Goal: Task Accomplishment & Management: Use online tool/utility

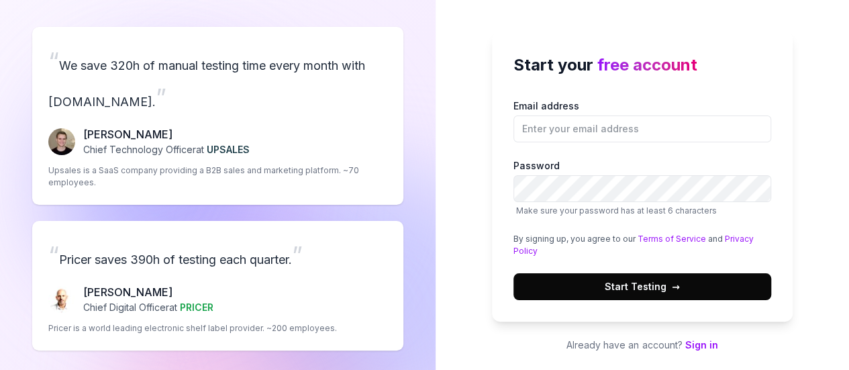
type input "harifolowurheart@gmail.com"
click at [606, 280] on span "Start Testing →" at bounding box center [641, 286] width 75 height 14
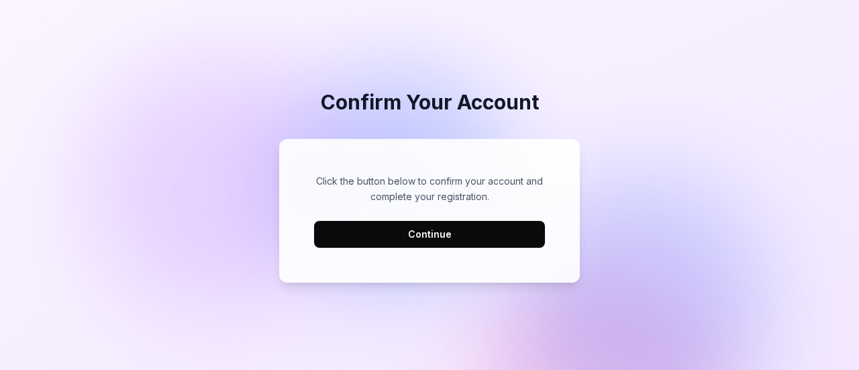
click at [478, 241] on button "Continue" at bounding box center [429, 234] width 231 height 27
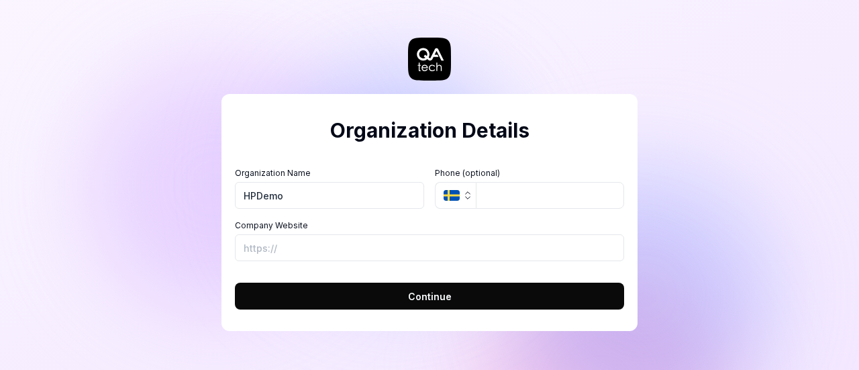
type input "HPDemo"
click at [284, 248] on input "Company Website" at bounding box center [429, 247] width 389 height 27
click at [321, 289] on button "Continue" at bounding box center [429, 295] width 389 height 27
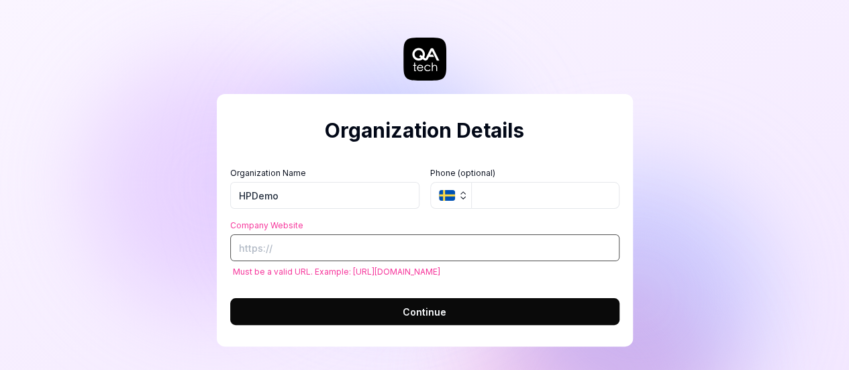
click at [302, 256] on input "Company Website" at bounding box center [424, 247] width 389 height 27
paste input "[URL][DOMAIN_NAME]"
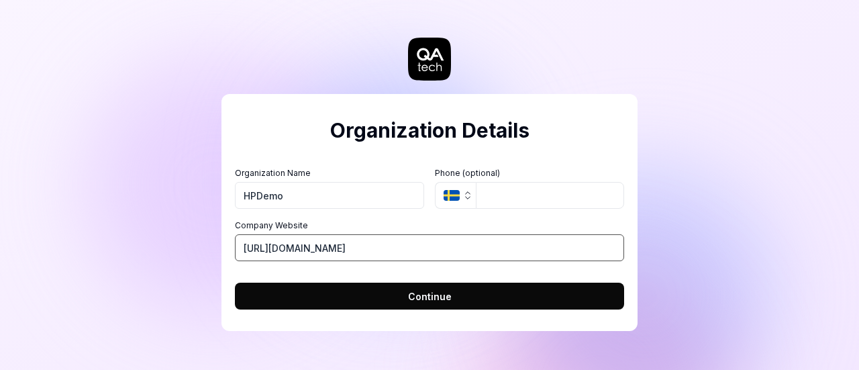
type input "[URL][DOMAIN_NAME]"
click at [343, 294] on button "Continue" at bounding box center [429, 295] width 389 height 27
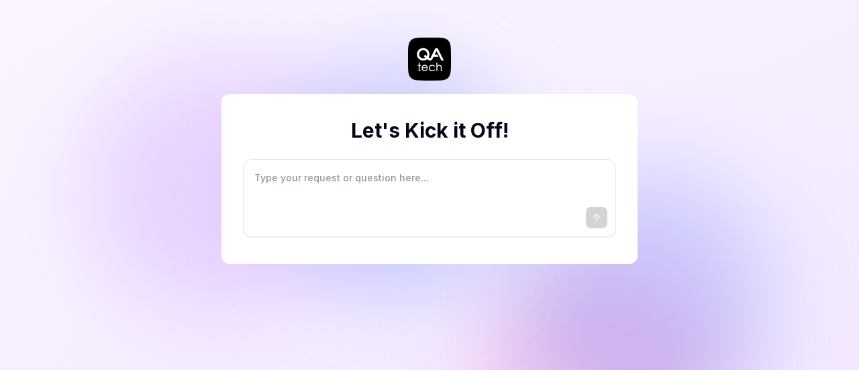
type textarea "*"
type textarea "I"
type textarea "*"
type textarea "I"
type textarea "*"
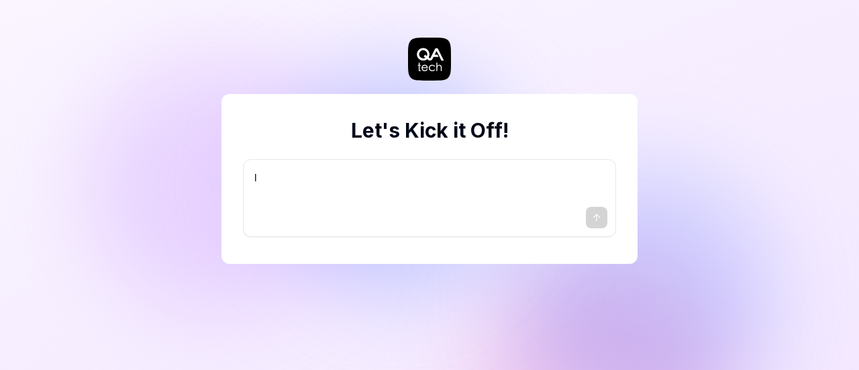
type textarea "I w"
type textarea "*"
type textarea "I wa"
type textarea "*"
type textarea "I wan"
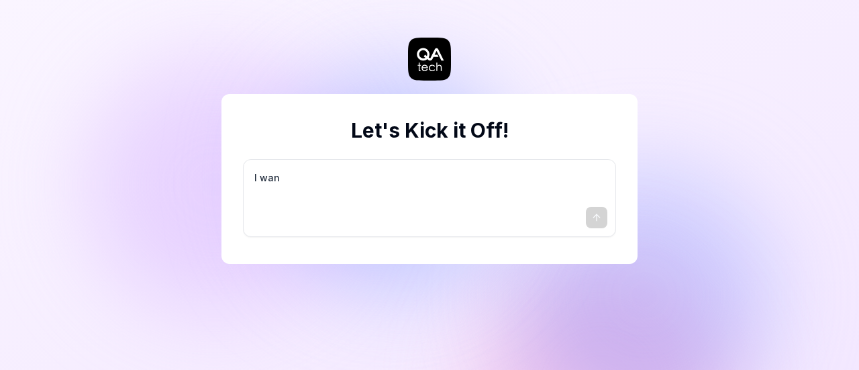
type textarea "*"
type textarea "I want"
type textarea "*"
type textarea "I want"
type textarea "*"
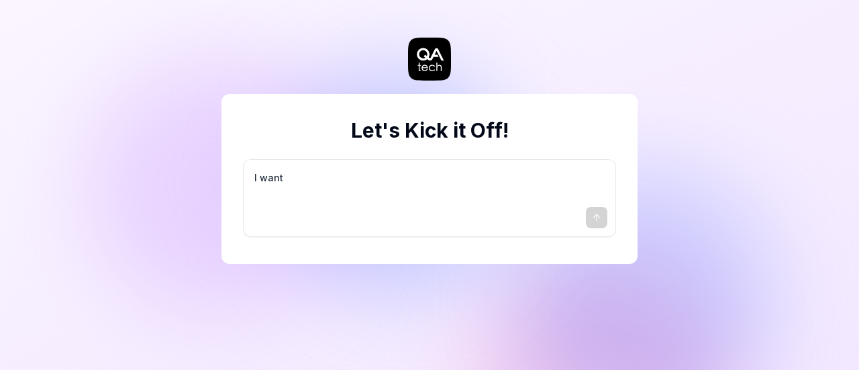
type textarea "I want a"
type textarea "*"
type textarea "I want a"
type textarea "*"
type textarea "I want a g"
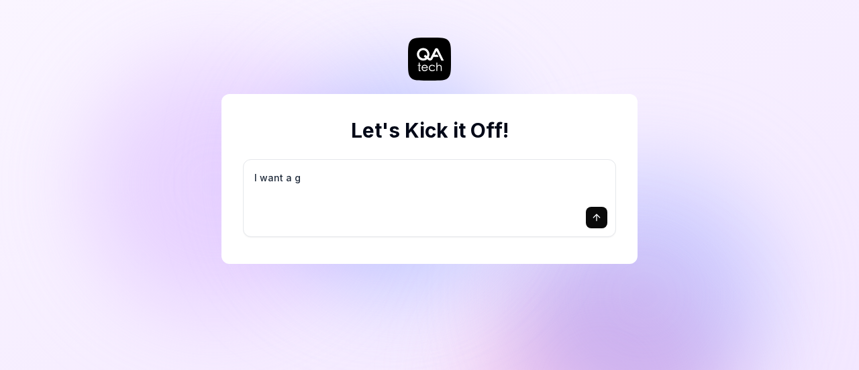
type textarea "*"
type textarea "I want a go"
type textarea "*"
type textarea "I want a goo"
type textarea "*"
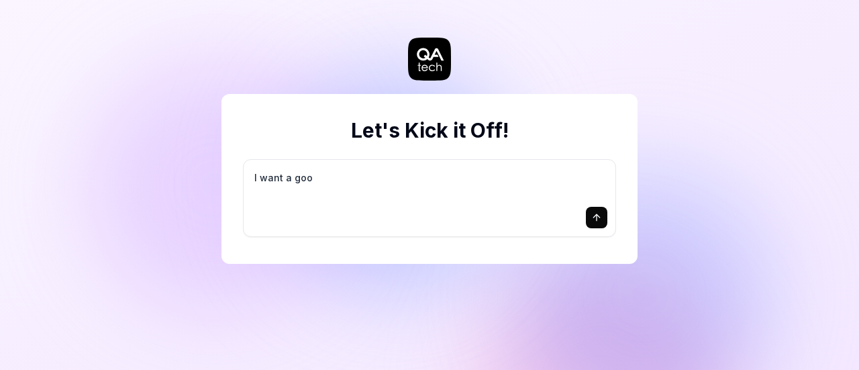
type textarea "I want a good"
type textarea "*"
type textarea "I want a good"
type textarea "*"
type textarea "I want a good t"
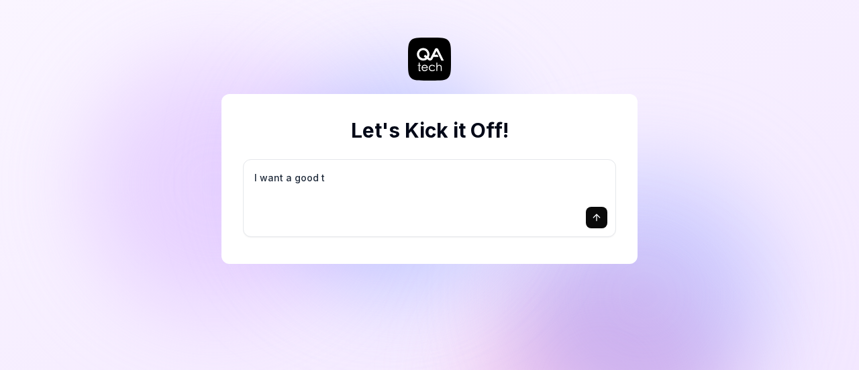
type textarea "*"
type textarea "I want a good te"
type textarea "*"
type textarea "I want a good tes"
type textarea "*"
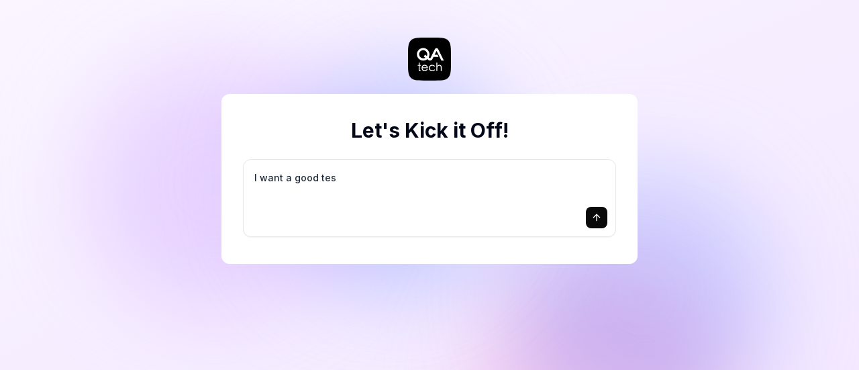
type textarea "I want a good test"
type textarea "*"
type textarea "I want a good test"
type textarea "*"
type textarea "I want a good test s"
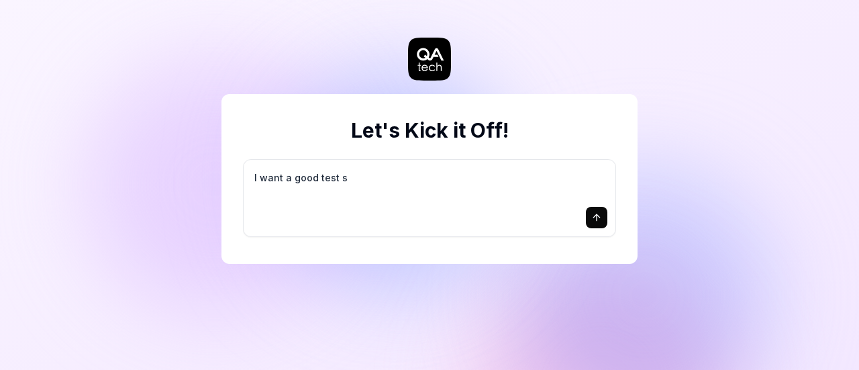
type textarea "*"
type textarea "I want a good test se"
type textarea "*"
type textarea "I want a good test set"
type textarea "*"
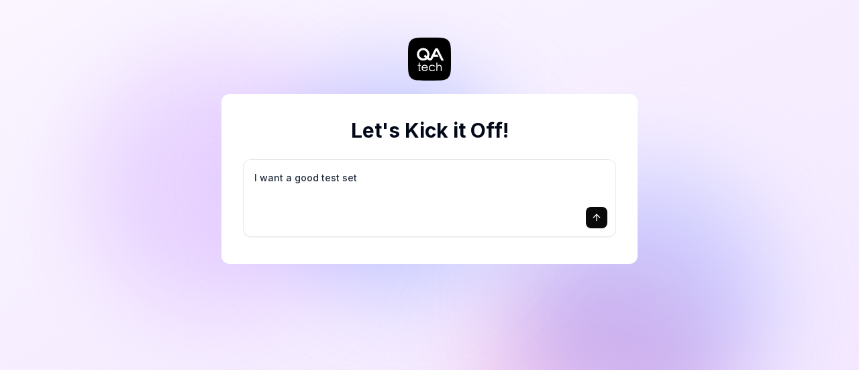
type textarea "I want a good test setu"
type textarea "*"
type textarea "I want a good test setup"
type textarea "*"
type textarea "I want a good test setup"
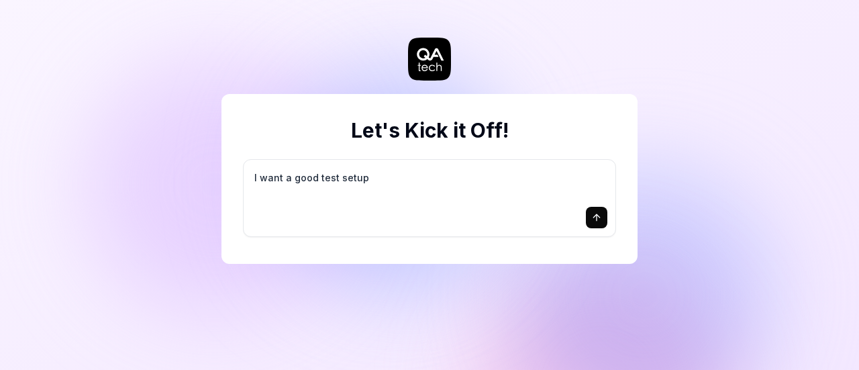
type textarea "*"
type textarea "I want a good test setup f"
type textarea "*"
type textarea "I want a good test setup fo"
type textarea "*"
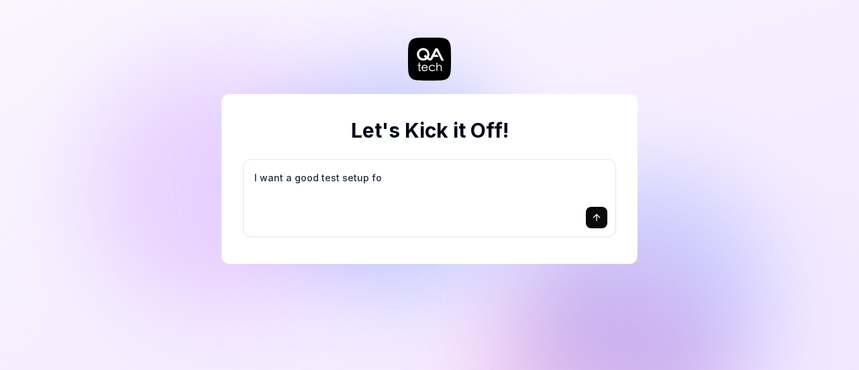
type textarea "I want a good test setup for"
type textarea "*"
type textarea "I want a good test setup for"
type textarea "*"
type textarea "I want a good test setup for m"
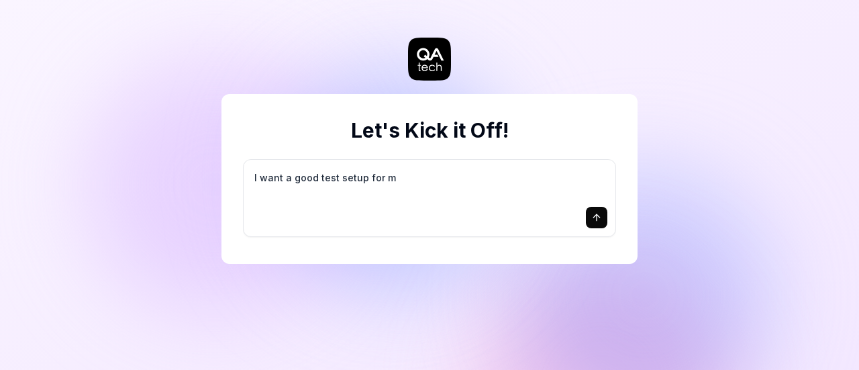
type textarea "*"
type textarea "I want a good test setup for my"
type textarea "*"
type textarea "I want a good test setup for my"
type textarea "*"
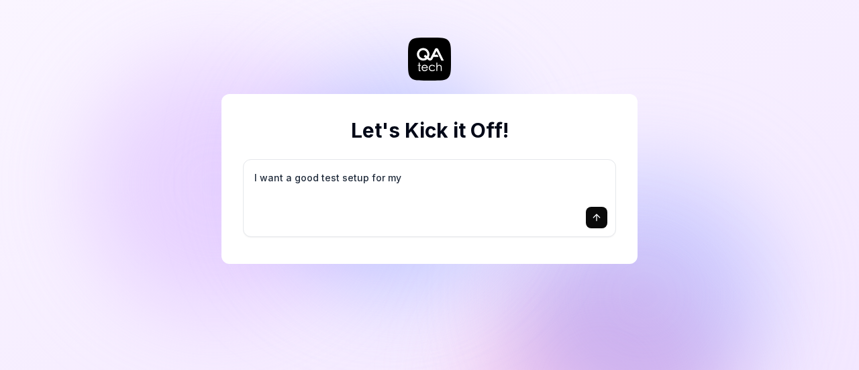
type textarea "I want a good test setup for my s"
type textarea "*"
type textarea "I want a good test setup for my si"
type textarea "*"
type textarea "I want a good test setup for my sit"
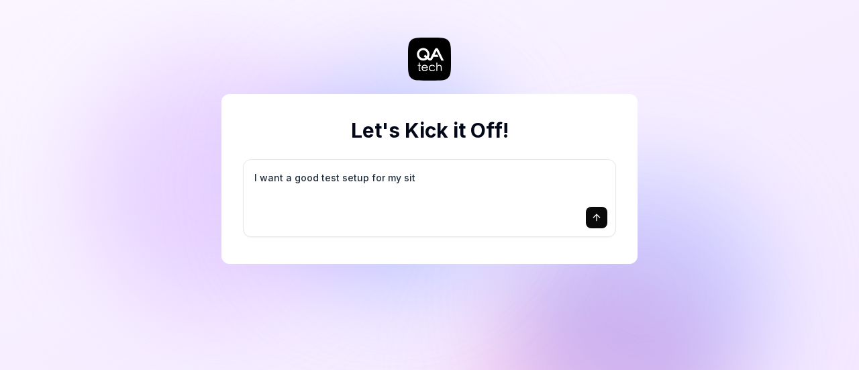
type textarea "*"
type textarea "I want a good test setup for my site"
type textarea "*"
type textarea "I want a good test setup for my site"
type textarea "*"
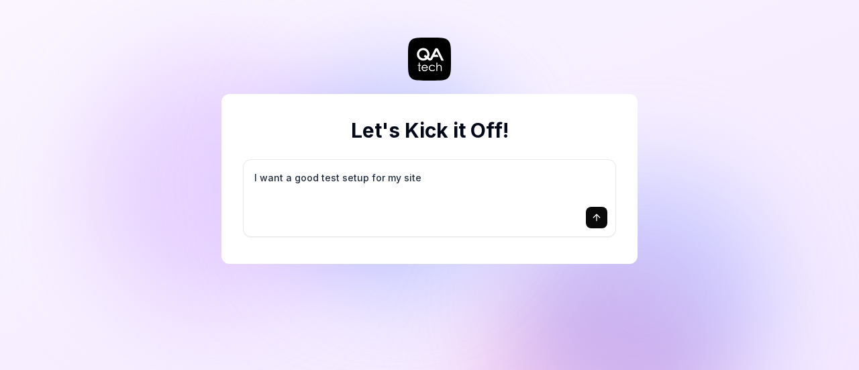
type textarea "I want a good test setup for my site -"
type textarea "*"
type textarea "I want a good test setup for my site -"
type textarea "*"
type textarea "I want a good test setup for my site - h"
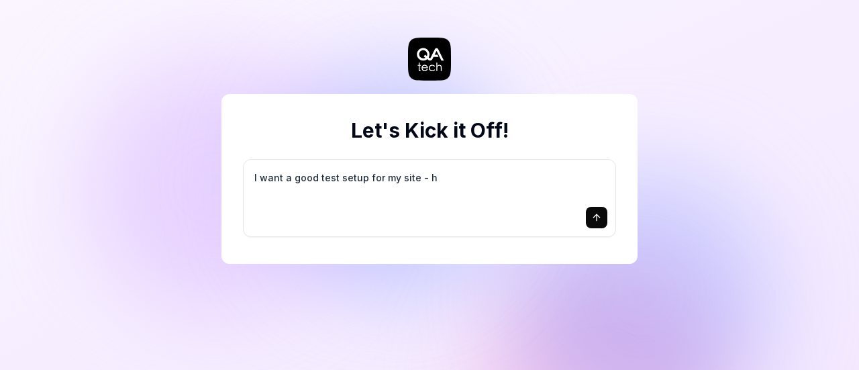
type textarea "*"
type textarea "I want a good test setup for my site - he"
type textarea "*"
type textarea "I want a good test setup for my site - hel"
type textarea "*"
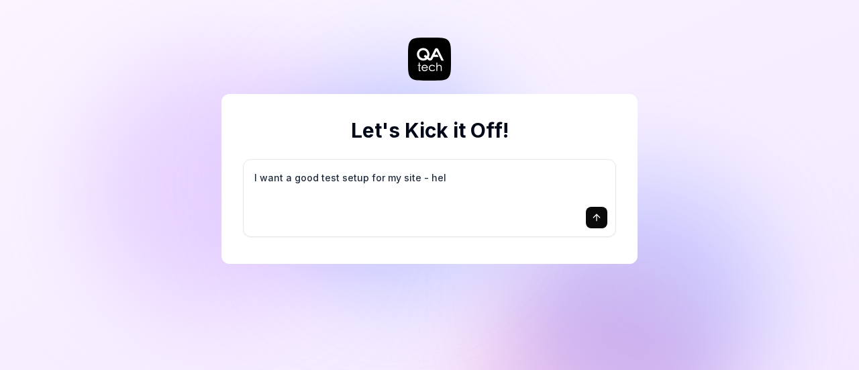
type textarea "I want a good test setup for my site - help"
type textarea "*"
type textarea "I want a good test setup for my site - help"
type textarea "*"
type textarea "I want a good test setup for my site - help m"
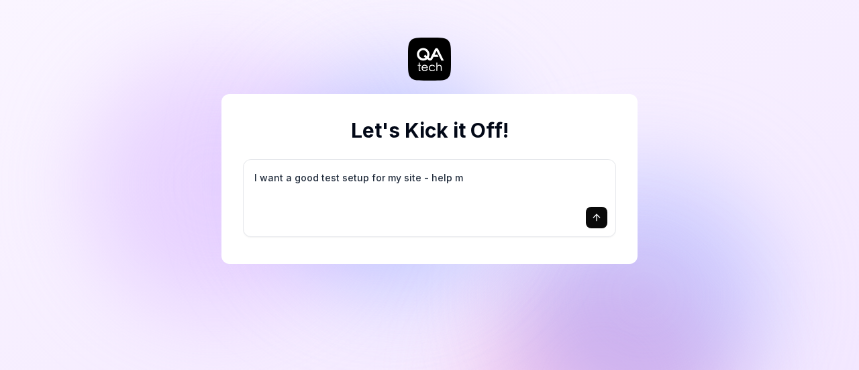
type textarea "*"
type textarea "I want a good test setup for my site - help me"
type textarea "*"
type textarea "I want a good test setup for my site - help me"
type textarea "*"
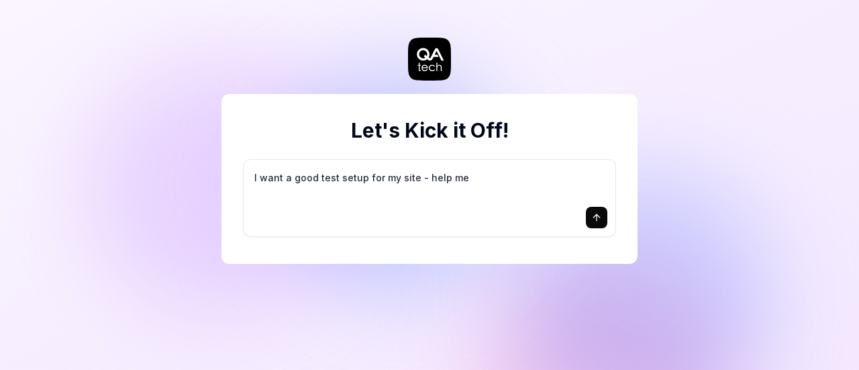
type textarea "I want a good test setup for my site - help me c"
type textarea "*"
type textarea "I want a good test setup for my site - help me cr"
type textarea "*"
type textarea "I want a good test setup for my site - help me cre"
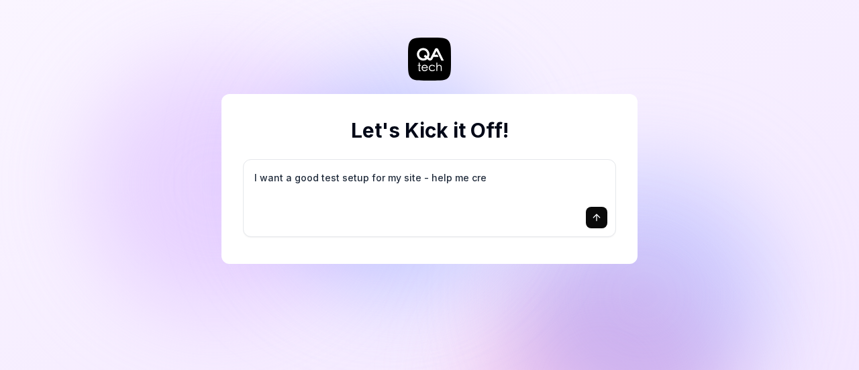
type textarea "*"
type textarea "I want a good test setup for my site - help me crea"
type textarea "*"
type textarea "I want a good test setup for my site - help me creat"
type textarea "*"
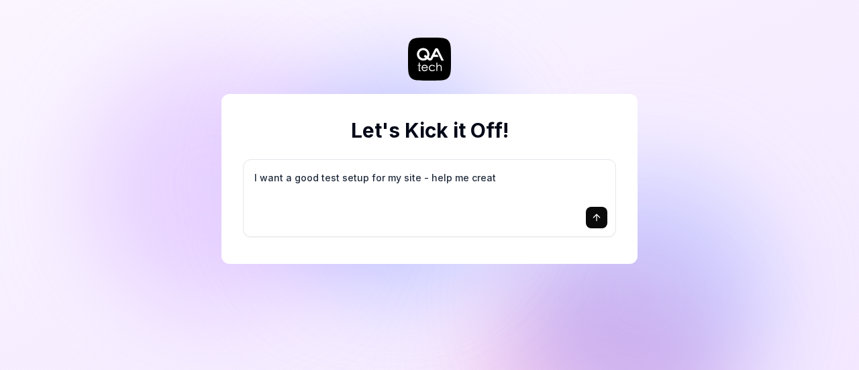
type textarea "I want a good test setup for my site - help me create"
type textarea "*"
type textarea "I want a good test setup for my site - help me create"
type textarea "*"
type textarea "I want a good test setup for my site - help me create t"
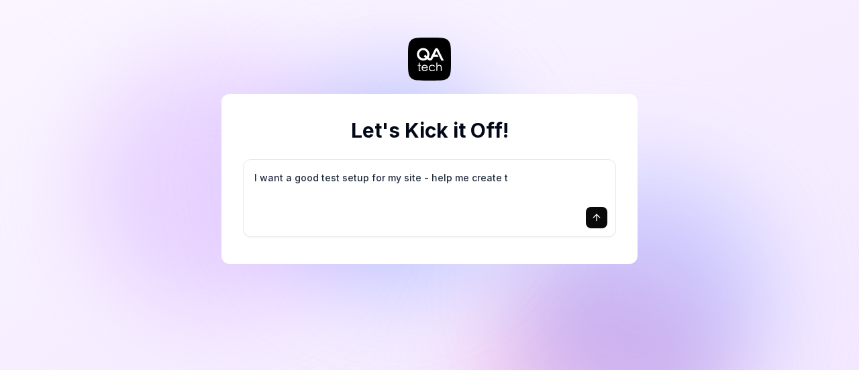
type textarea "*"
type textarea "I want a good test setup for my site - help me create th"
type textarea "*"
type textarea "I want a good test setup for my site - help me create the"
type textarea "*"
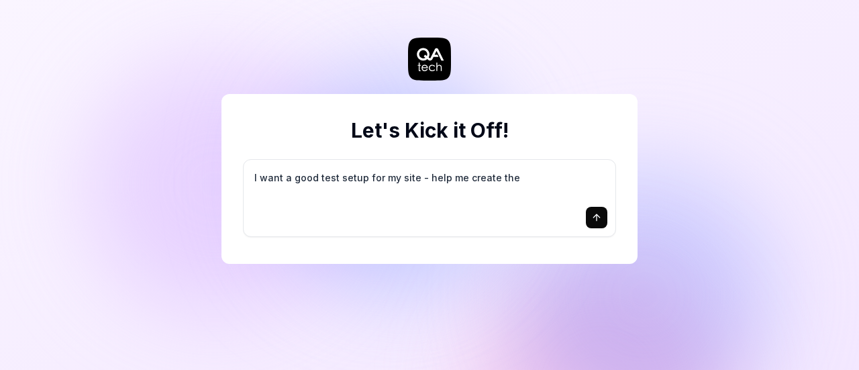
type textarea "I want a good test setup for my site - help me create the"
type textarea "*"
type textarea "I want a good test setup for my site - help me create the f"
type textarea "*"
type textarea "I want a good test setup for my site - help me create the fi"
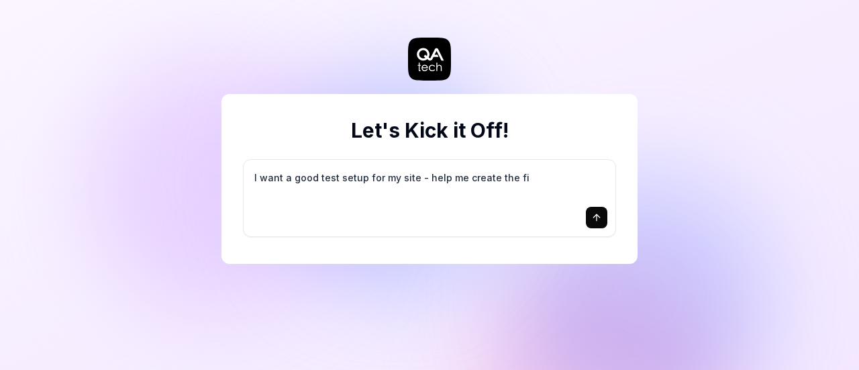
type textarea "*"
type textarea "I want a good test setup for my site - help me create the fir"
type textarea "*"
type textarea "I want a good test setup for my site - help me create the firs"
type textarea "*"
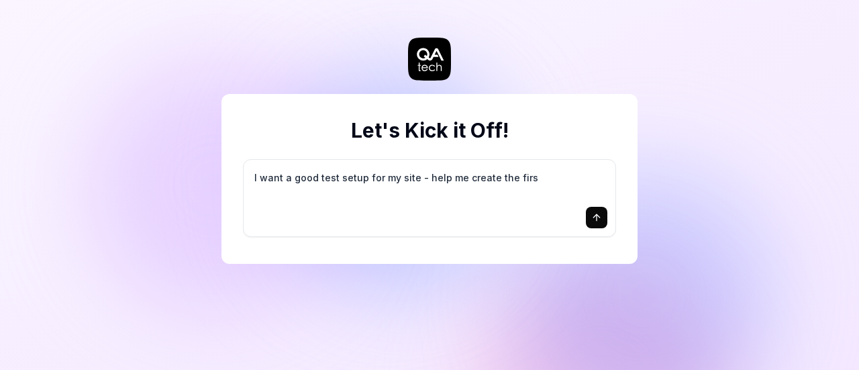
type textarea "I want a good test setup for my site - help me create the first"
type textarea "*"
type textarea "I want a good test setup for my site - help me create the first"
type textarea "*"
type textarea "I want a good test setup for my site - help me create the first 3"
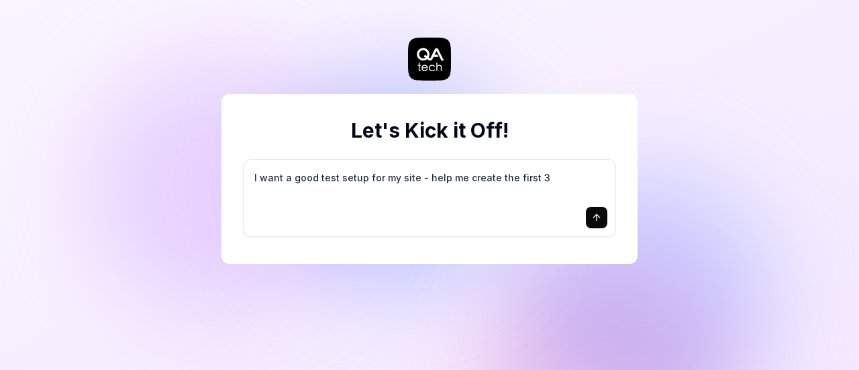
type textarea "*"
type textarea "I want a good test setup for my site - help me create the first 3-"
type textarea "*"
type textarea "I want a good test setup for my site - help me create the first 3-5"
type textarea "*"
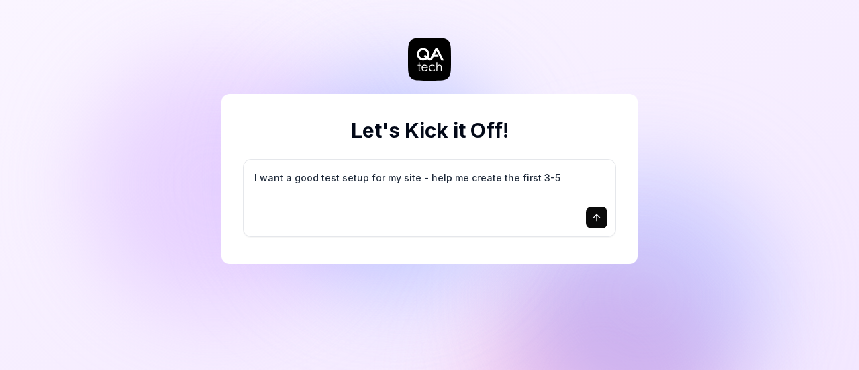
type textarea "I want a good test setup for my site - help me create the first 3-5"
type textarea "*"
type textarea "I want a good test setup for my site - help me create the first 3-5 t"
type textarea "*"
type textarea "I want a good test setup for my site - help me create the first 3-5 te"
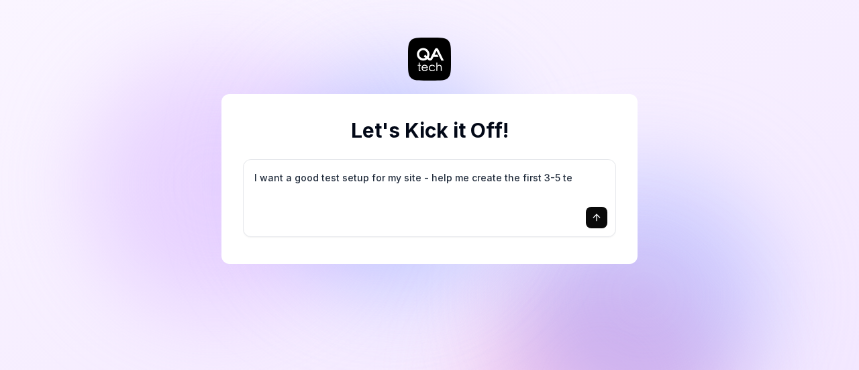
type textarea "*"
type textarea "I want a good test setup for my site - help me create the first 3-5 tes"
type textarea "*"
type textarea "I want a good test setup for my site - help me create the first 3-5 test"
type textarea "*"
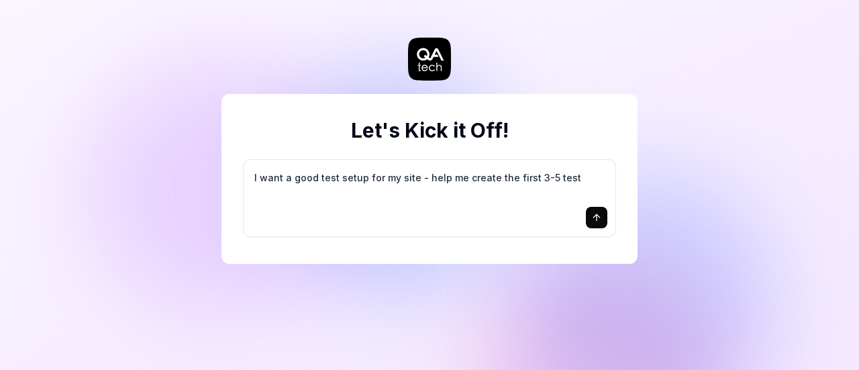
type textarea "I want a good test setup for my site - help me create the first 3-5 test"
type textarea "*"
type textarea "I want a good test setup for my site - help me create the first 3-5 test c"
type textarea "*"
type textarea "I want a good test setup for my site - help me create the first 3-5 test ca"
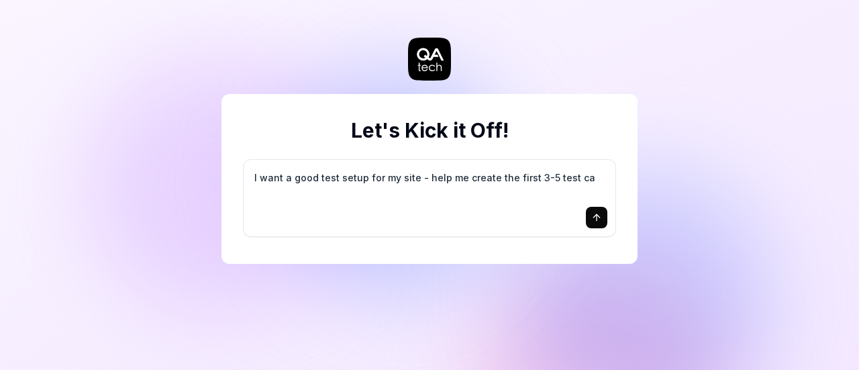
type textarea "*"
type textarea "I want a good test setup for my site - help me create the first 3-5 test cas"
type textarea "*"
type textarea "I want a good test setup for my site - help me create the first 3-5 test case"
type textarea "*"
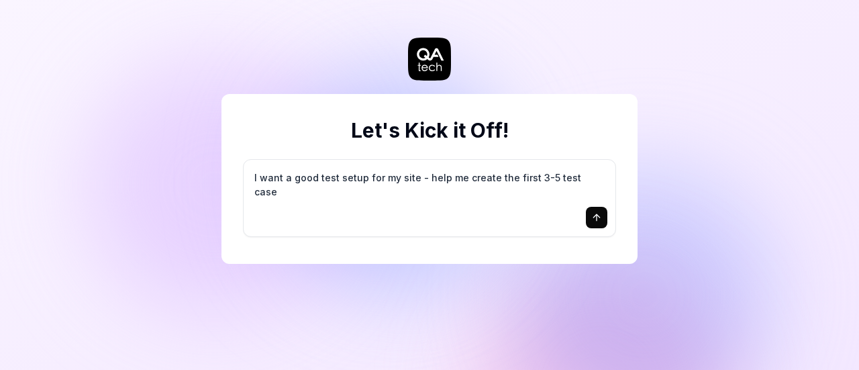
type textarea "I want a good test setup for my site - help me create the first 3-5 test cases"
click at [488, 192] on textarea "I want a good test setup for my site - help me create the first 3-5 test cases" at bounding box center [430, 185] width 356 height 34
click at [601, 182] on textarea "I want a good test setup for my site - help me create the first 3-5 test cases" at bounding box center [430, 185] width 356 height 34
click at [598, 224] on button "submit" at bounding box center [596, 217] width 21 height 21
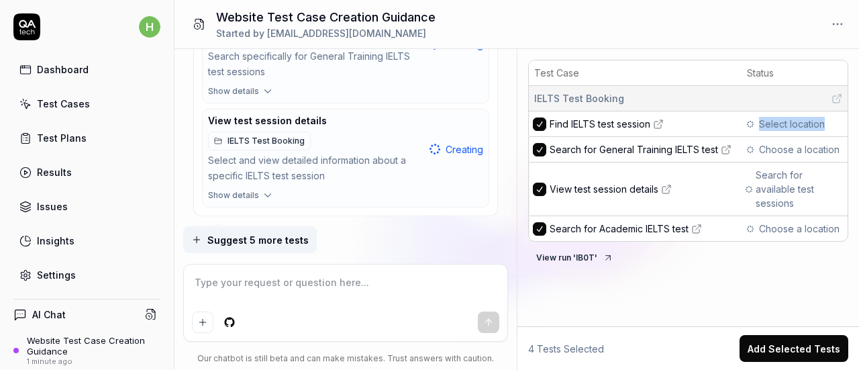
drag, startPoint x: 759, startPoint y: 123, endPoint x: 831, endPoint y: 126, distance: 71.8
click at [831, 126] on div "Select location" at bounding box center [794, 124] width 95 height 14
drag, startPoint x: 761, startPoint y: 151, endPoint x: 843, endPoint y: 155, distance: 81.3
click at [843, 155] on td "Choose a location" at bounding box center [794, 149] width 106 height 25
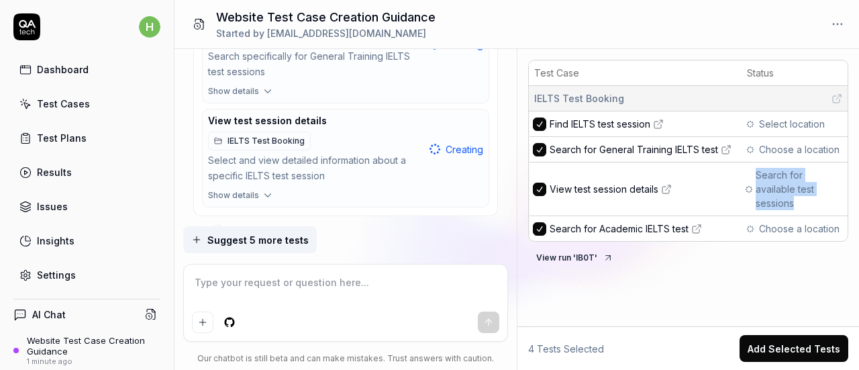
drag, startPoint x: 755, startPoint y: 170, endPoint x: 802, endPoint y: 206, distance: 59.3
click at [802, 206] on span "Search for available test sessions" at bounding box center [798, 189] width 87 height 42
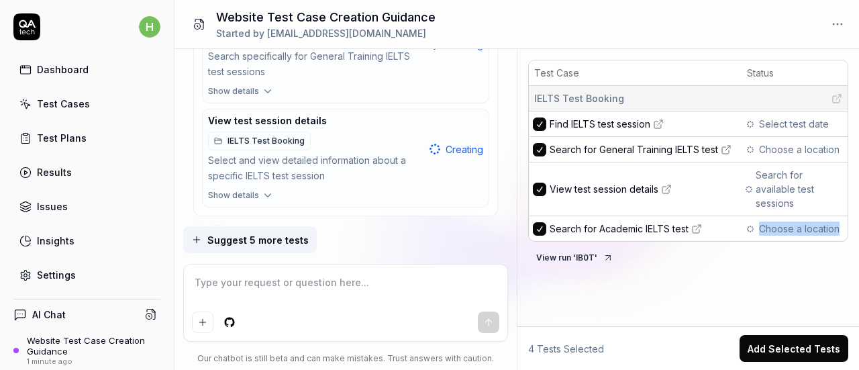
drag, startPoint x: 759, startPoint y: 230, endPoint x: 839, endPoint y: 226, distance: 79.9
click at [839, 226] on div "Choose a location" at bounding box center [794, 228] width 95 height 14
click at [792, 268] on div "Test Case Status IELTS Test Booking Find IELTS test session Select test date Se…" at bounding box center [687, 163] width 341 height 219
click at [555, 262] on button "View run ' IB0T '" at bounding box center [574, 257] width 93 height 21
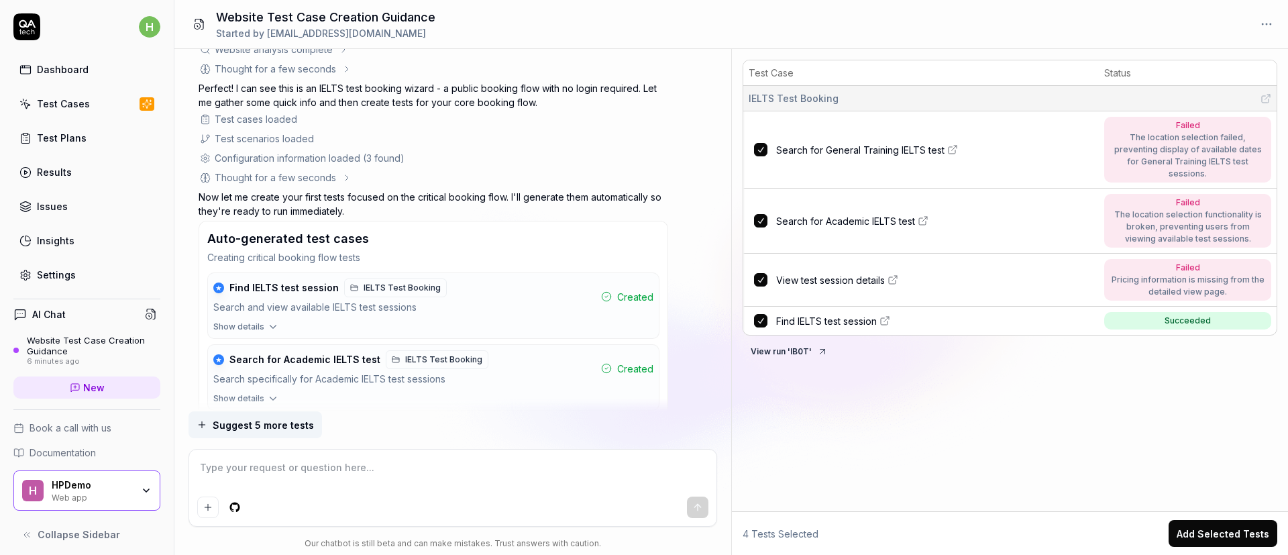
scroll to position [121, 0]
click at [818, 314] on span "Find IELTS test session" at bounding box center [826, 321] width 101 height 14
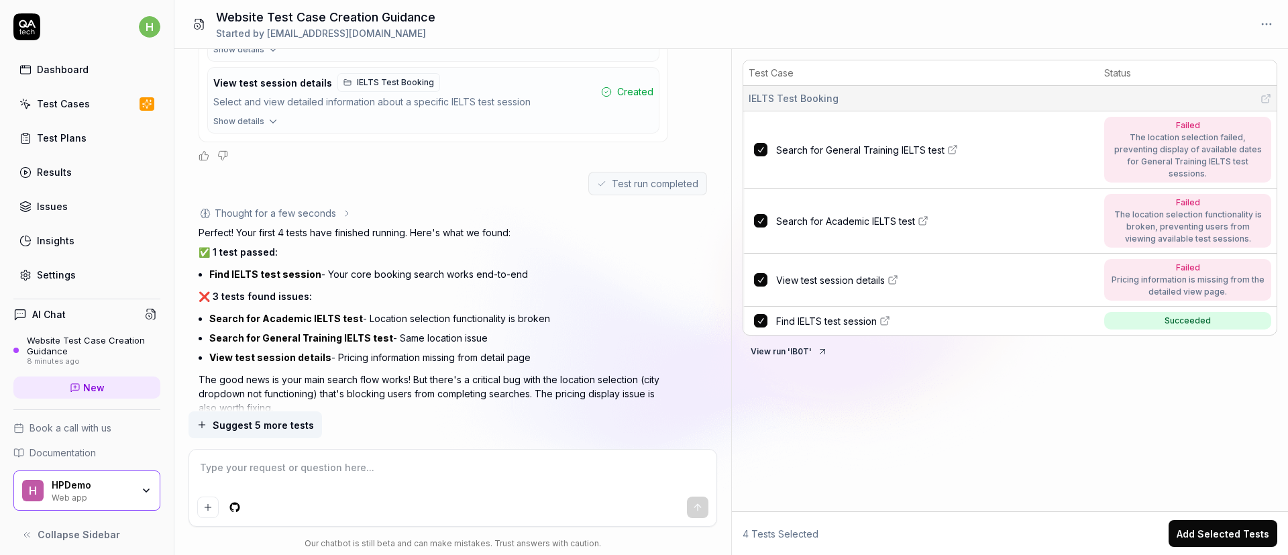
scroll to position [659, 0]
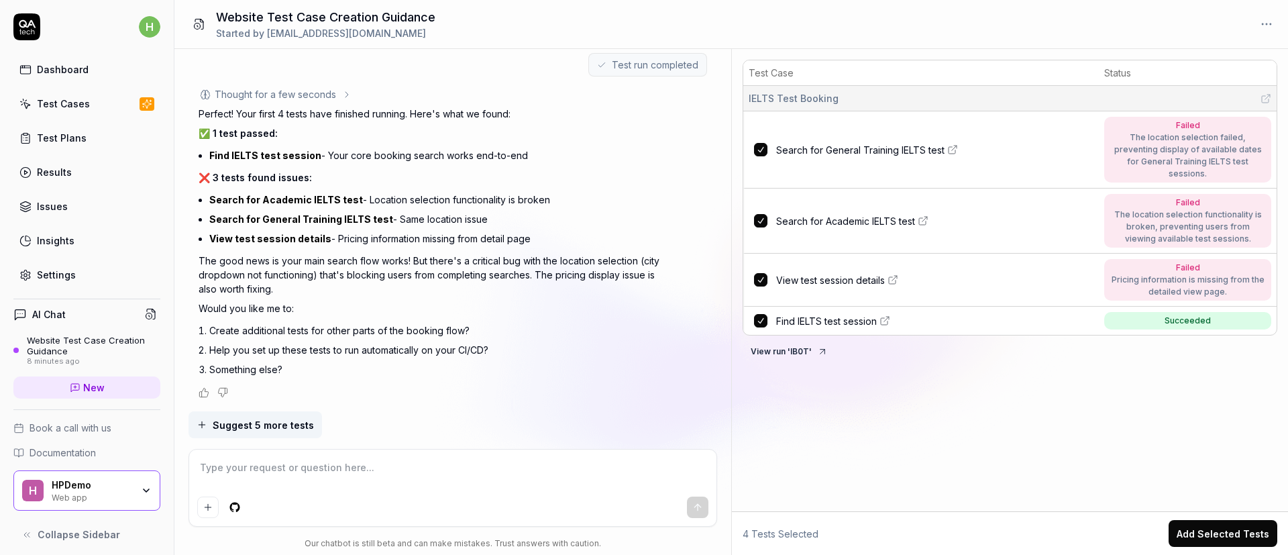
click at [314, 369] on textarea at bounding box center [453, 475] width 512 height 34
type textarea "*"
type textarea "Do"
type textarea "*"
type textarea "Don"
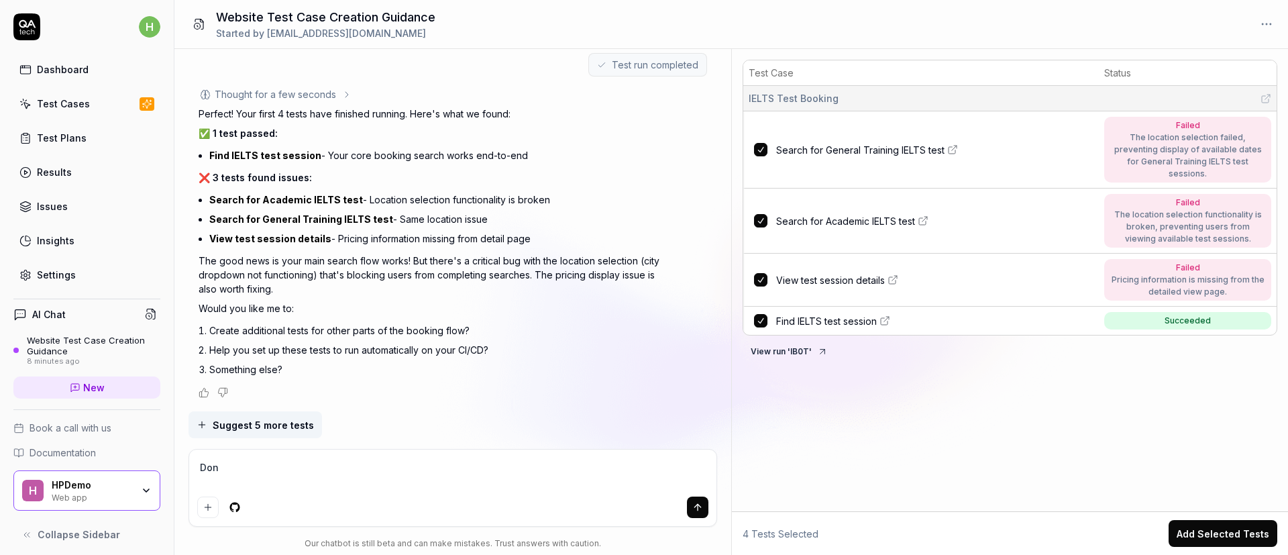
type textarea "*"
type textarea "Dont"
type textarea "*"
type textarea "Dont"
type textarea "*"
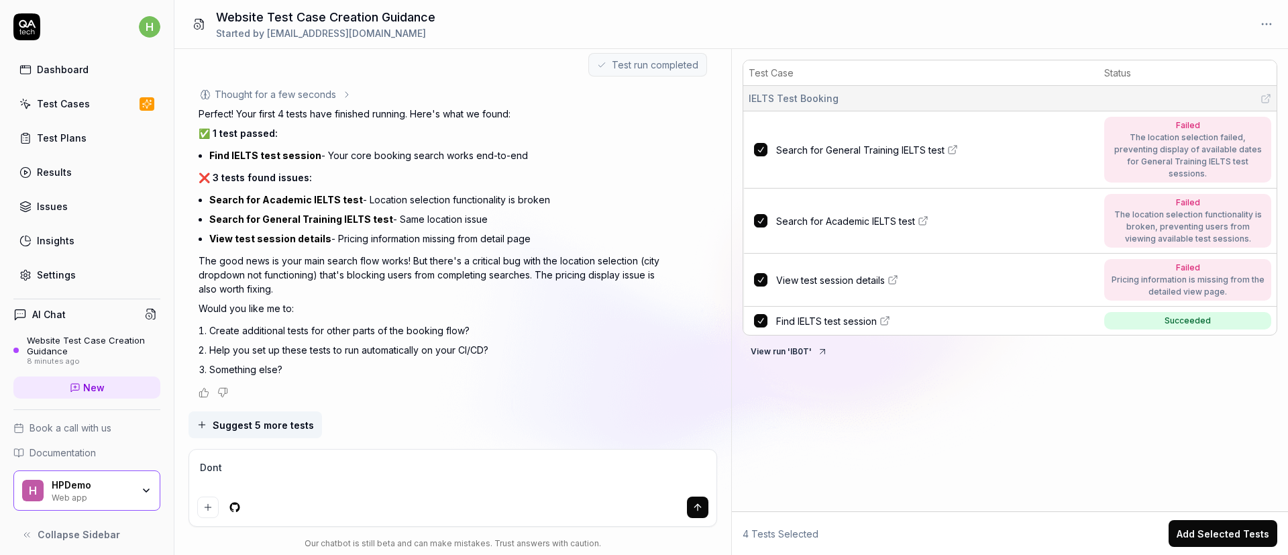
type textarea "Dont u"
type textarea "*"
type textarea "Dont us"
type textarea "*"
type textarea "Dont use"
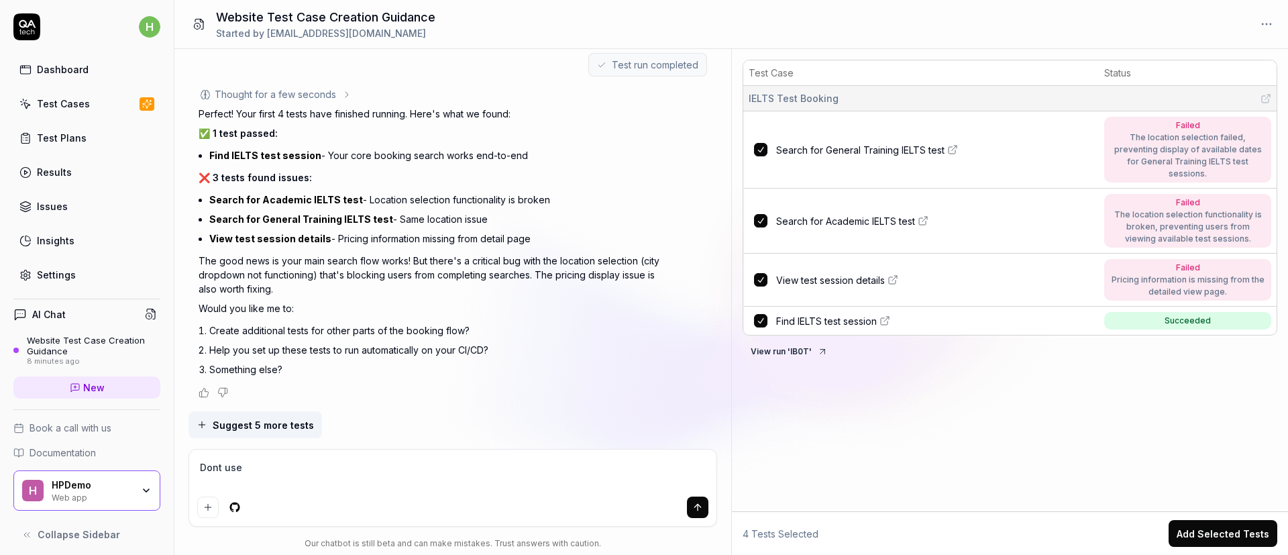
type textarea "*"
type textarea "Dont use"
type textarea "*"
type textarea "Dont use I"
type textarea "*"
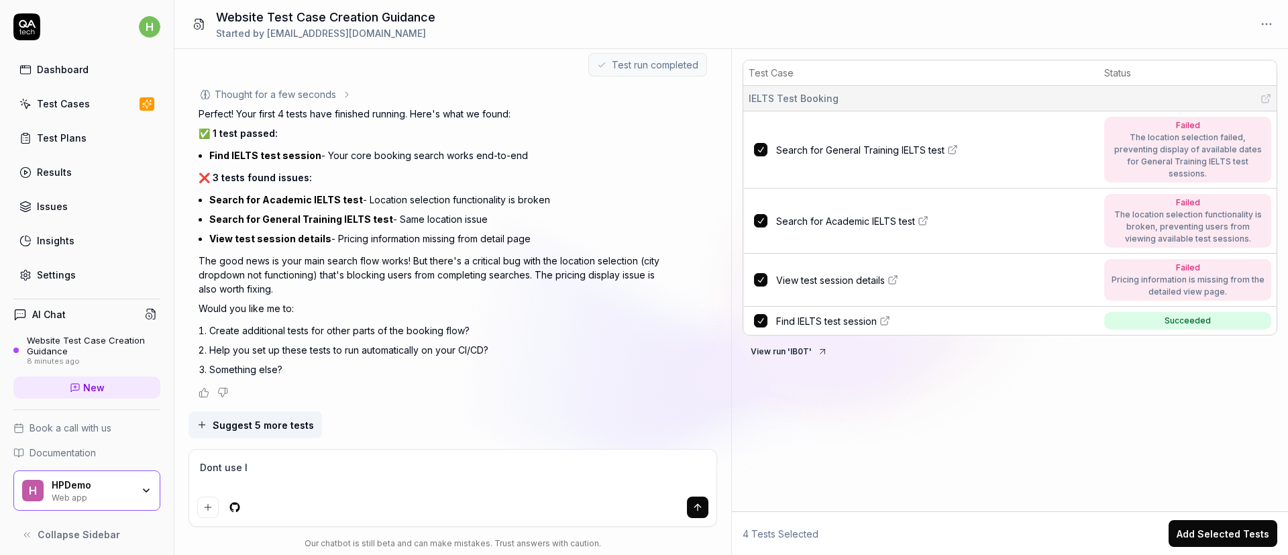
type textarea "Dont use IE"
type textarea "*"
type textarea "Dont use IEL"
type textarea "*"
type textarea "Dont use IELT"
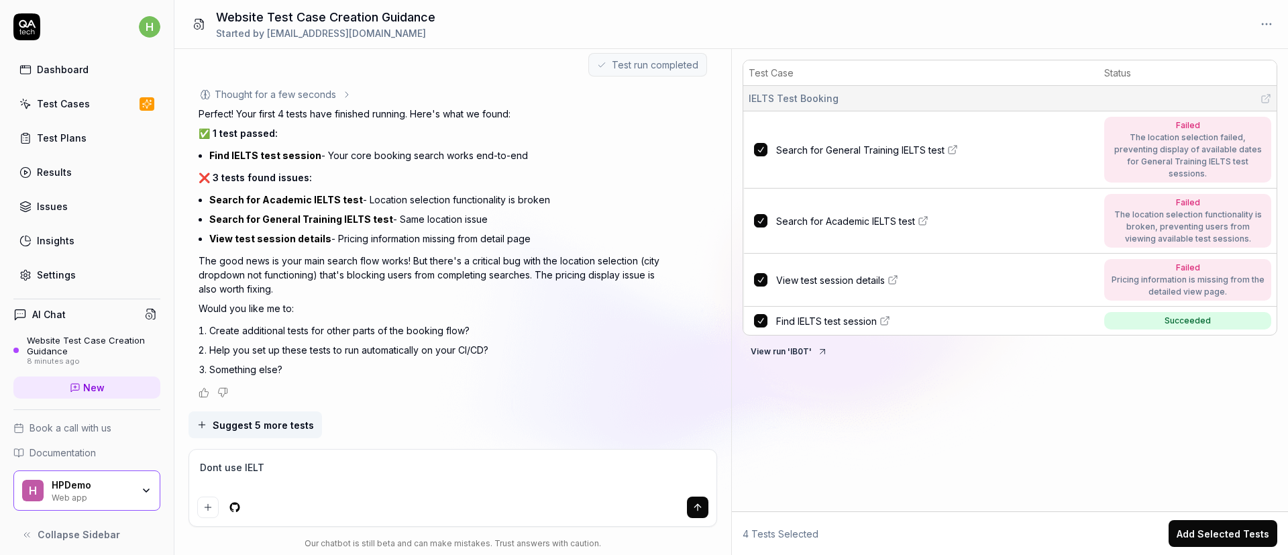
type textarea "*"
type textarea "Dont use IELTS"
type textarea "*"
type textarea "Dont use IELTS"
type textarea "*"
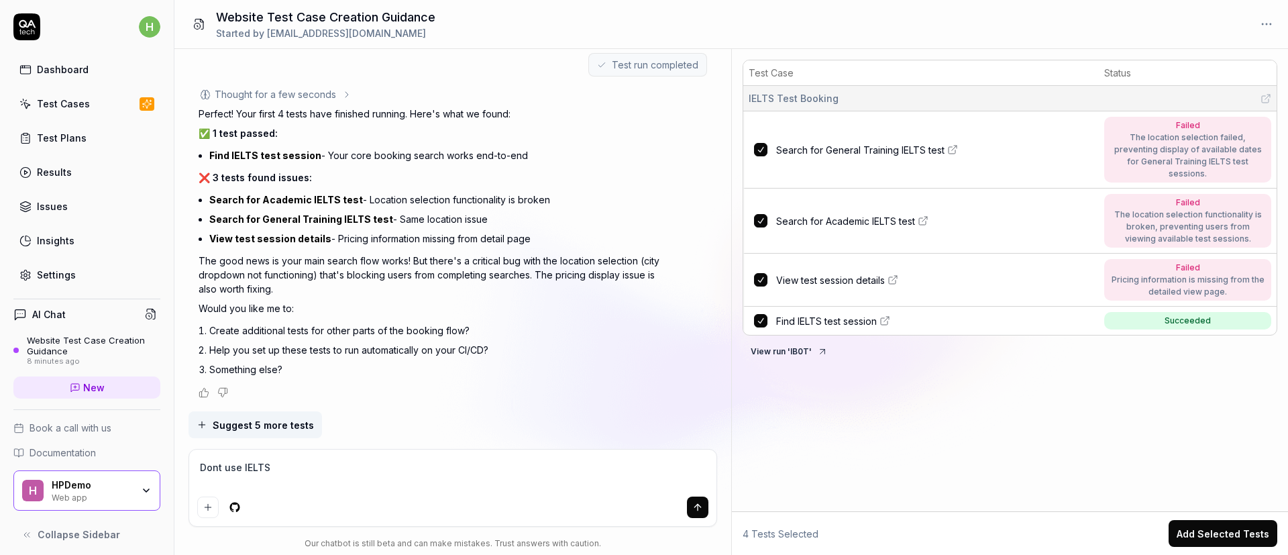
type textarea "Dont use IELTS o"
type textarea "*"
type textarea "Dont use IELTS on"
type textarea "*"
type textarea "Dont use IELTS on"
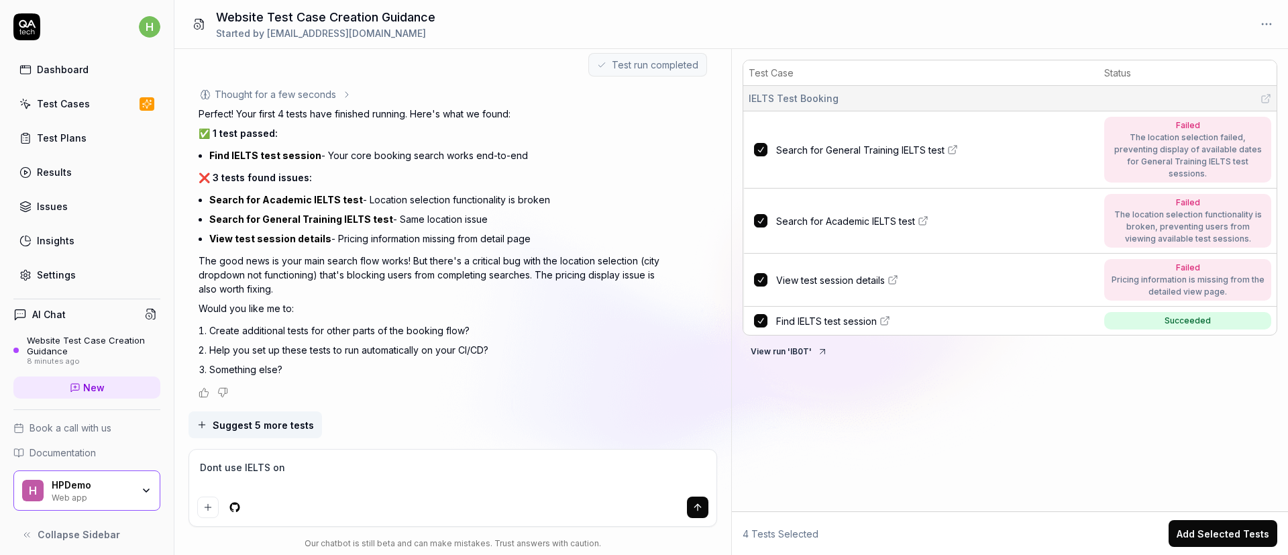
type textarea "*"
type textarea "Dont use IELTS on p"
type textarea "*"
type textarea "Dont use IELTS on pa"
type textarea "*"
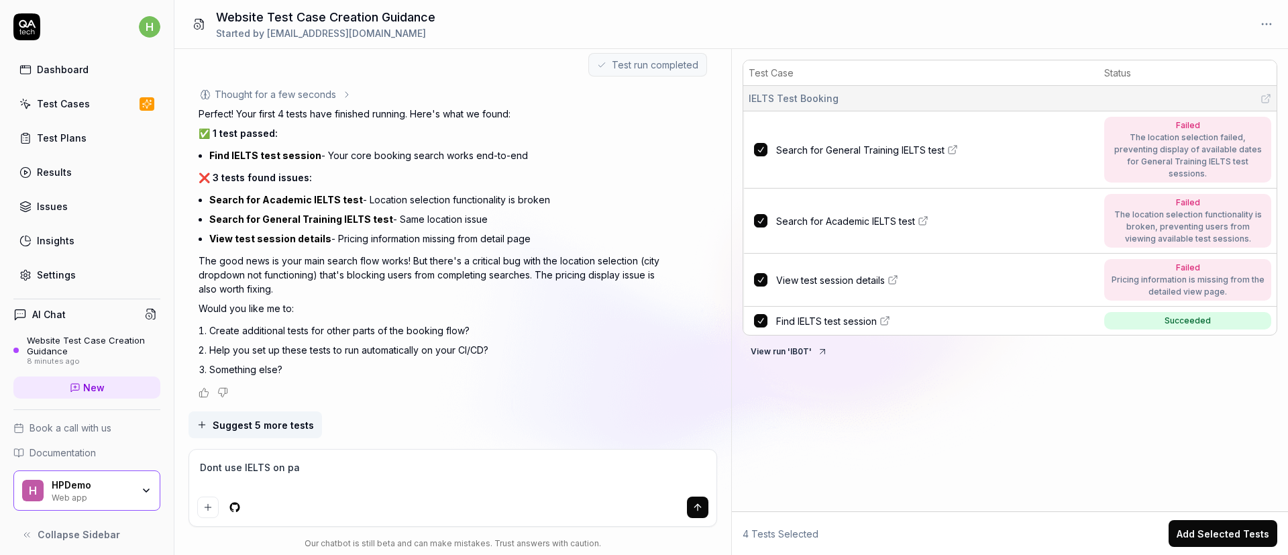
type textarea "Dont use IELTS on pap"
type textarea "*"
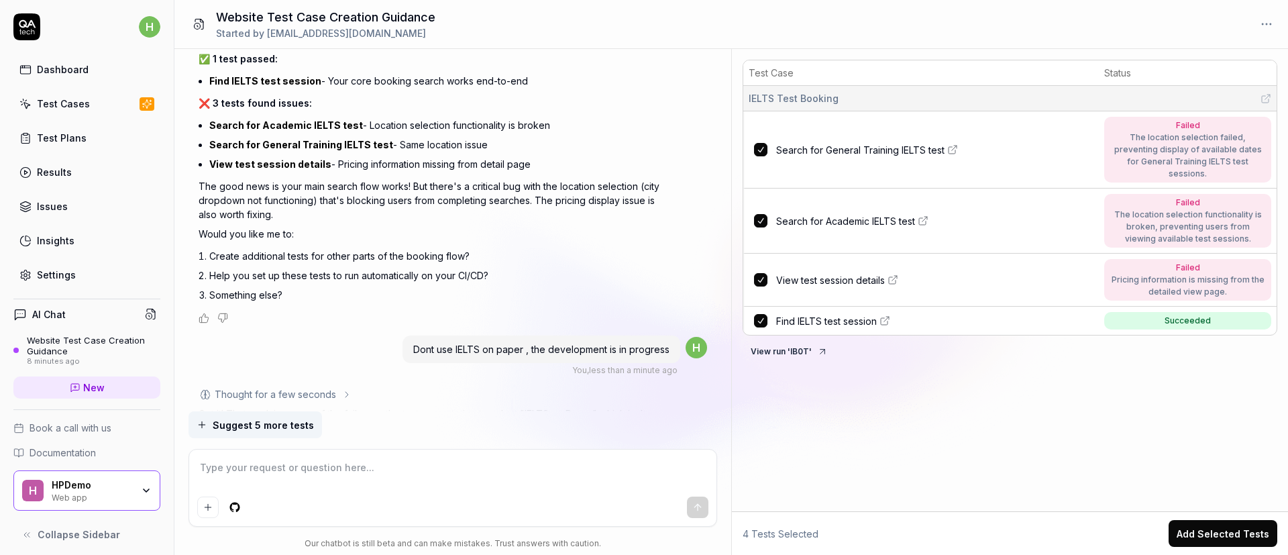
scroll to position [873, 0]
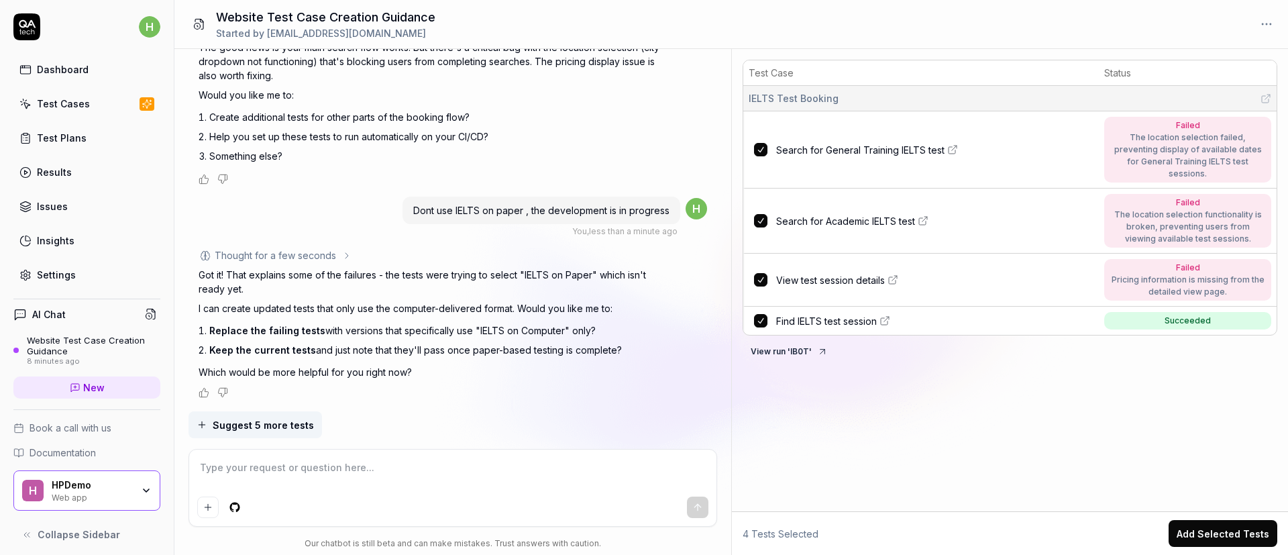
click at [347, 369] on textarea at bounding box center [453, 475] width 512 height 34
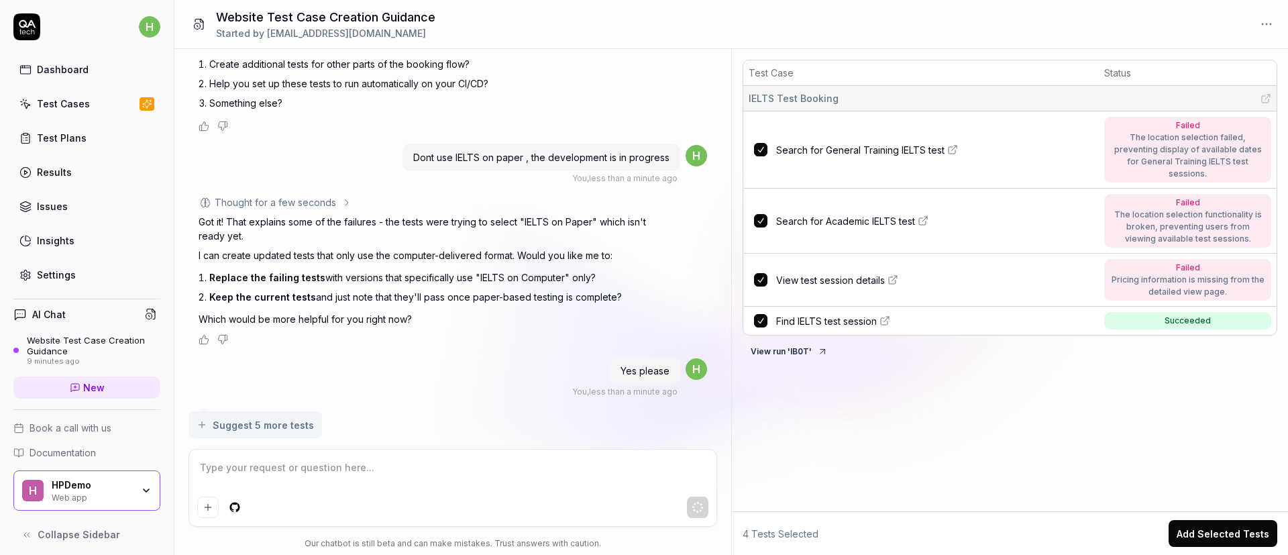
scroll to position [947, 0]
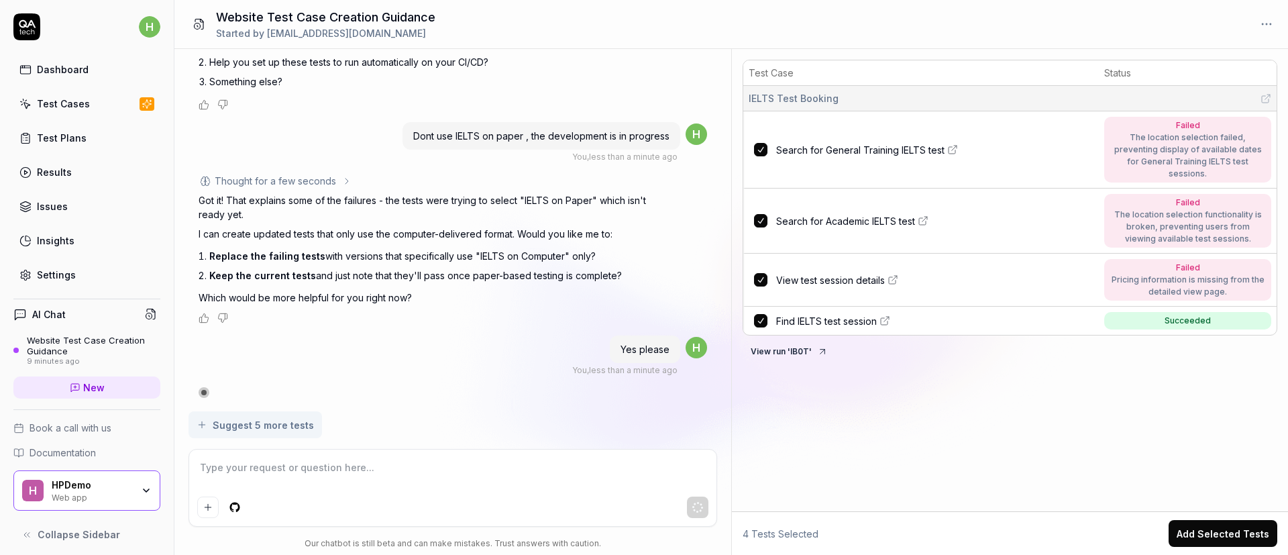
click at [425, 309] on div "Thought for a few seconds The user is telling me that "IELTS on paper" is still…" at bounding box center [434, 249] width 470 height 150
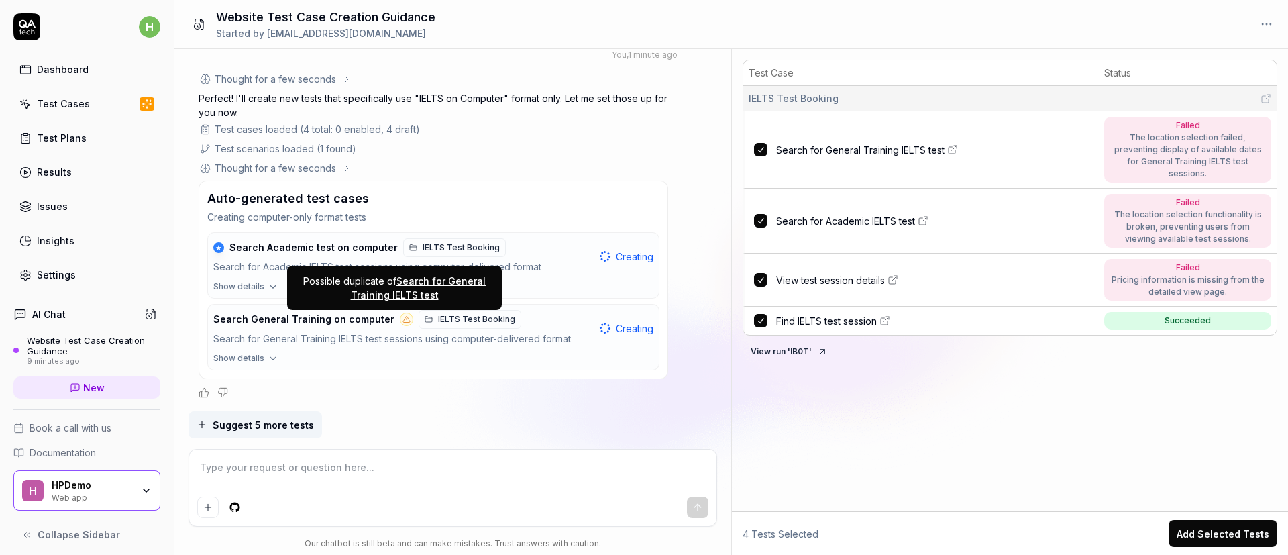
click at [411, 290] on link "Search for General Training IELTS test" at bounding box center [419, 287] width 136 height 25
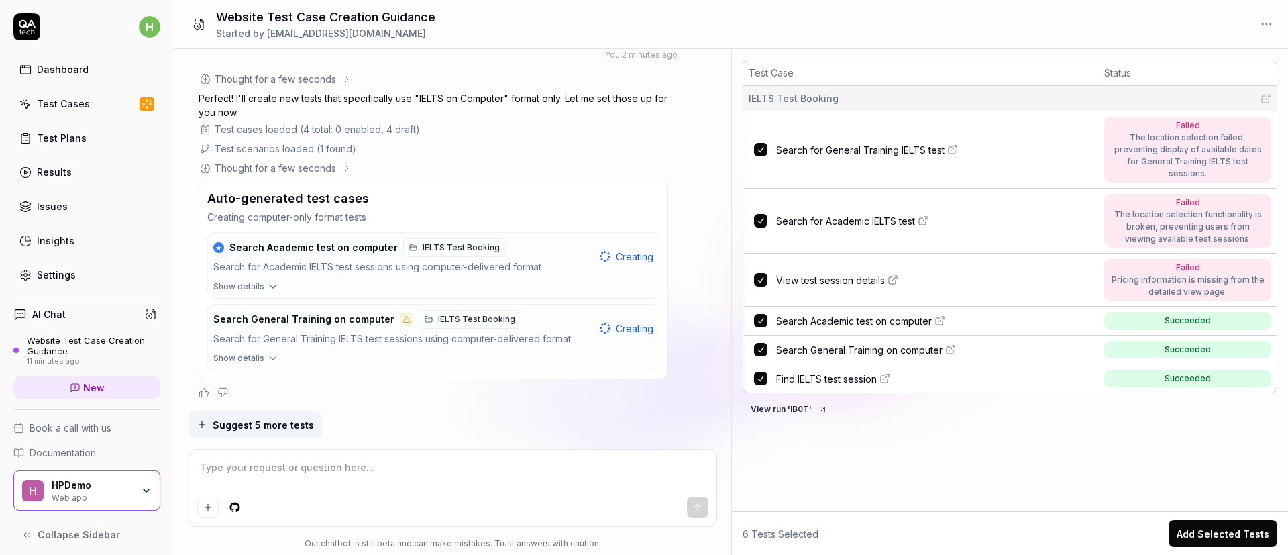
click at [858, 337] on tbody "IELTS Test Booking Search for General Training IELTS test Failed The location s…" at bounding box center [1009, 239] width 533 height 307
click at [858, 343] on span "Search Academic test on computer" at bounding box center [854, 350] width 156 height 14
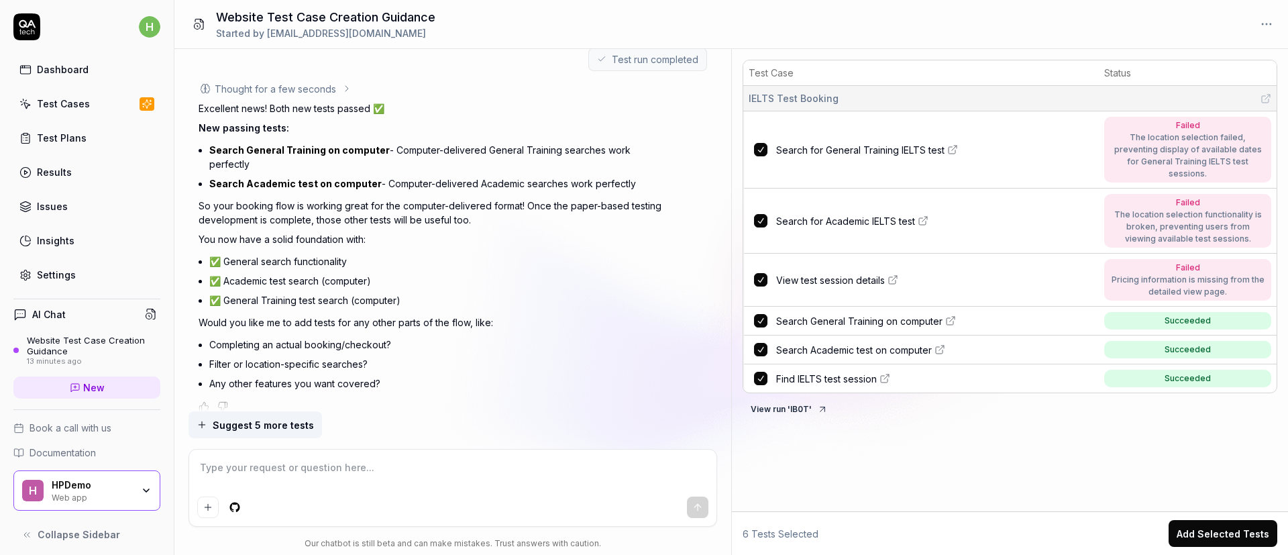
click at [858, 314] on span "Search General Training on computer" at bounding box center [859, 321] width 166 height 14
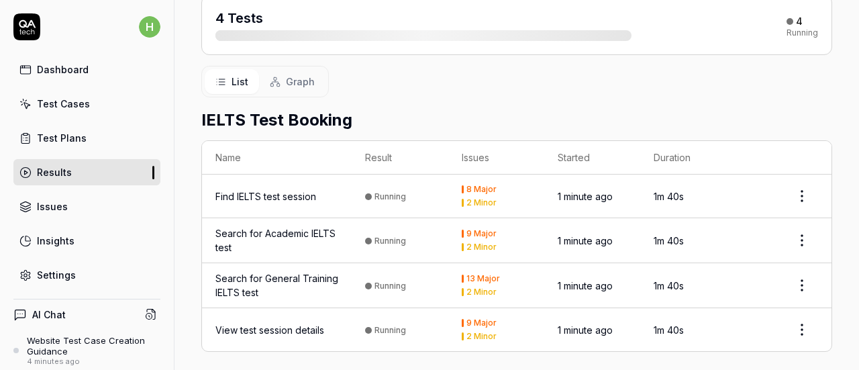
scroll to position [172, 0]
click at [794, 195] on html "h Dashboard Test Cases Test Plans Results Issues Insights Settings AI Chat Webs…" at bounding box center [429, 185] width 859 height 370
click at [694, 183] on html "h Dashboard Test Cases Test Plans Results Issues Insights Settings AI Chat Webs…" at bounding box center [429, 185] width 859 height 370
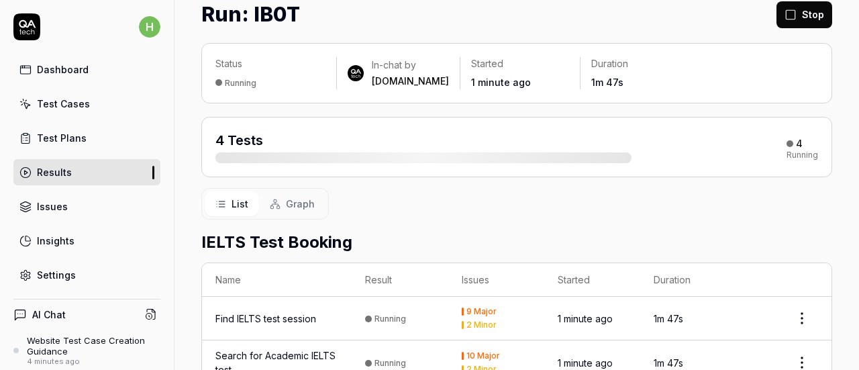
scroll to position [41, 0]
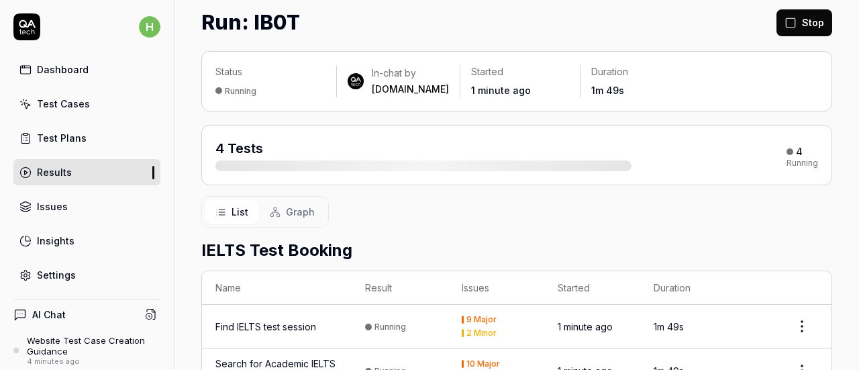
drag, startPoint x: 318, startPoint y: 160, endPoint x: 491, endPoint y: 178, distance: 174.0
click at [491, 178] on div "4 Tests 4 Running" at bounding box center [516, 155] width 631 height 60
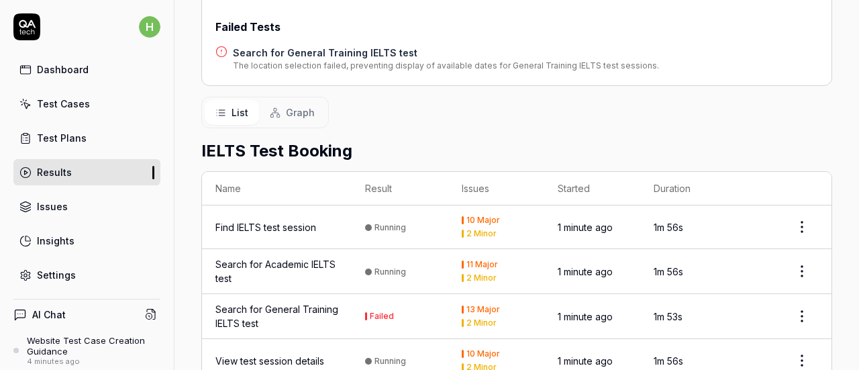
scroll to position [288, 0]
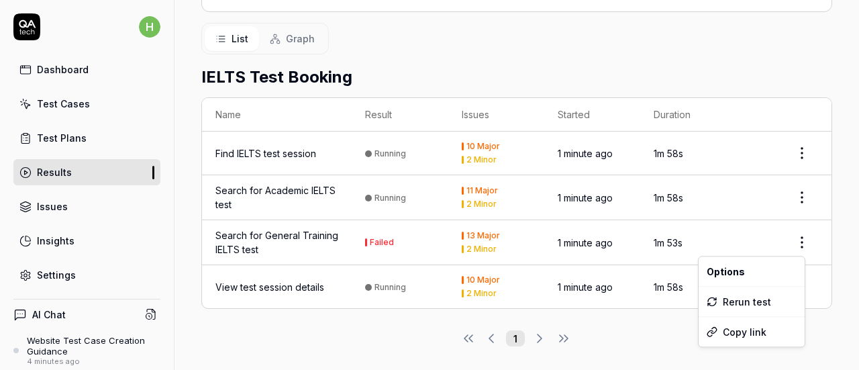
click at [794, 239] on html "h Dashboard Test Cases Test Plans Results Issues Insights Settings AI Chat Webs…" at bounding box center [429, 185] width 859 height 370
click at [677, 229] on td "1m 53s" at bounding box center [688, 242] width 96 height 45
click at [255, 246] on div "Search for General Training IELTS test" at bounding box center [276, 242] width 123 height 28
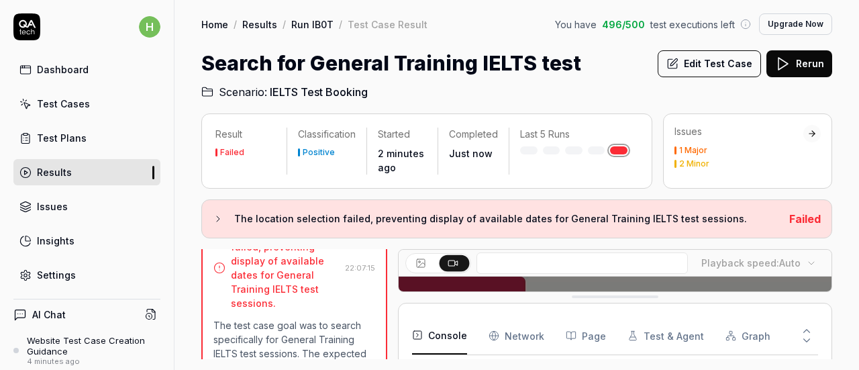
scroll to position [363, 0]
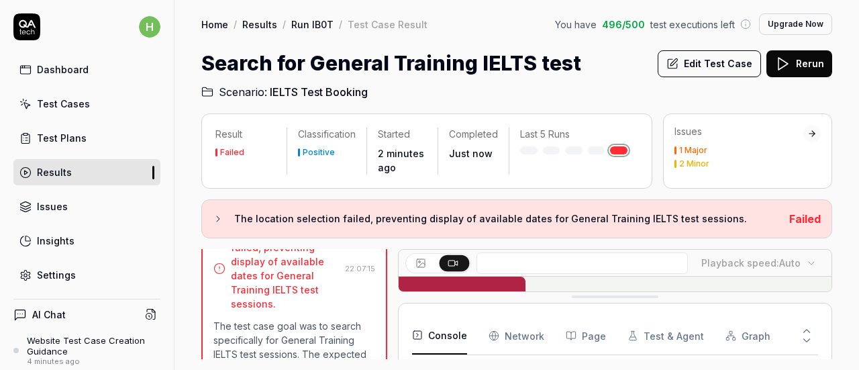
click at [421, 345] on button "Console" at bounding box center [439, 336] width 55 height 38
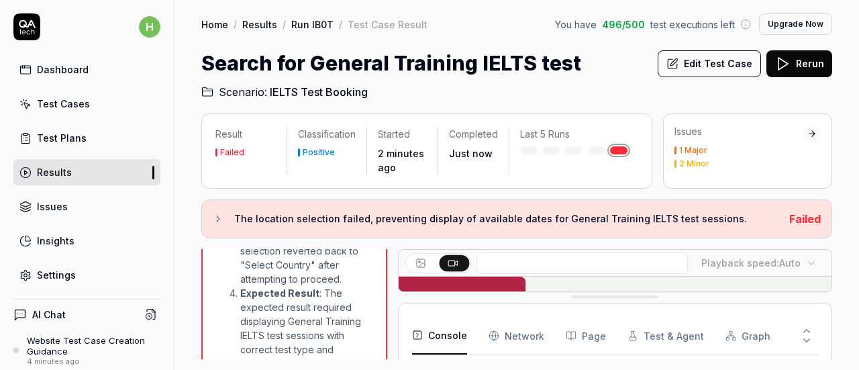
scroll to position [908, 0]
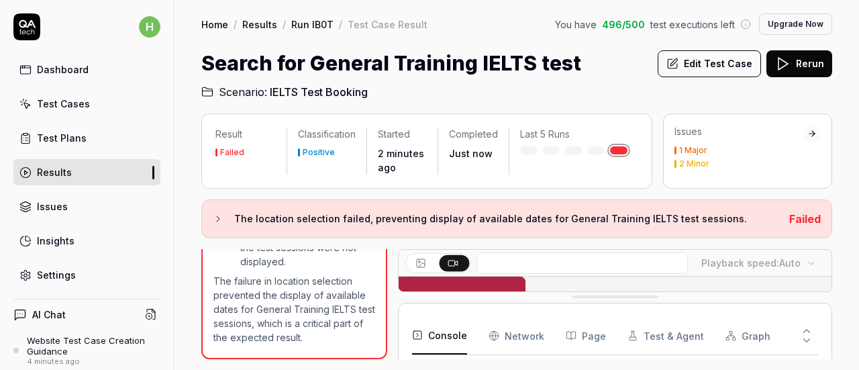
drag, startPoint x: 615, startPoint y: 297, endPoint x: 604, endPoint y: 400, distance: 103.9
click at [604, 369] on html "h Dashboard Test Cases Test Plans Results Issues Insights Settings AI Chat Webs…" at bounding box center [429, 185] width 859 height 370
click at [796, 221] on span "Failed" at bounding box center [805, 218] width 32 height 13
click at [217, 219] on icon at bounding box center [218, 218] width 3 height 5
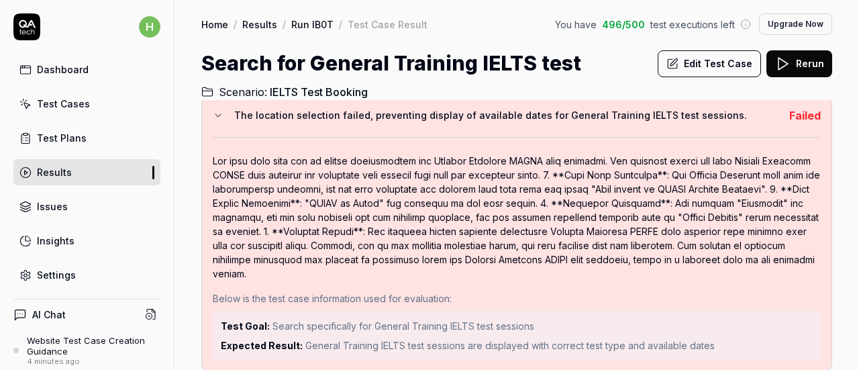
scroll to position [0, 0]
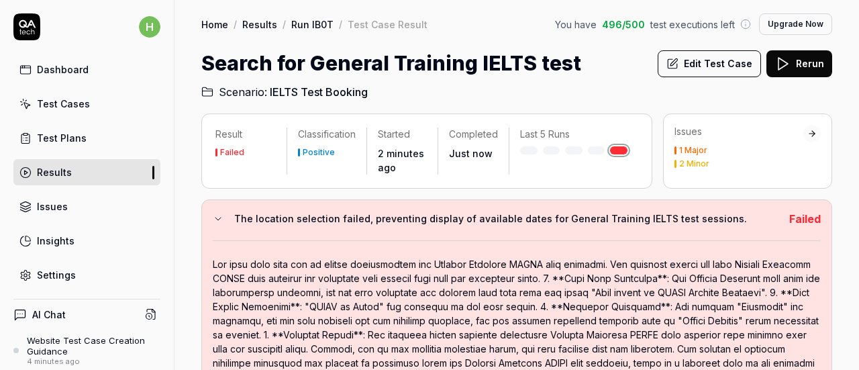
click at [602, 217] on h3 "The location selection failed, preventing display of available dates for Genera…" at bounding box center [506, 219] width 544 height 16
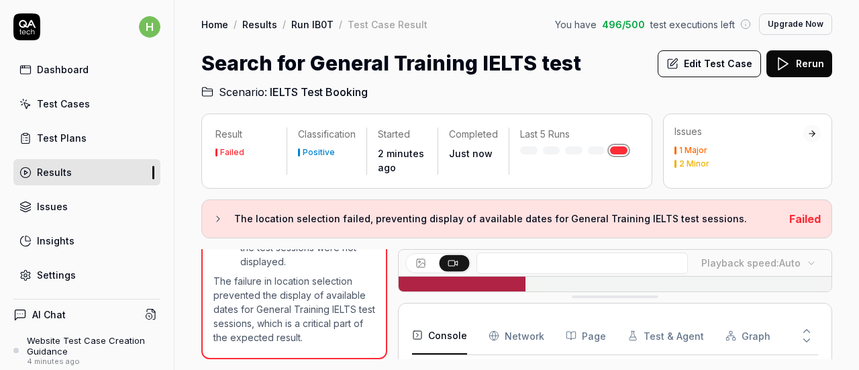
click at [421, 259] on rect at bounding box center [421, 263] width 8 height 8
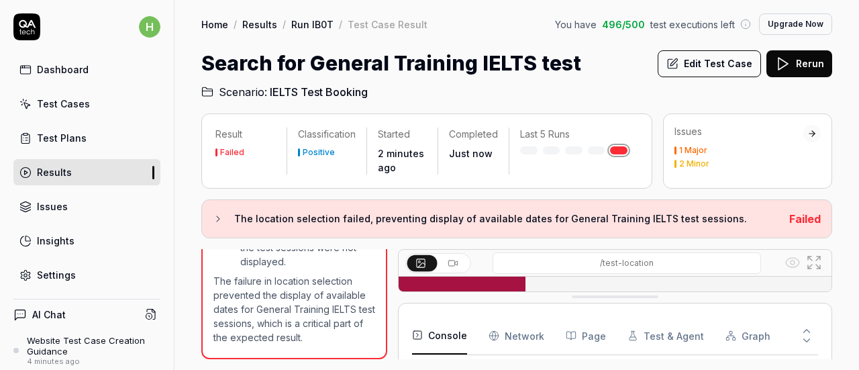
click at [448, 264] on icon at bounding box center [452, 263] width 11 height 11
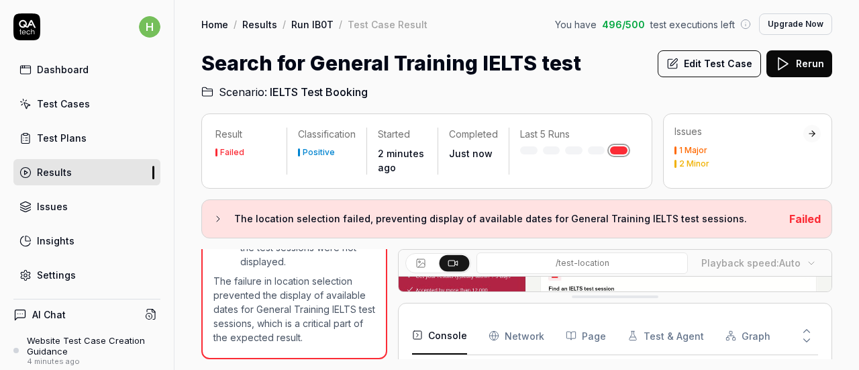
click at [425, 264] on icon at bounding box center [420, 263] width 11 height 11
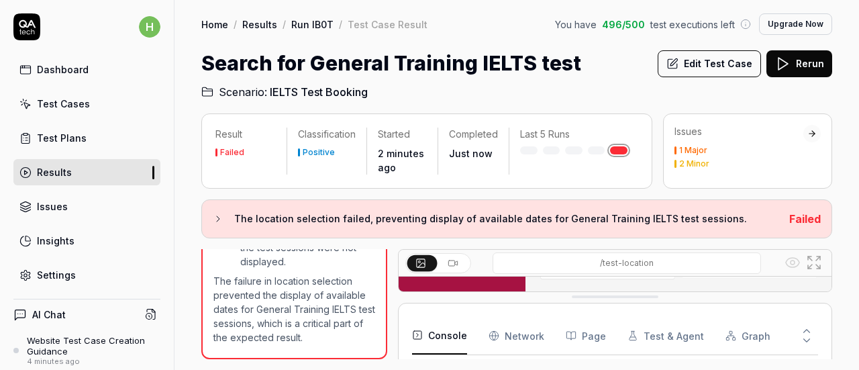
click at [814, 264] on icon at bounding box center [814, 262] width 16 height 16
click at [449, 260] on rect at bounding box center [452, 262] width 6 height 5
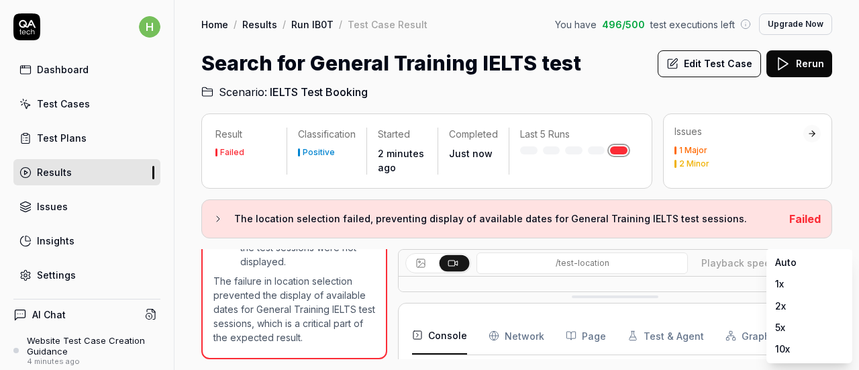
click at [794, 264] on body "h Dashboard Test Cases Test Plans Results Issues Insights Settings AI Chat Webs…" at bounding box center [429, 185] width 859 height 370
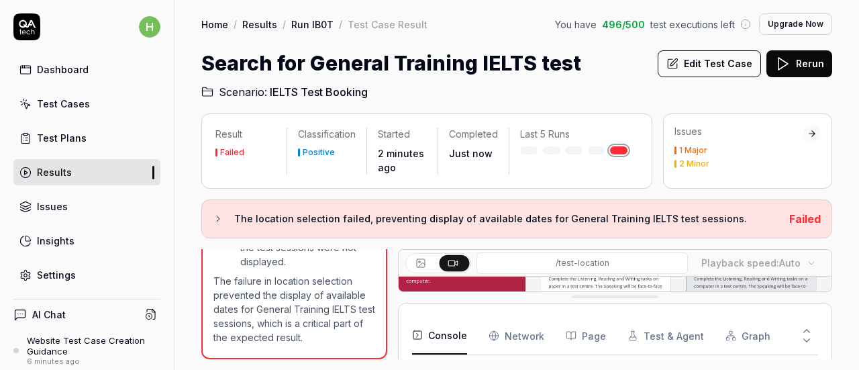
drag, startPoint x: 621, startPoint y: 297, endPoint x: 618, endPoint y: 327, distance: 30.3
click at [808, 329] on icon at bounding box center [806, 331] width 12 height 12
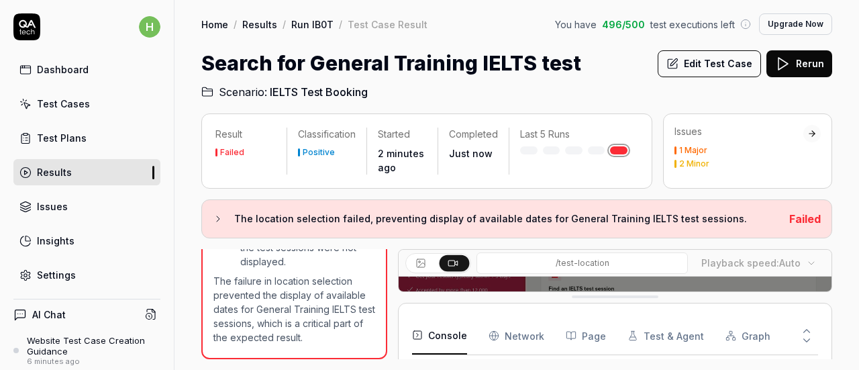
click at [808, 329] on icon at bounding box center [806, 331] width 12 height 12
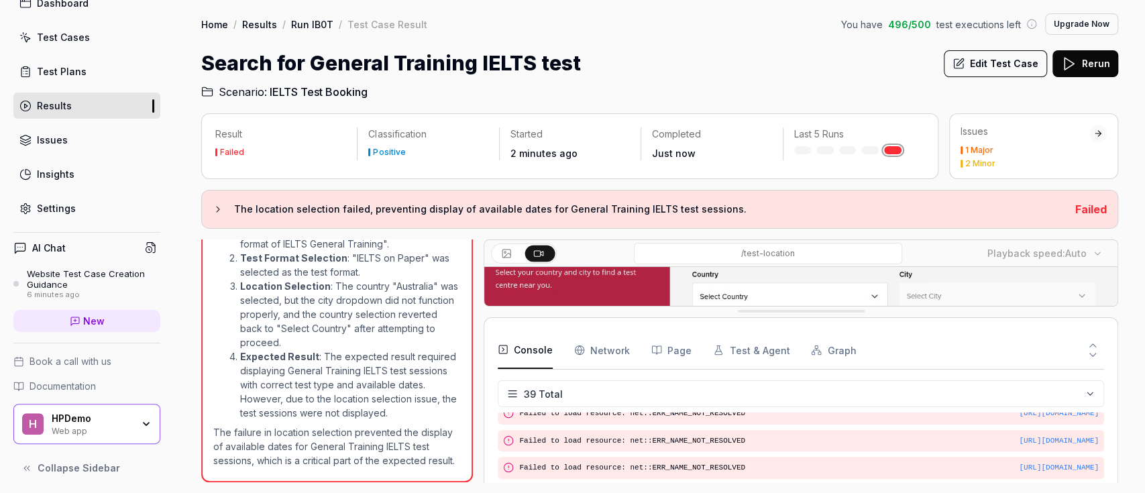
scroll to position [0, 0]
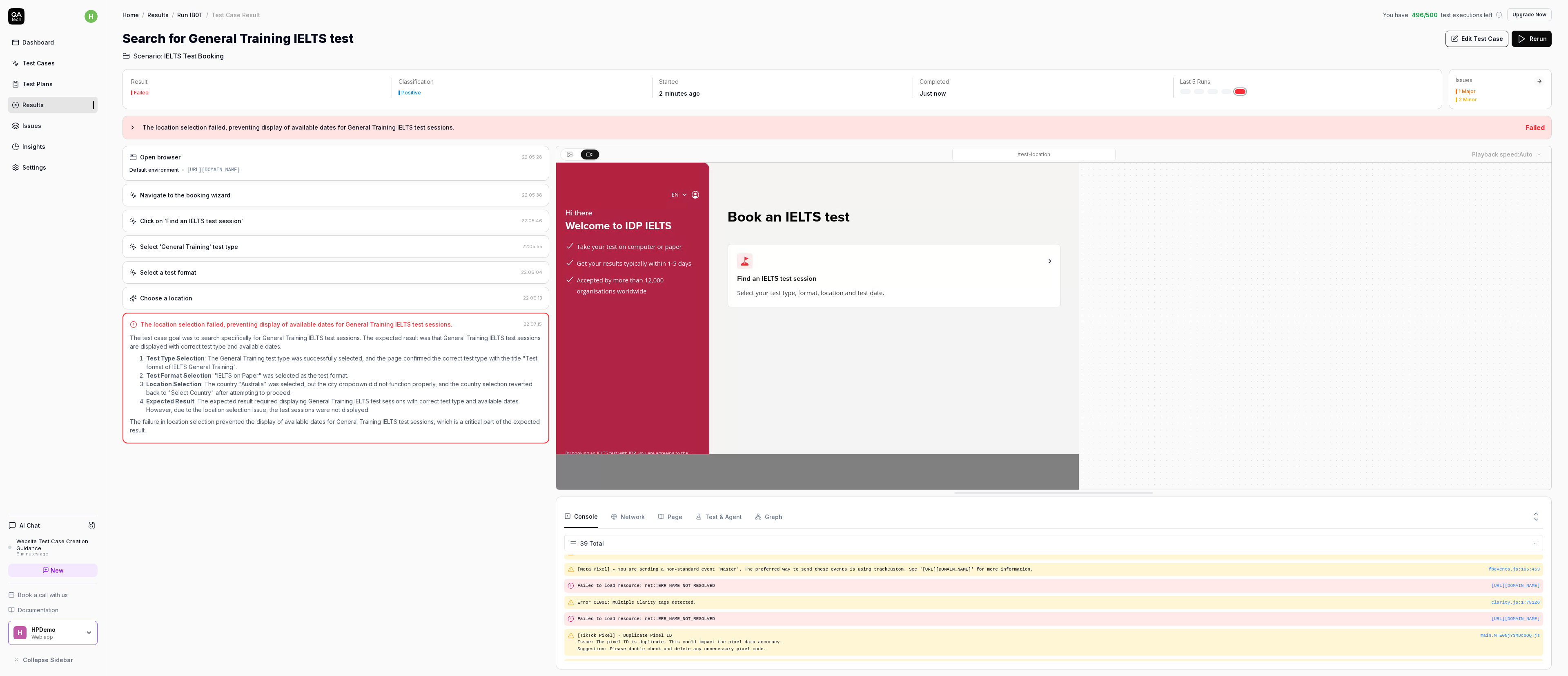
drag, startPoint x: 981, startPoint y: 192, endPoint x: 951, endPoint y: 651, distance: 460.0
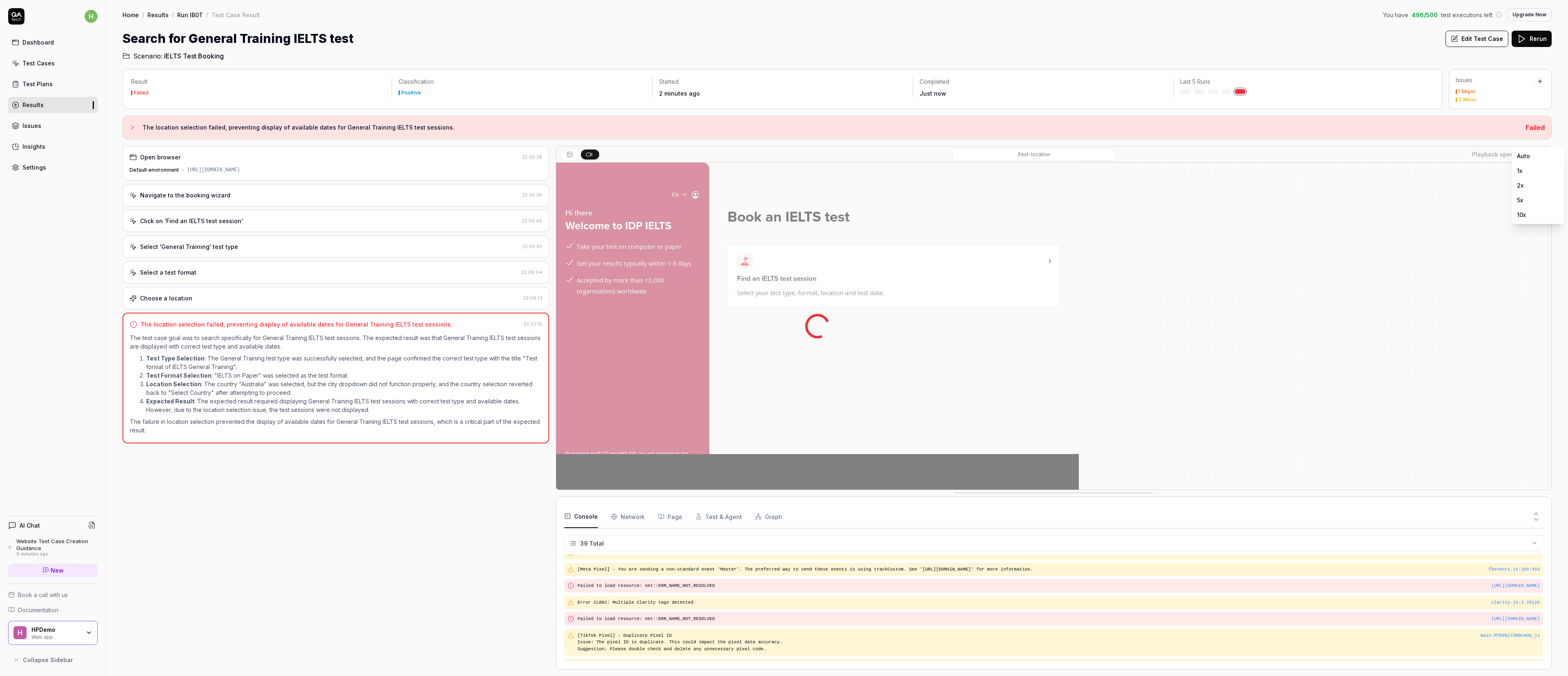
click at [522, 155] on body "h Dashboard Test Cases Test Plans Results Issues Insights Settings AI Chat Webs…" at bounding box center [784, 338] width 1568 height 676
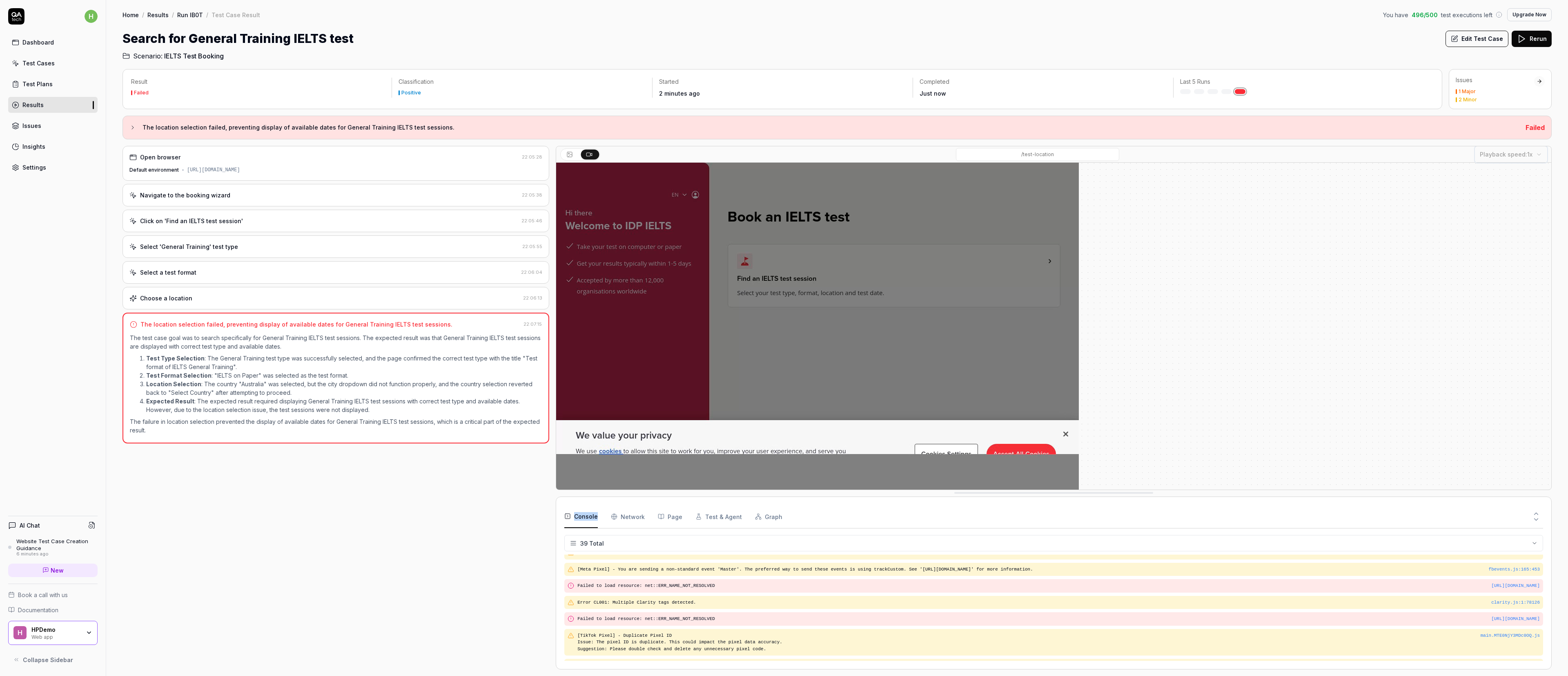
click at [522, 166] on div at bounding box center [1054, 326] width 995 height 327
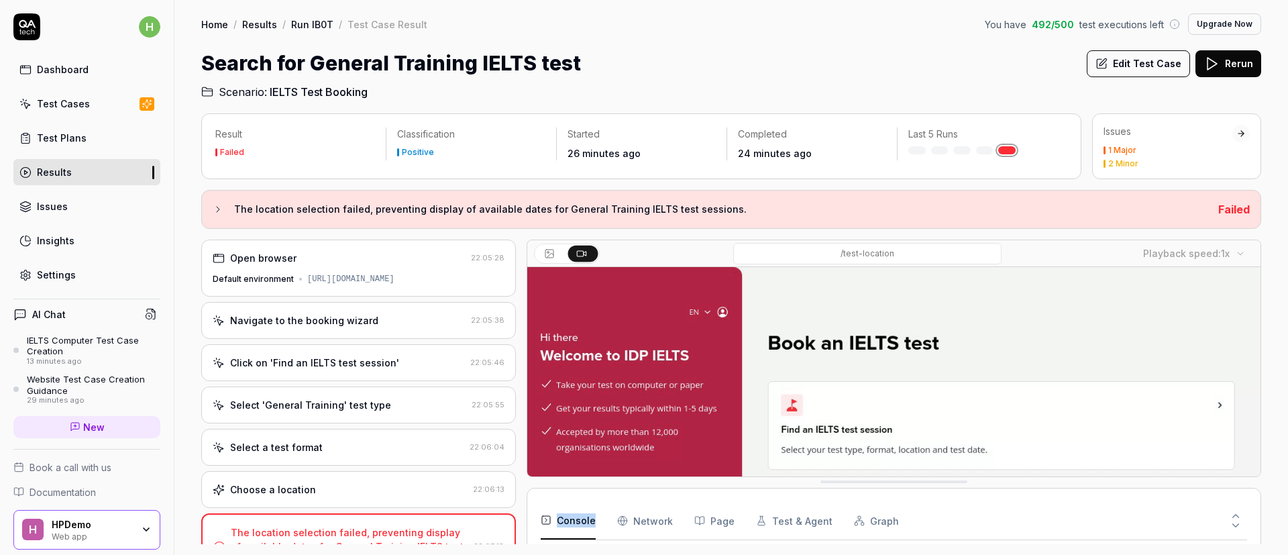
scroll to position [1385, 0]
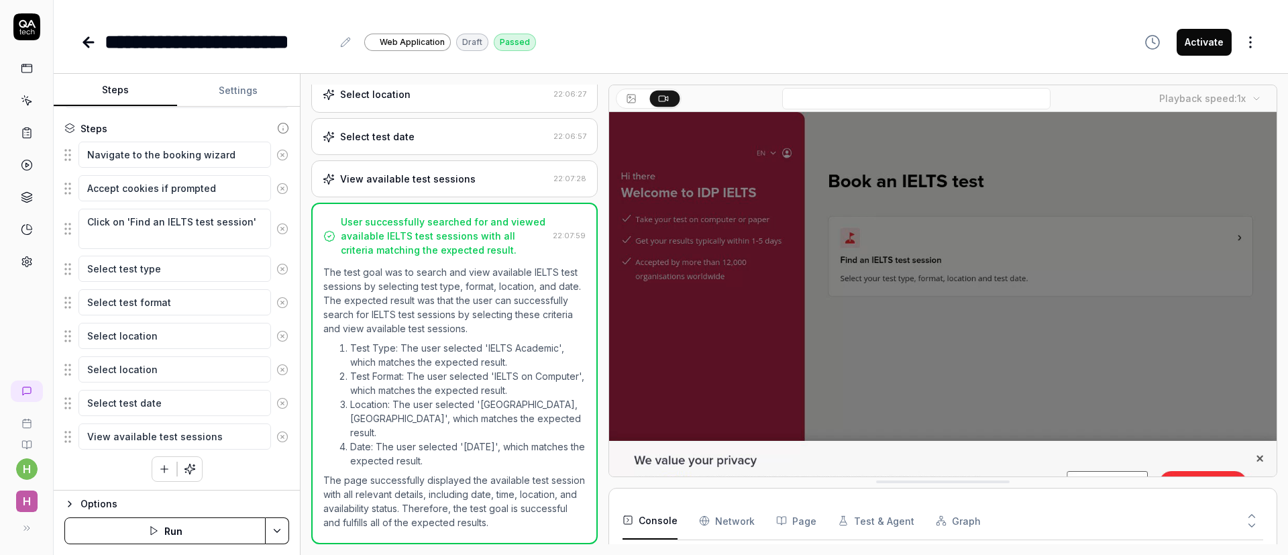
scroll to position [172, 0]
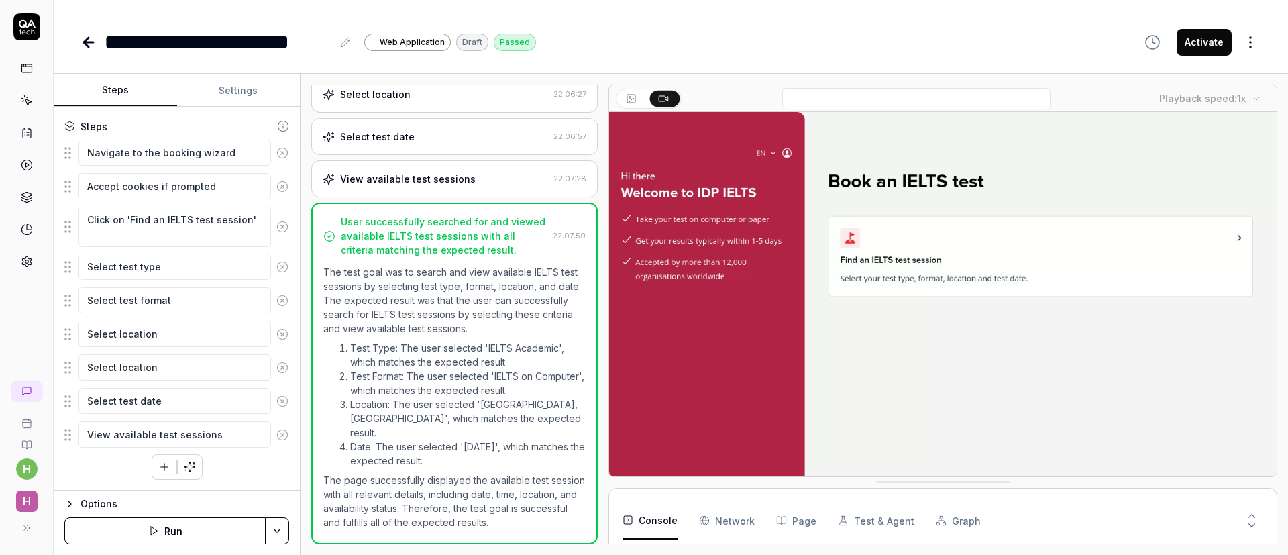
click at [735, 381] on video at bounding box center [942, 320] width 667 height 417
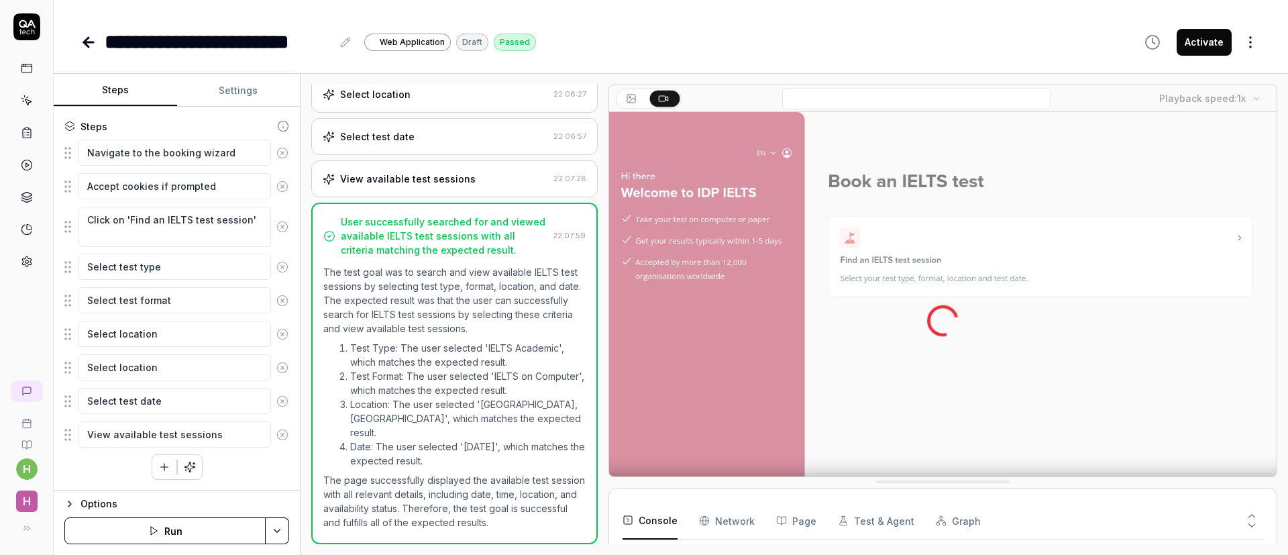
click at [631, 89] on div at bounding box center [649, 99] width 66 height 20
click at [632, 93] on icon at bounding box center [631, 98] width 11 height 11
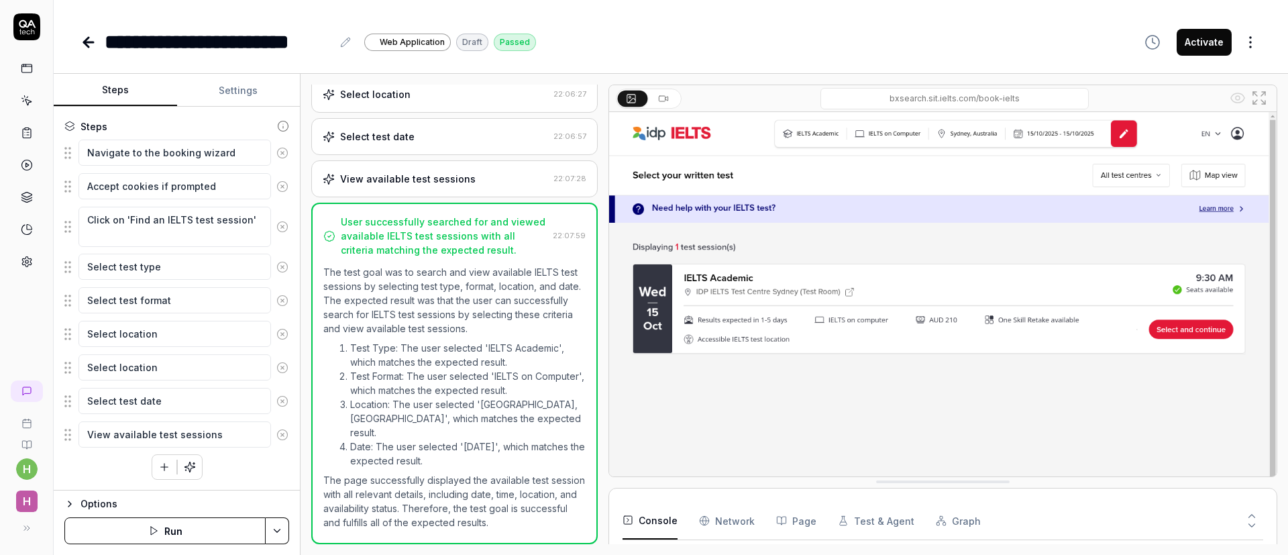
click at [670, 99] on button at bounding box center [665, 99] width 30 height 16
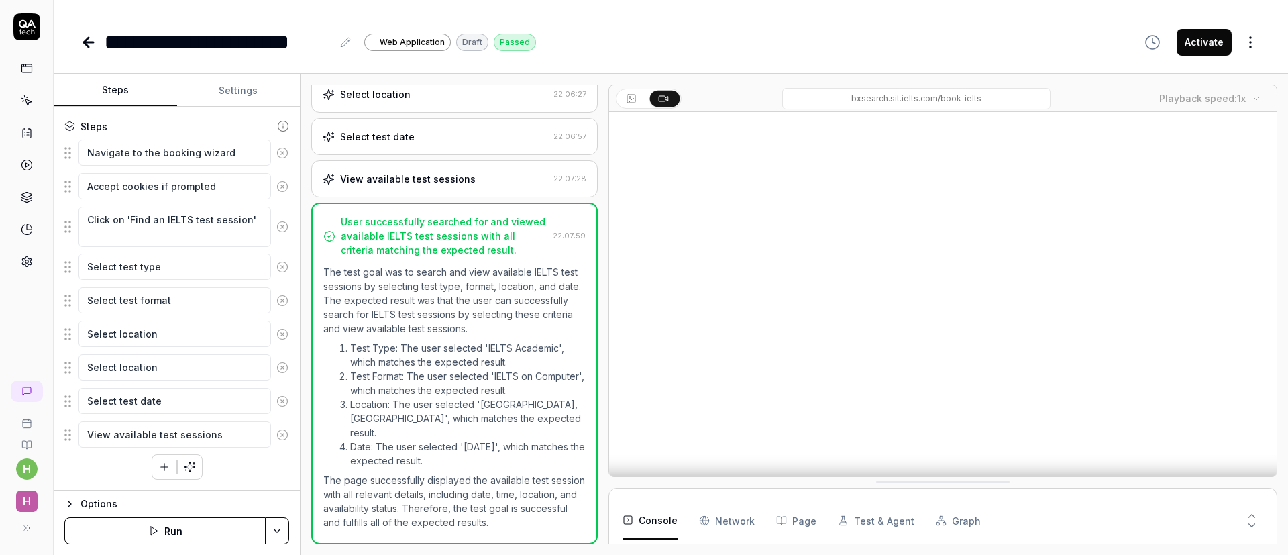
type textarea "*"
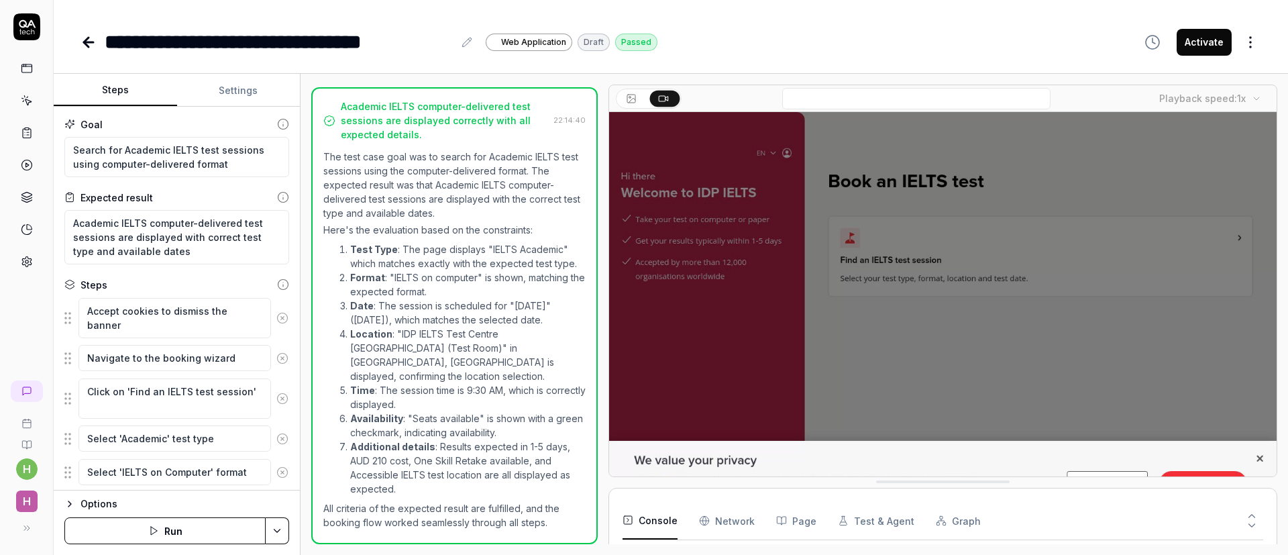
scroll to position [1570, 0]
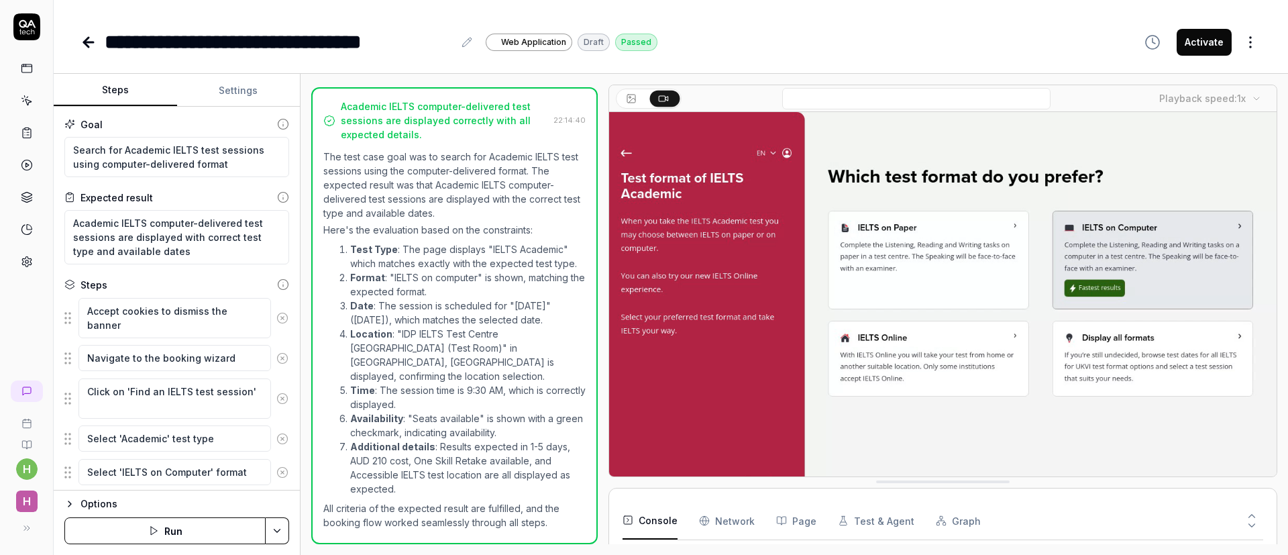
type textarea "*"
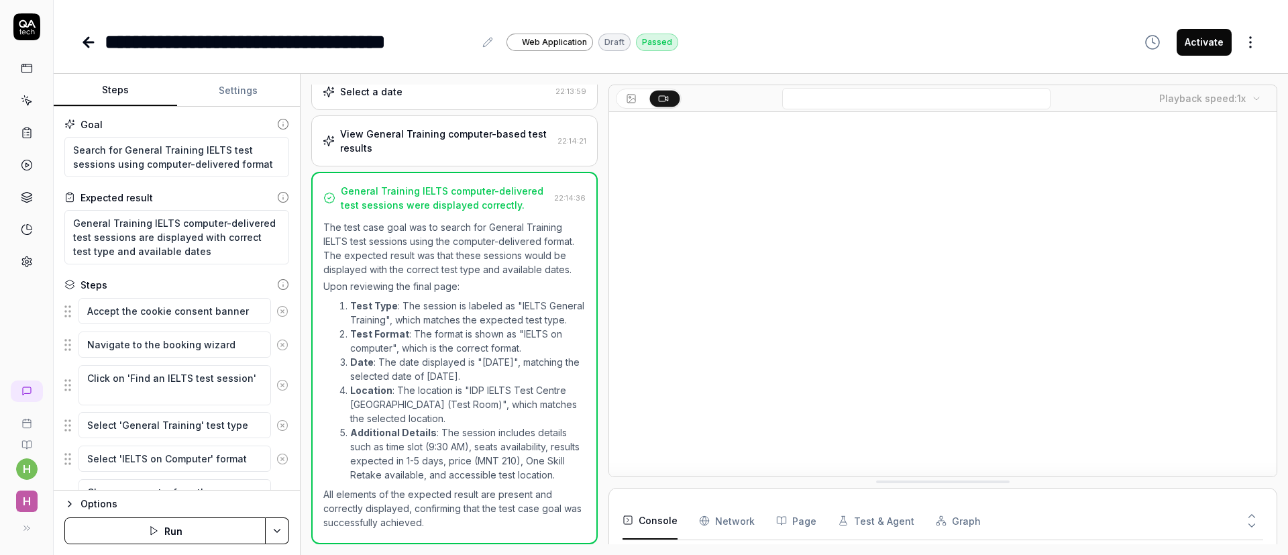
scroll to position [1921, 0]
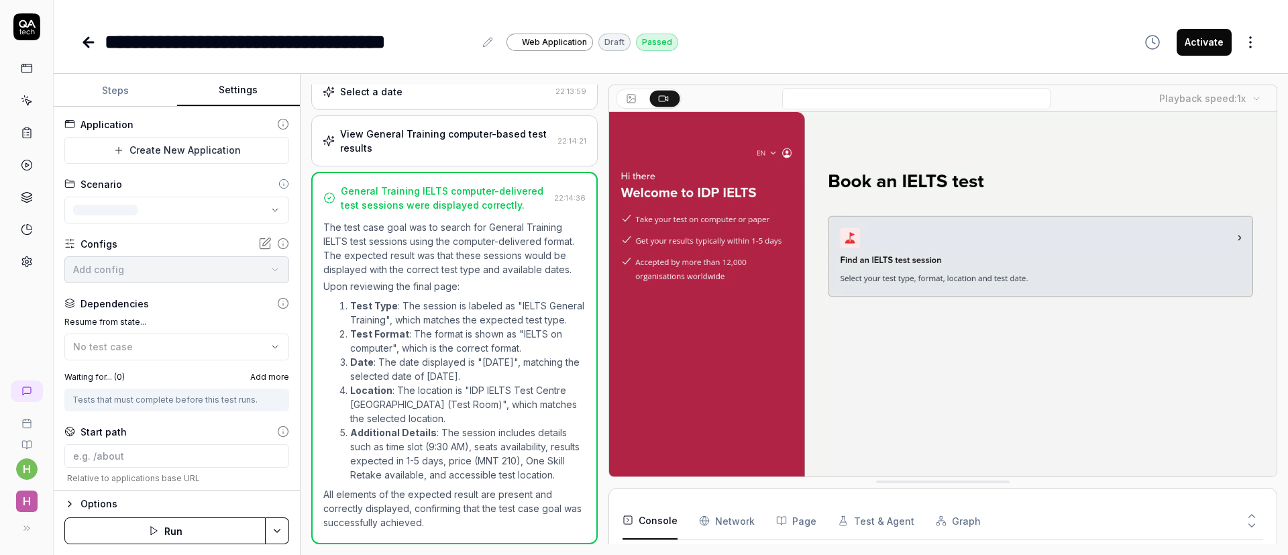
click at [218, 99] on button "Settings" at bounding box center [238, 90] width 123 height 32
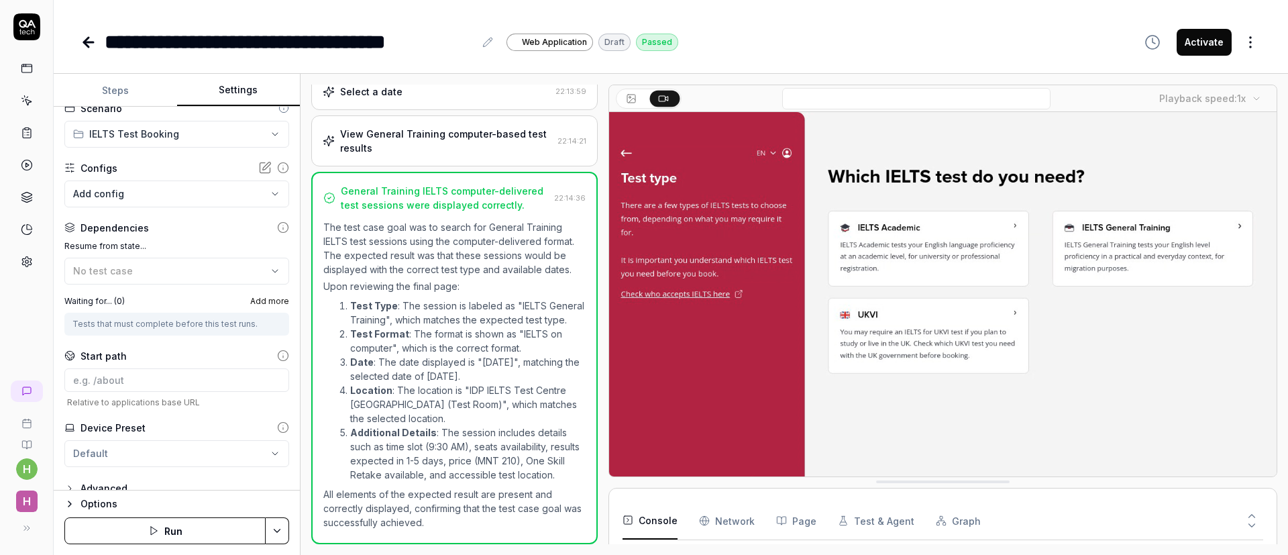
scroll to position [93, 0]
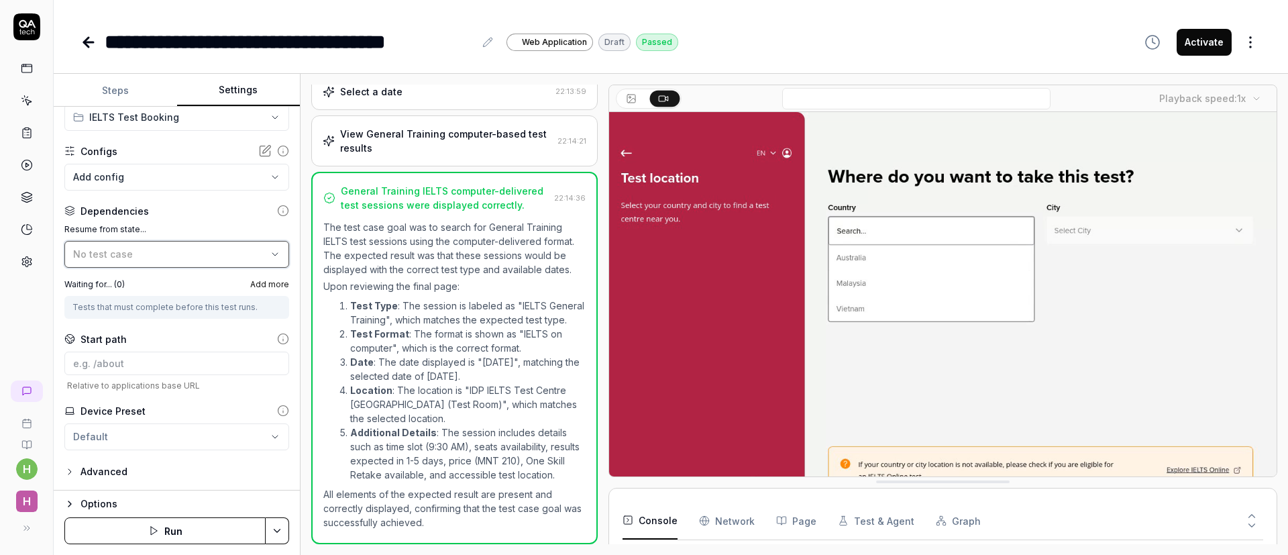
click at [145, 250] on div "No test case" at bounding box center [170, 254] width 194 height 14
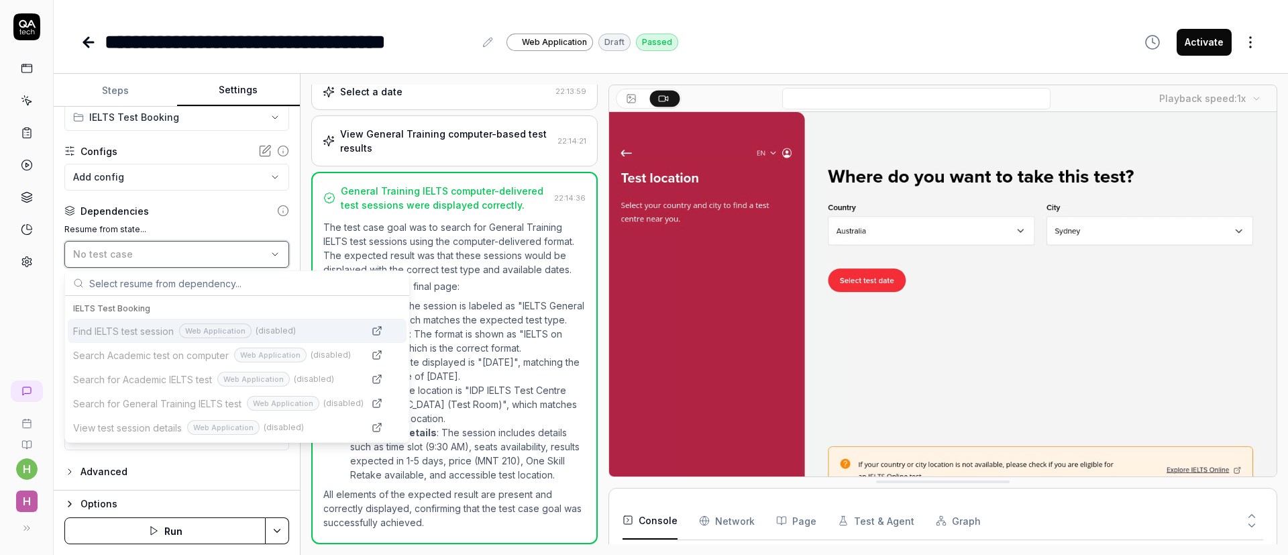
click at [145, 250] on div "No test case" at bounding box center [170, 254] width 194 height 14
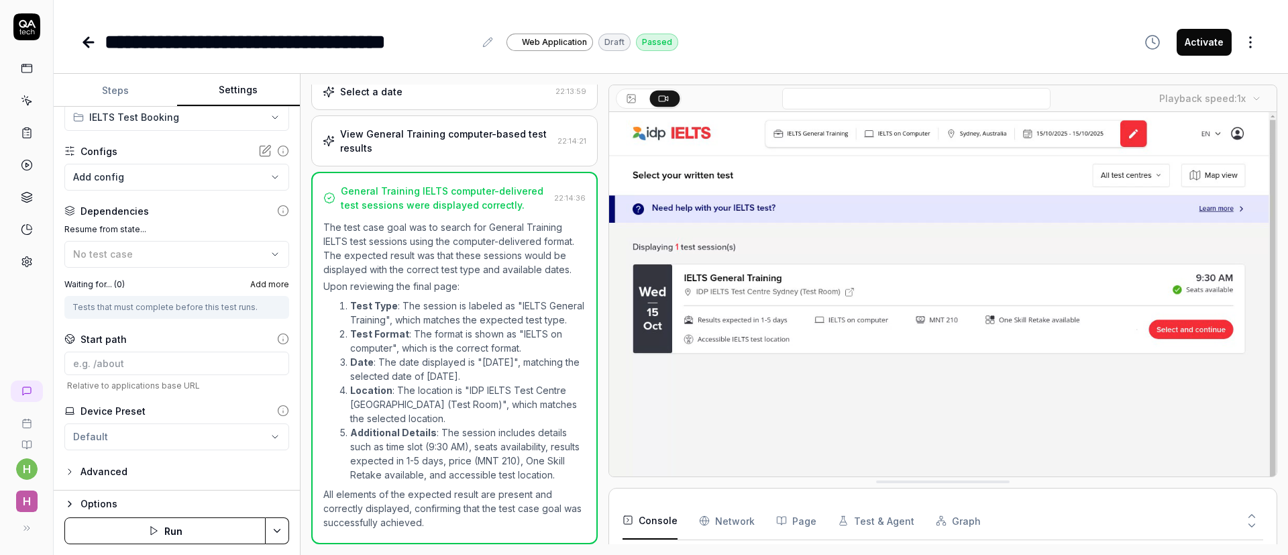
click at [70, 474] on icon "button" at bounding box center [69, 471] width 11 height 11
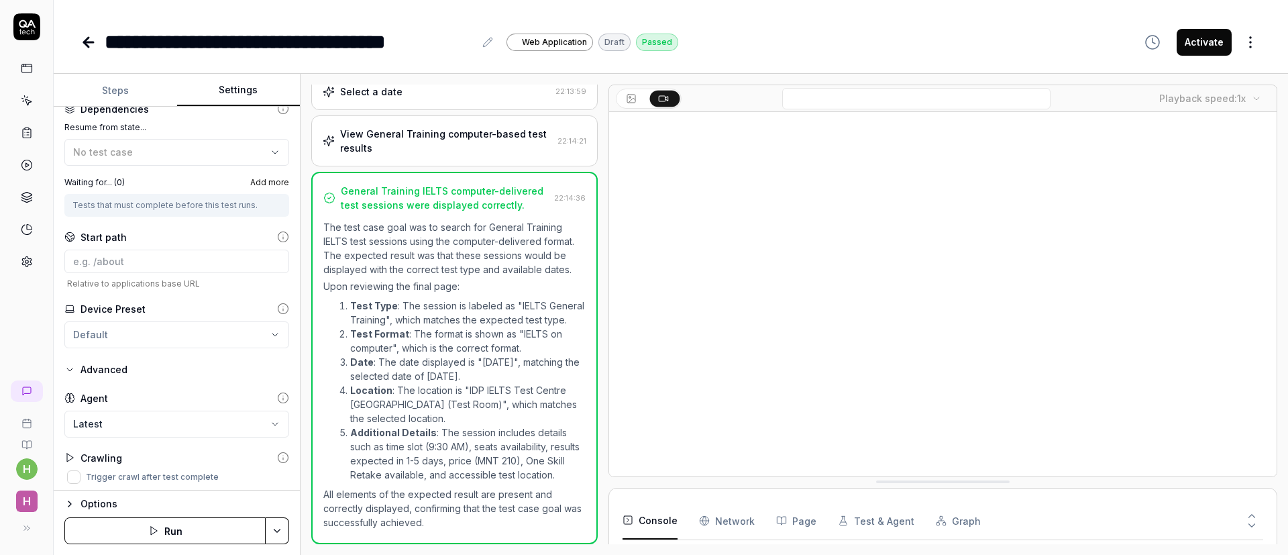
scroll to position [199, 0]
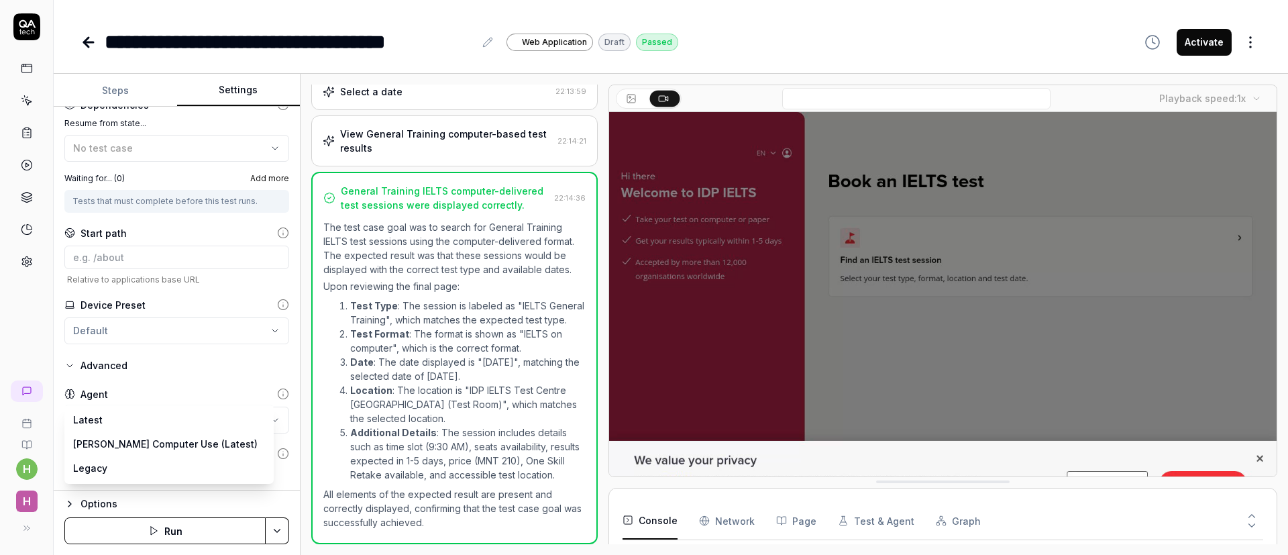
click at [168, 424] on body "**********" at bounding box center [644, 277] width 1288 height 555
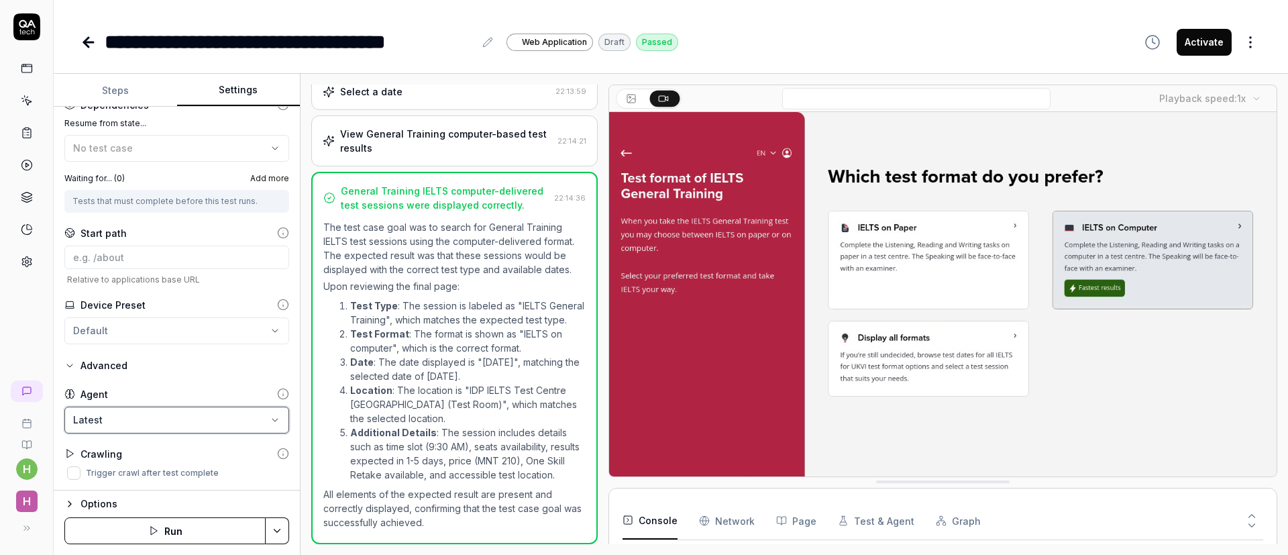
click at [173, 362] on html "**********" at bounding box center [644, 277] width 1288 height 555
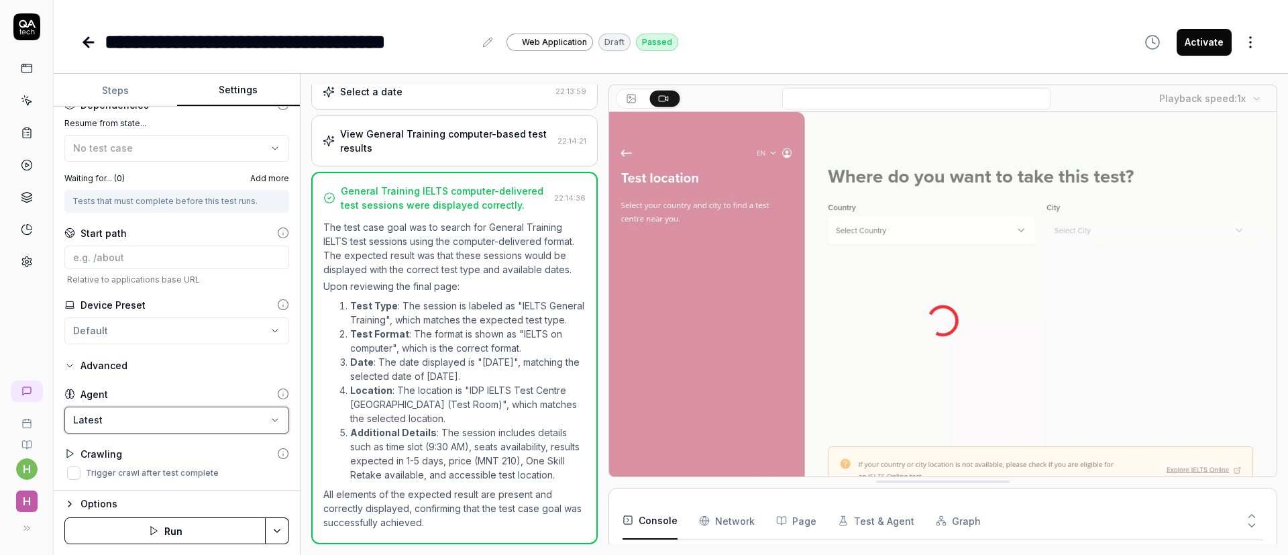
scroll to position [0, 0]
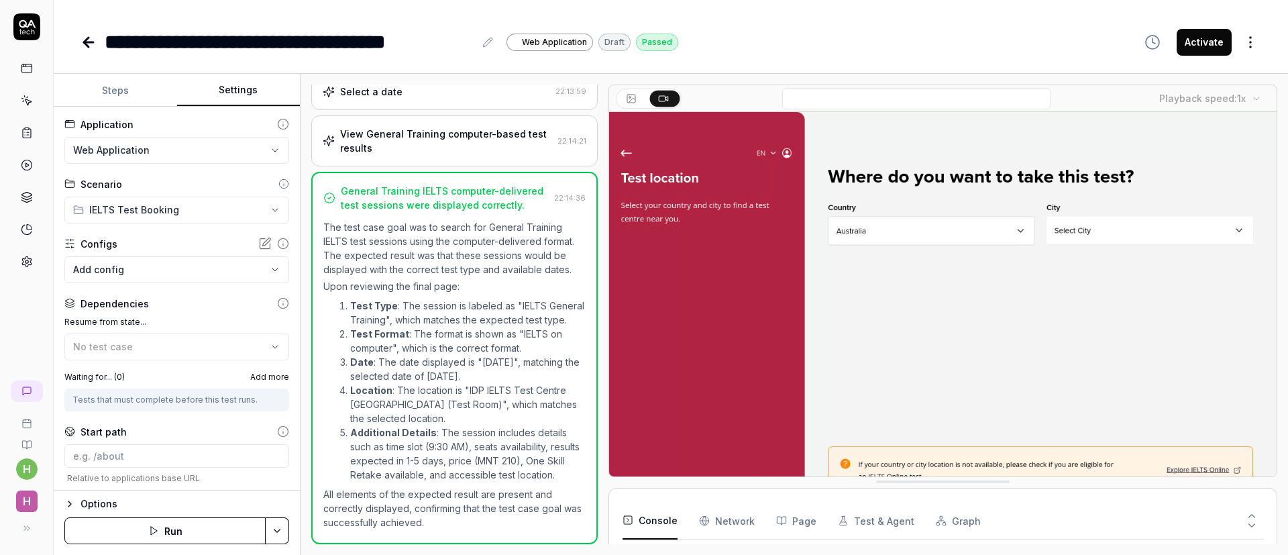
click at [85, 46] on icon at bounding box center [88, 42] width 16 height 16
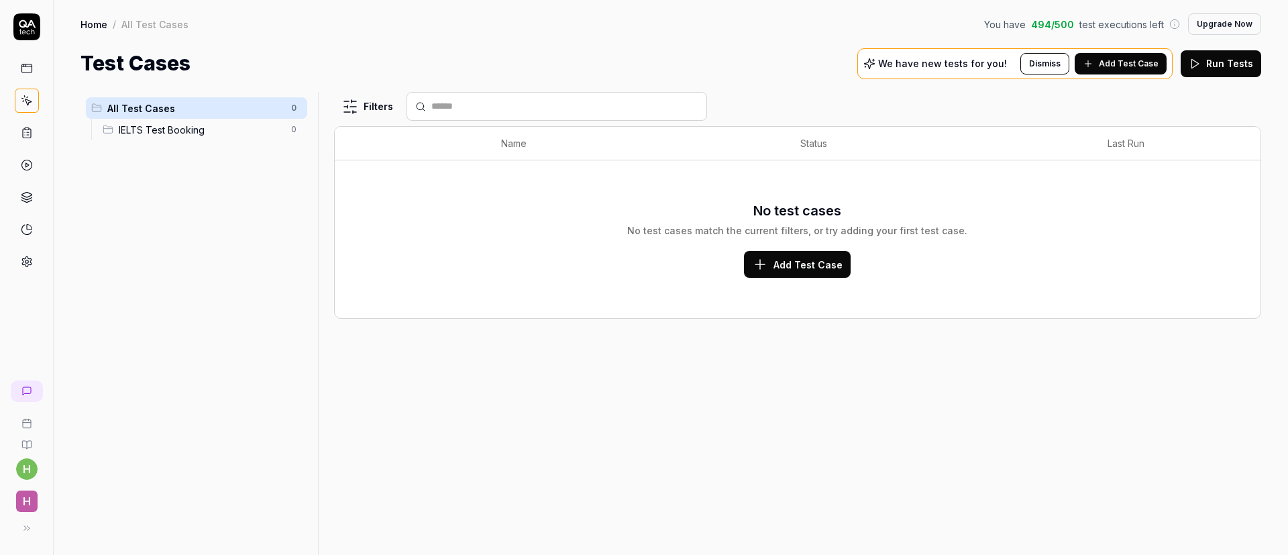
click at [97, 26] on link "Home" at bounding box center [93, 23] width 27 height 13
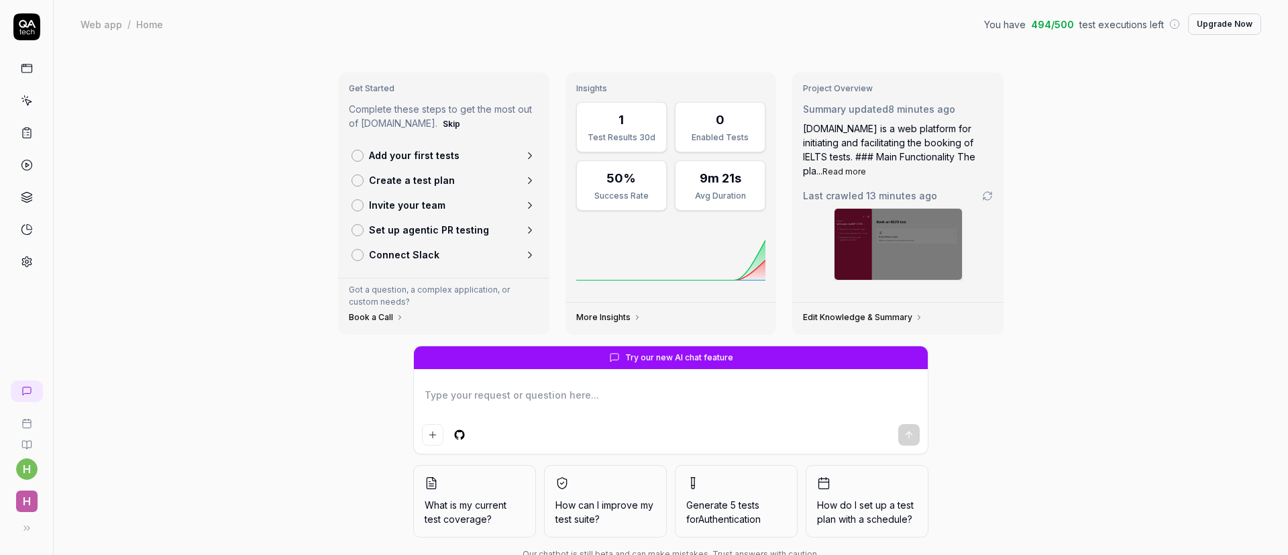
click at [680, 402] on textarea at bounding box center [671, 402] width 498 height 34
click at [407, 180] on p "Create a test plan" at bounding box center [412, 180] width 86 height 14
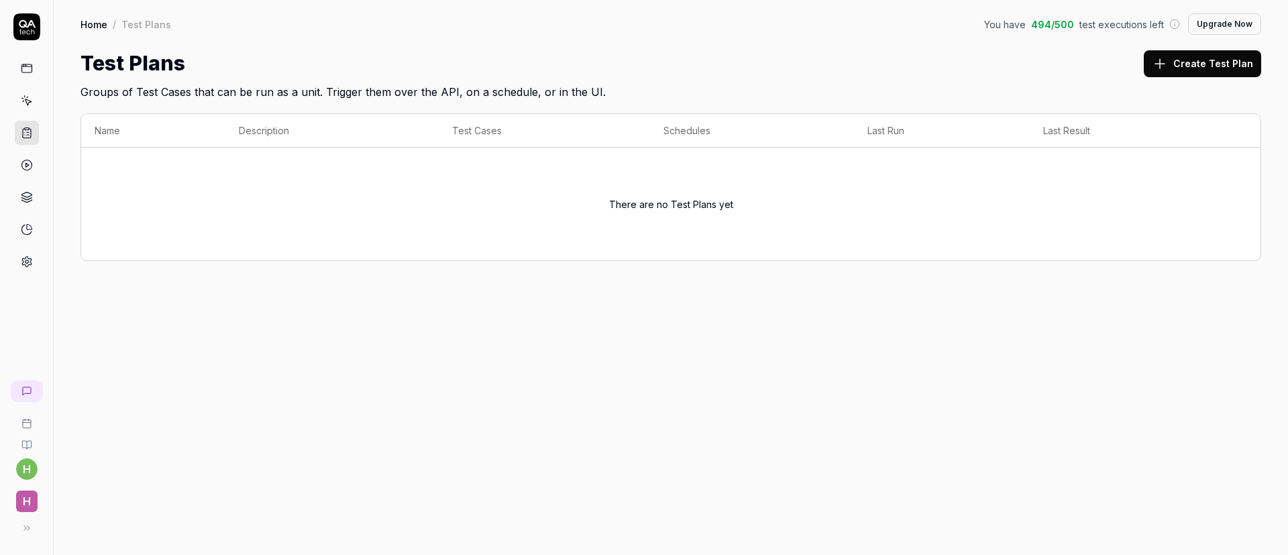
click at [1205, 71] on button "Create Test Plan" at bounding box center [1202, 63] width 117 height 27
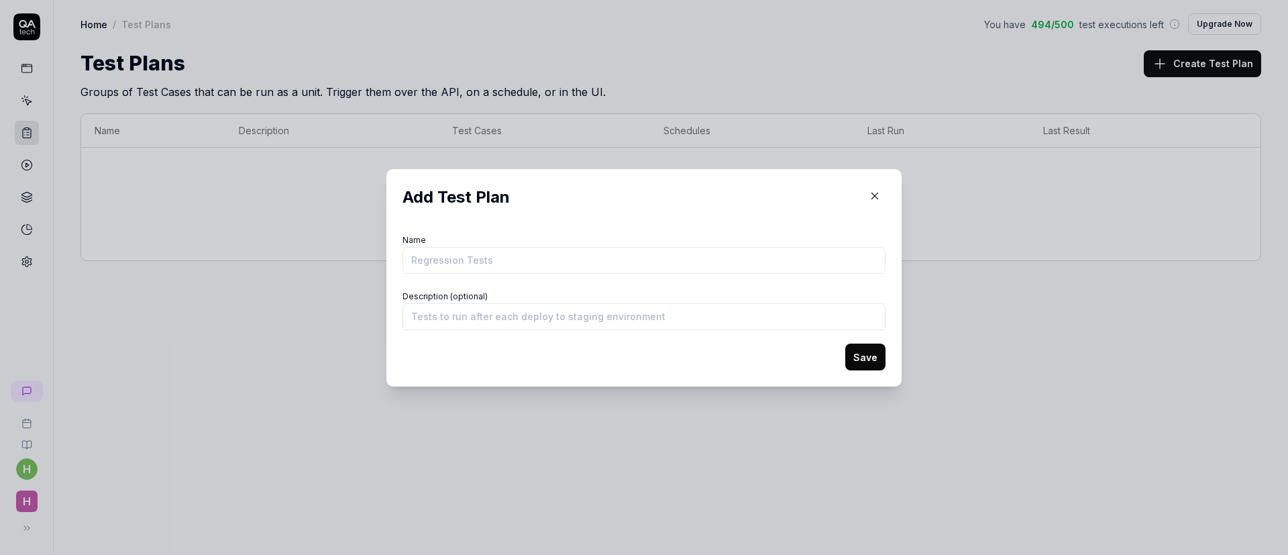
click at [869, 200] on icon "button" at bounding box center [875, 196] width 12 height 12
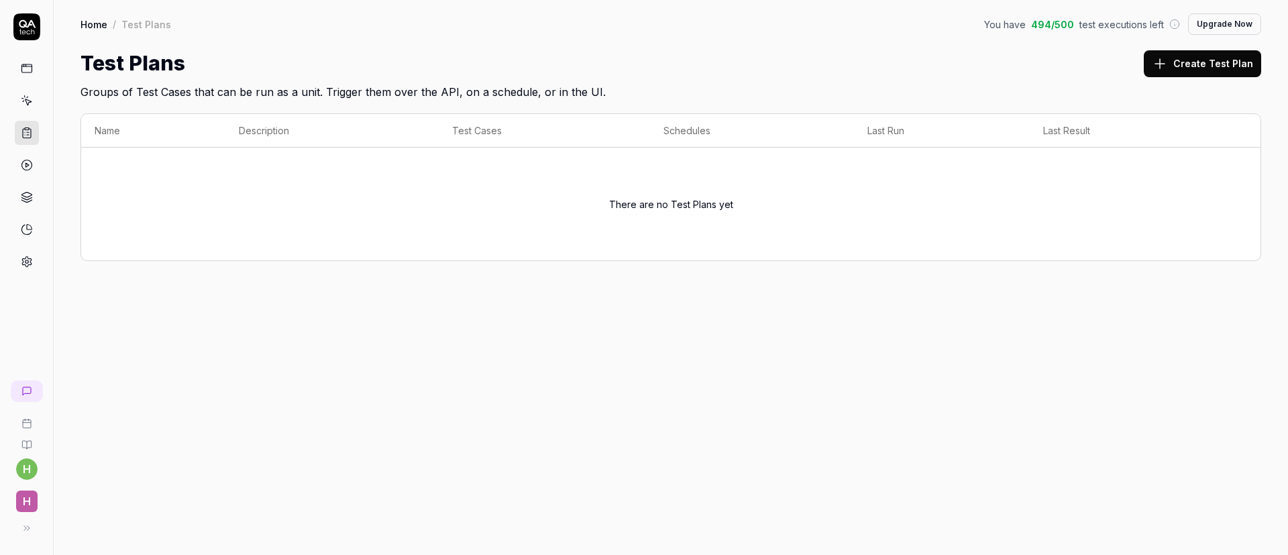
click at [25, 164] on icon at bounding box center [27, 165] width 12 height 12
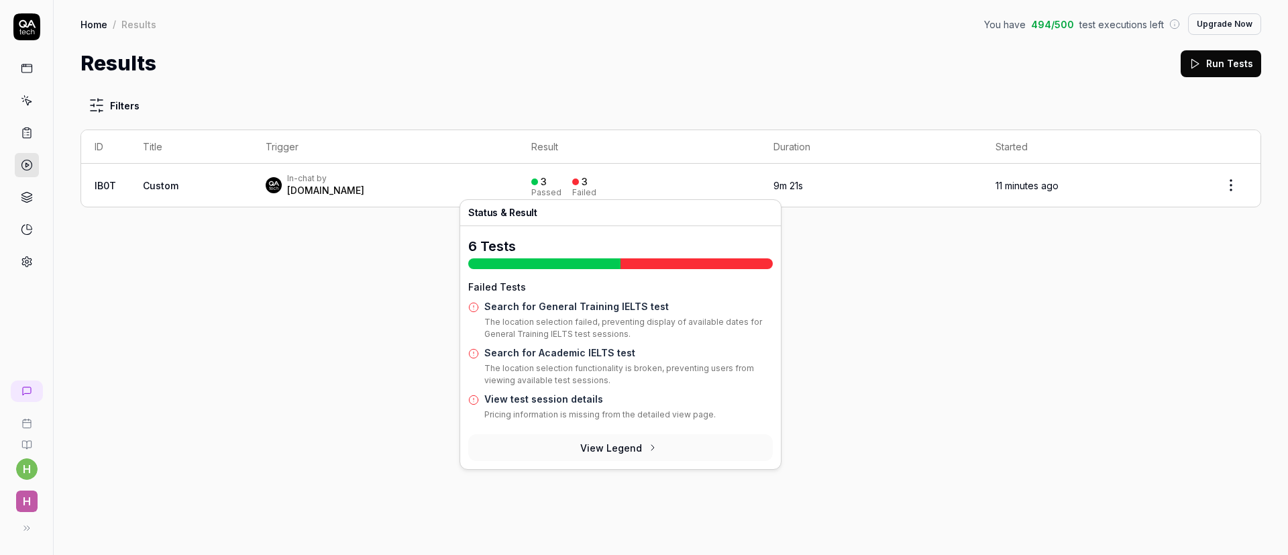
click at [572, 189] on div "Failed" at bounding box center [584, 193] width 24 height 8
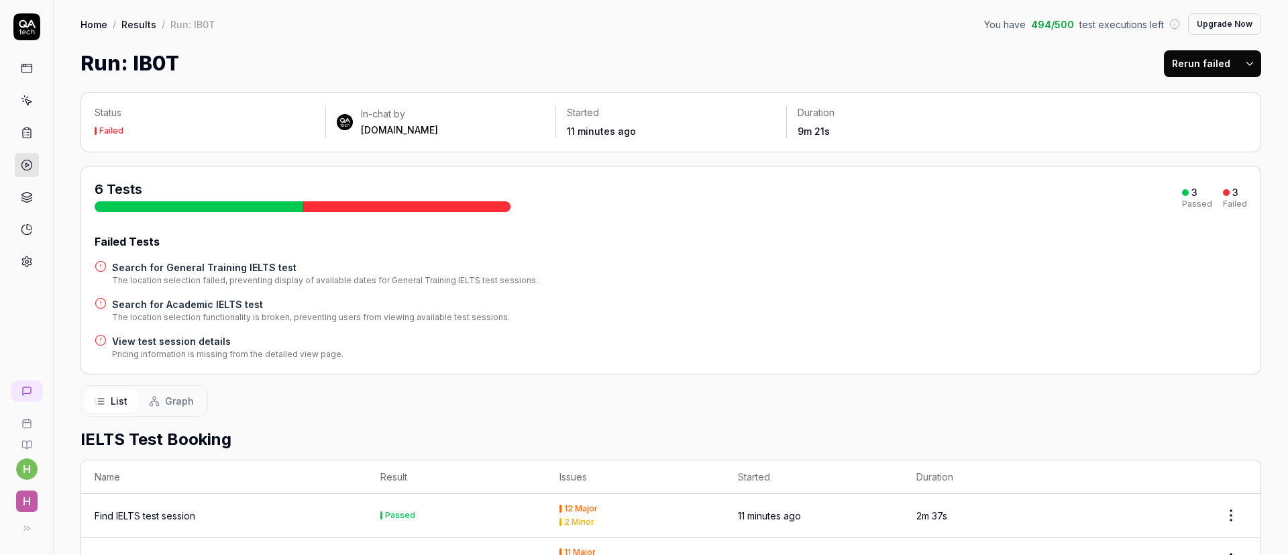
click at [28, 527] on icon at bounding box center [26, 528] width 11 height 11
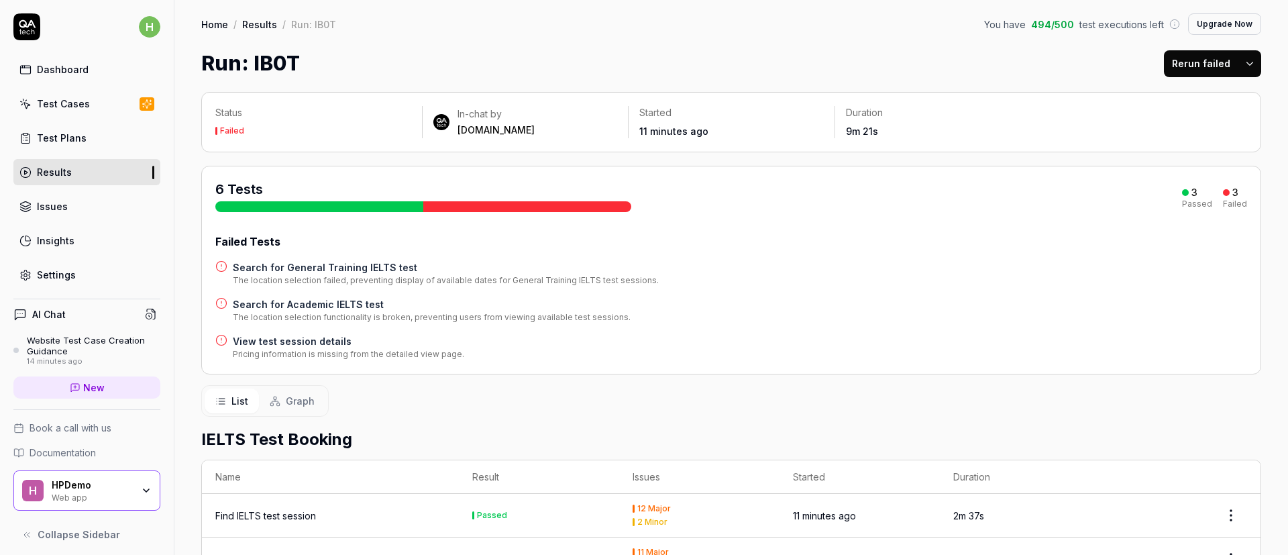
click at [140, 97] on div at bounding box center [147, 103] width 15 height 13
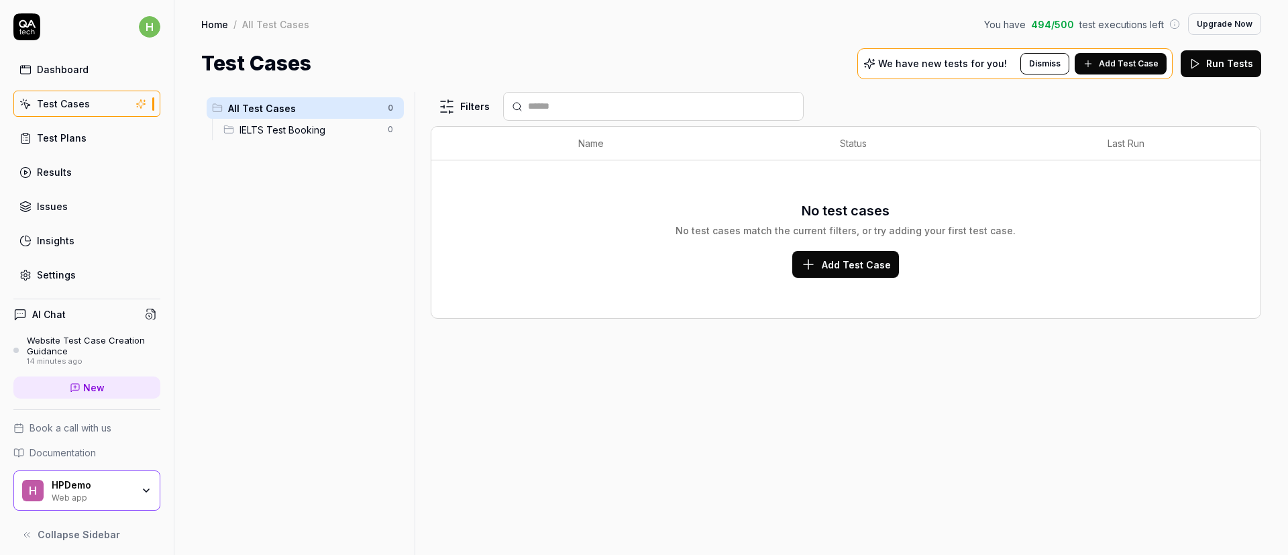
click at [938, 59] on p "We have new tests for you!" at bounding box center [942, 63] width 129 height 9
click at [1127, 54] on button "Add Test Case" at bounding box center [1121, 63] width 92 height 21
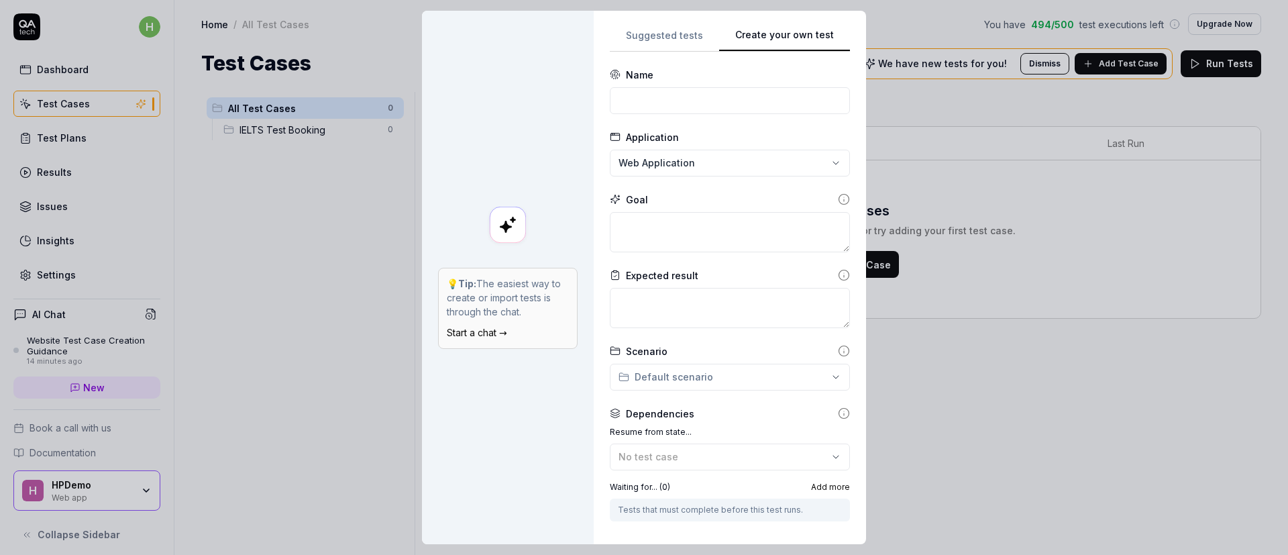
click at [800, 80] on div "**********" at bounding box center [730, 277] width 240 height 501
click at [667, 44] on div "**********" at bounding box center [644, 277] width 1288 height 555
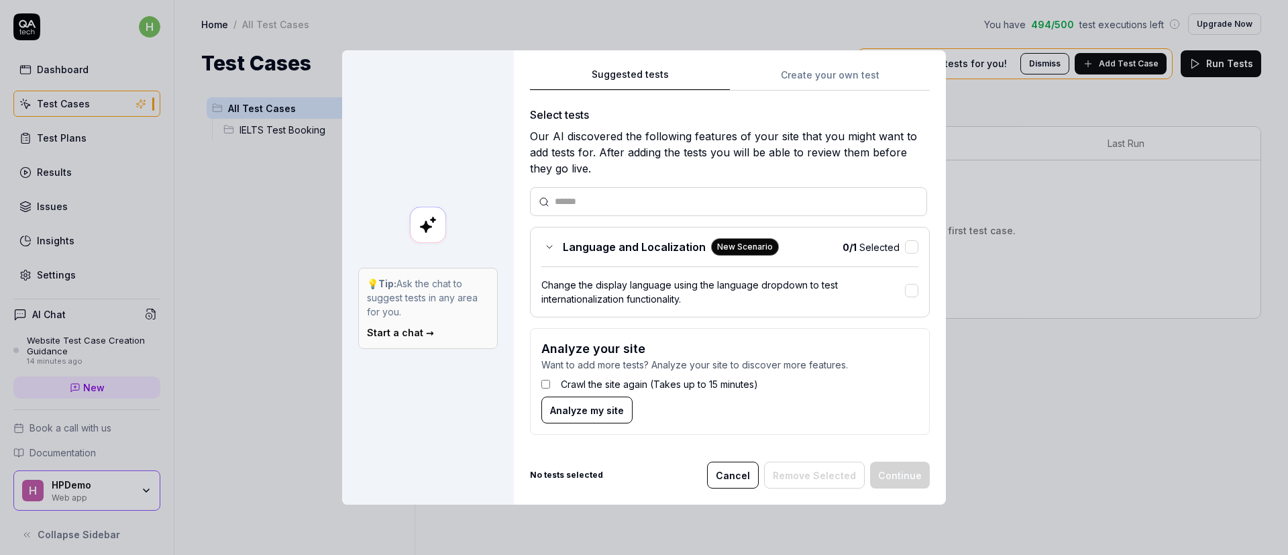
click at [667, 192] on div at bounding box center [728, 201] width 397 height 29
click at [663, 207] on input "text" at bounding box center [737, 202] width 364 height 14
click at [724, 480] on button "Cancel" at bounding box center [733, 475] width 52 height 27
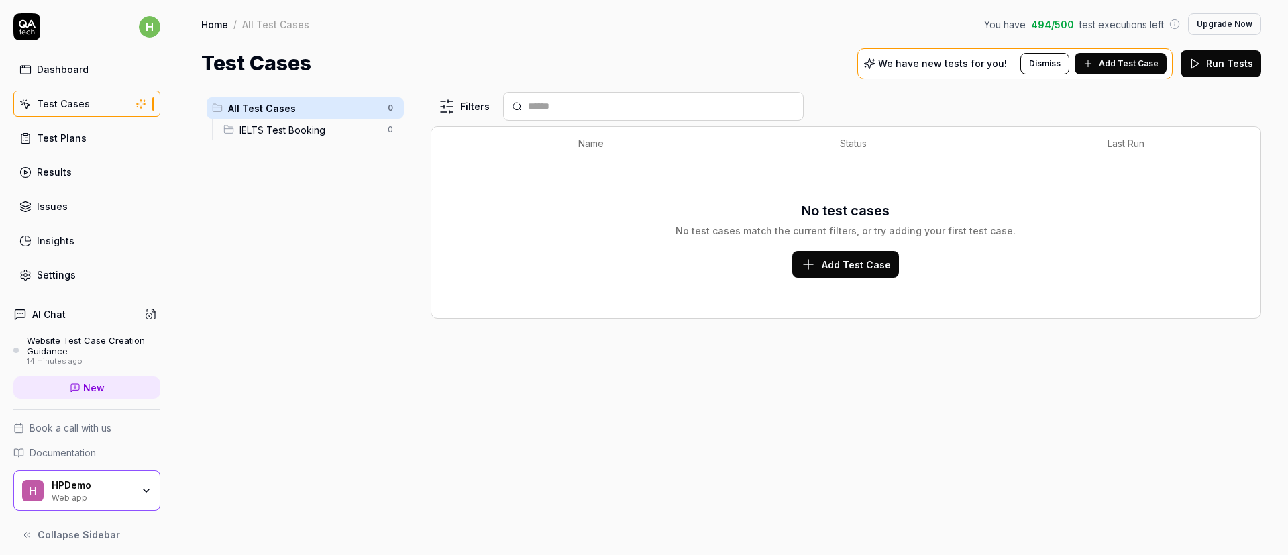
click at [1108, 59] on span "Add Test Case" at bounding box center [1129, 64] width 60 height 12
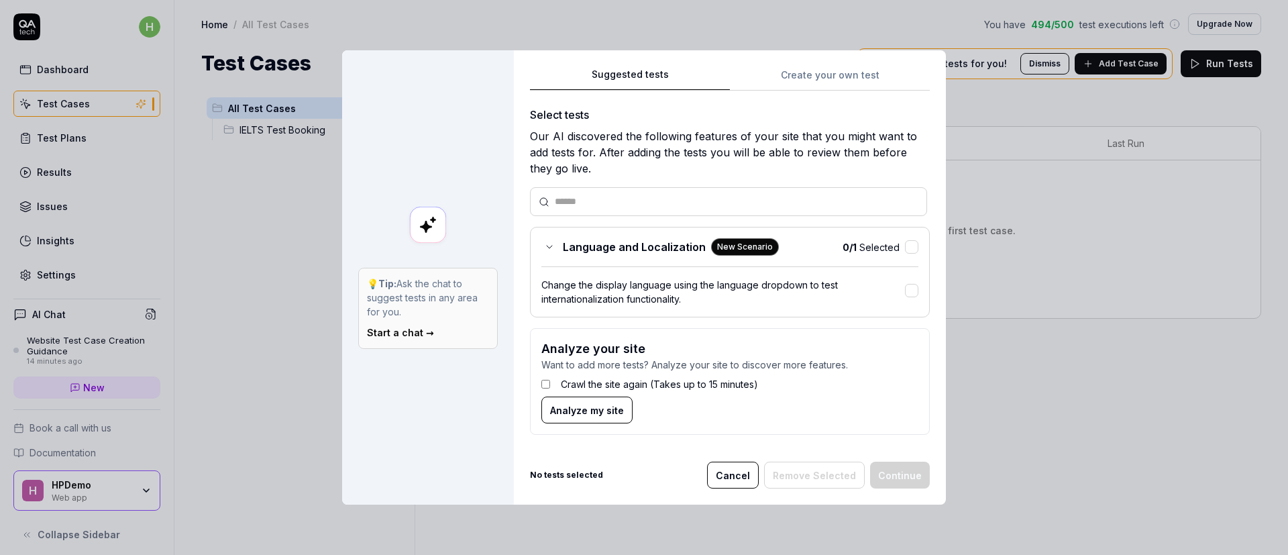
click at [417, 319] on div "💡 Tip: Ask the chat to suggest tests in any area for you. Start a chat →" at bounding box center [428, 308] width 140 height 81
click at [409, 333] on link "Start a chat →" at bounding box center [400, 332] width 67 height 11
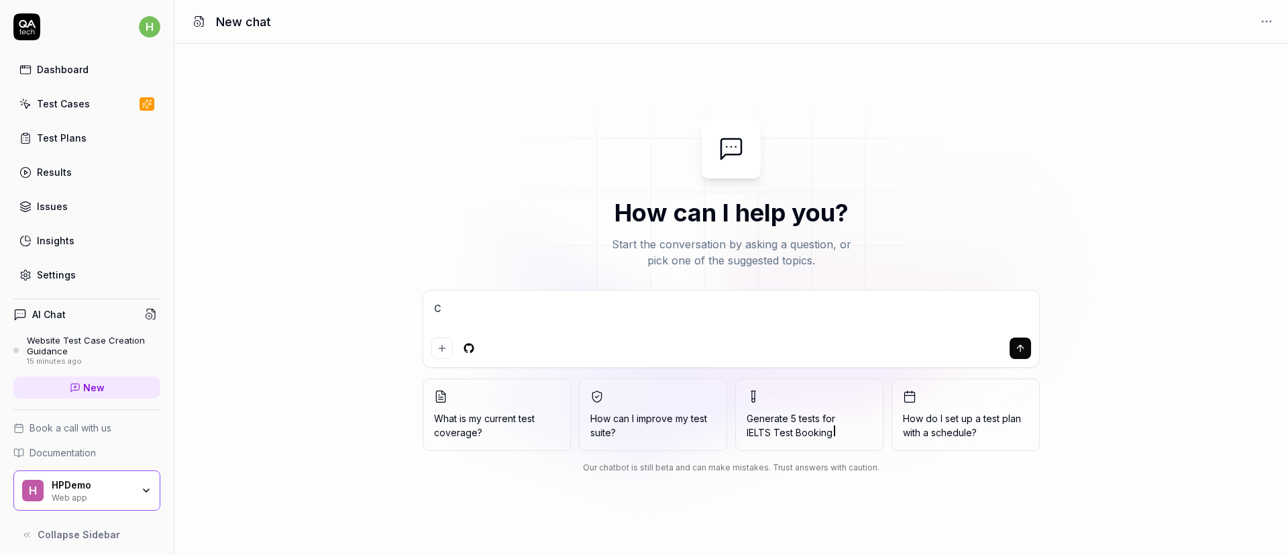
type textarea "*"
type textarea "C"
type textarea "*"
type textarea "Cr"
type textarea "*"
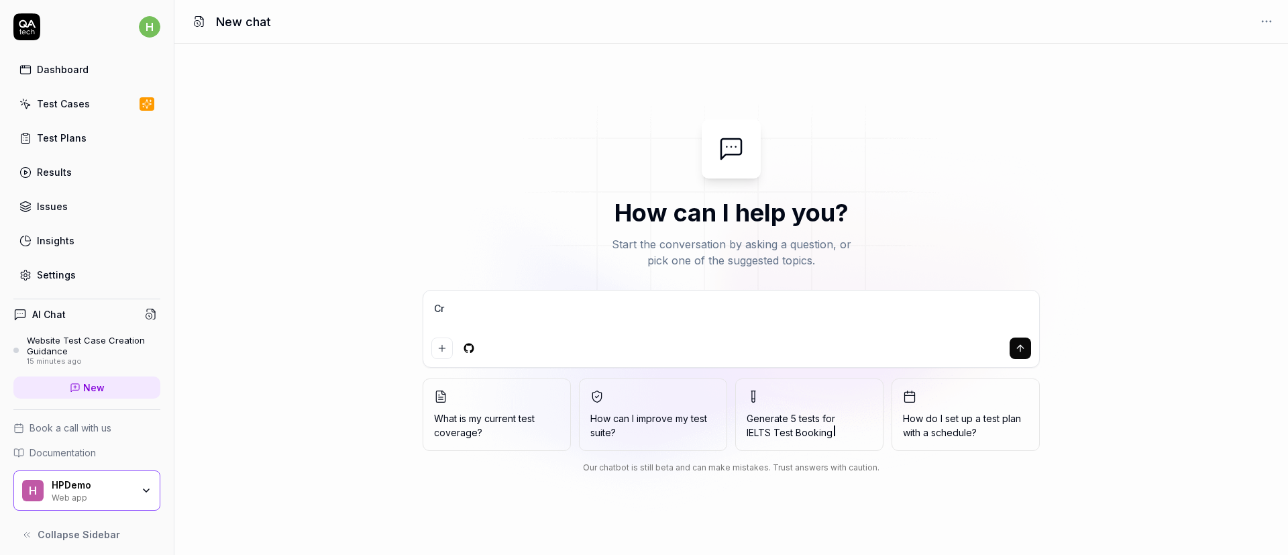
type textarea "Cre"
type textarea "*"
type textarea "Crea"
type textarea "*"
type textarea "Creat"
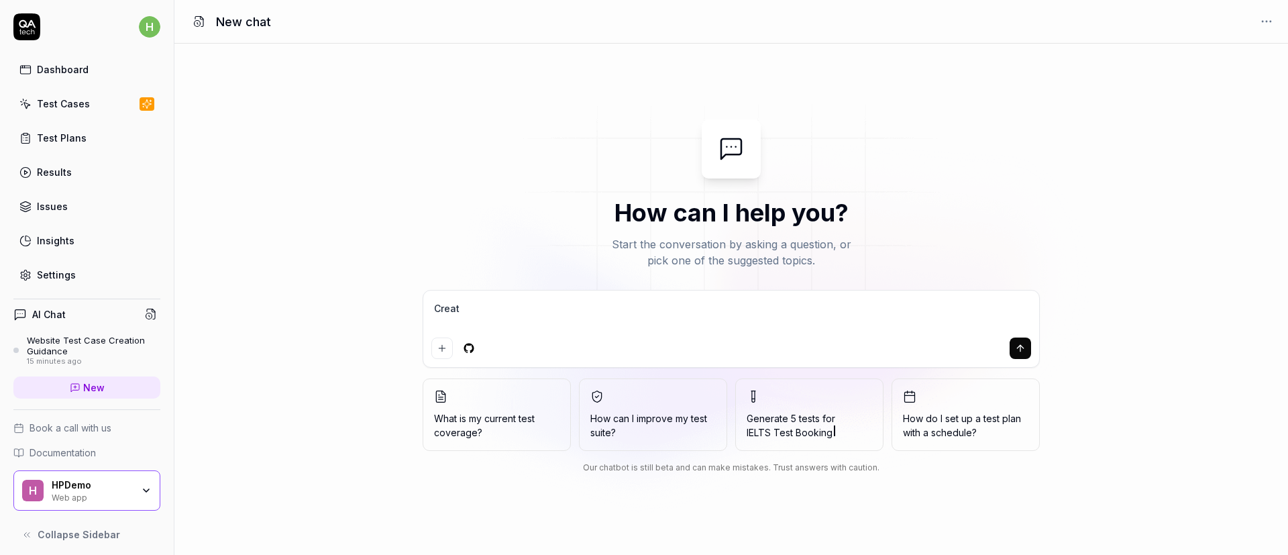
type textarea "*"
type textarea "Create"
type textarea "*"
type textarea "Create"
type textarea "*"
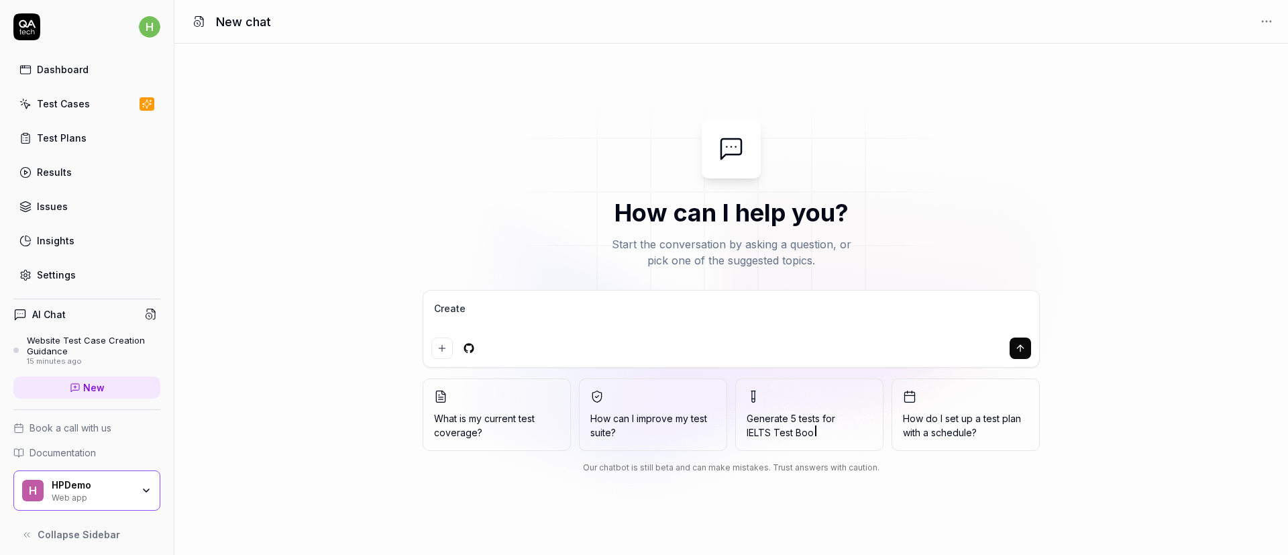
type textarea "Create a"
type textarea "*"
type textarea "Create a"
type textarea "*"
type textarea "Create a t"
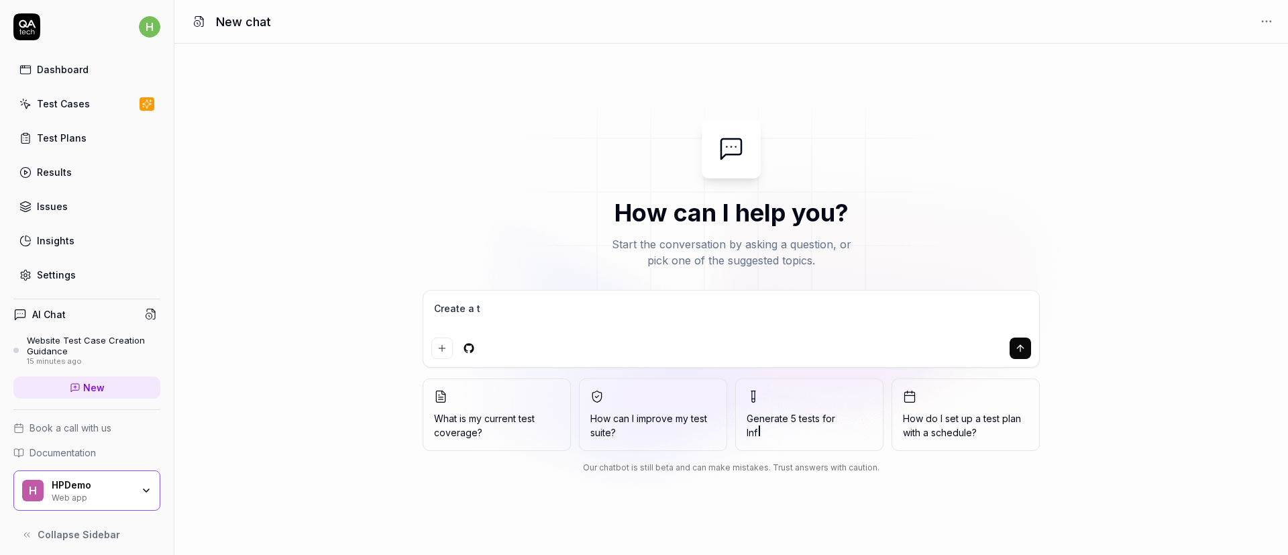
type textarea "*"
type textarea "Create a te"
type textarea "*"
type textarea "Create a tes"
type textarea "*"
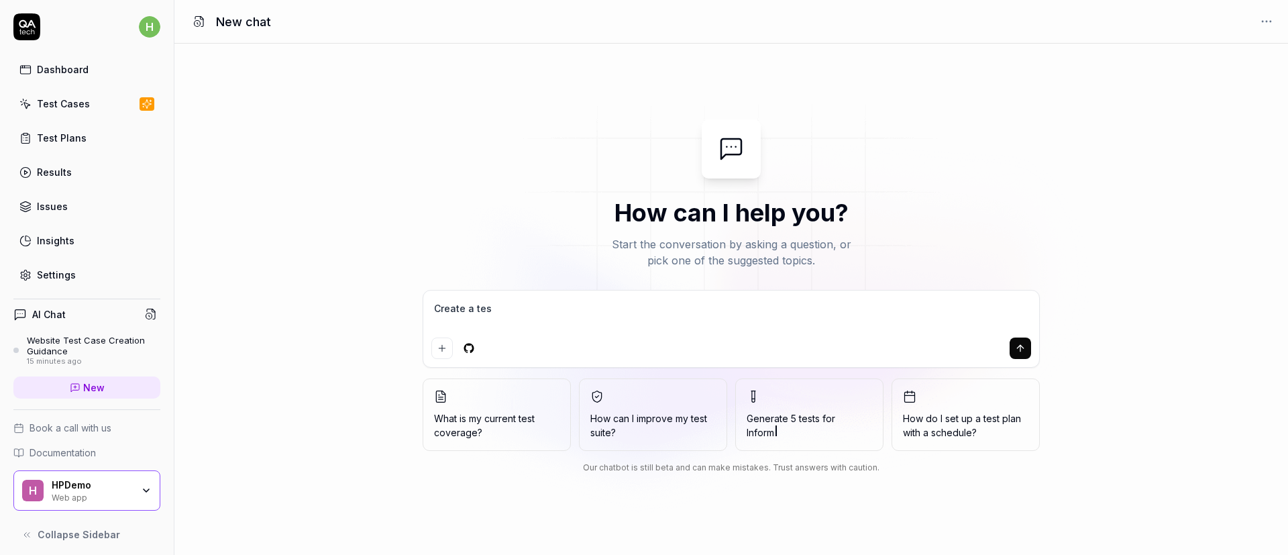
type textarea "Create a test"
type textarea "*"
type textarea "Create a testc"
type textarea "*"
type textarea "Create a testca"
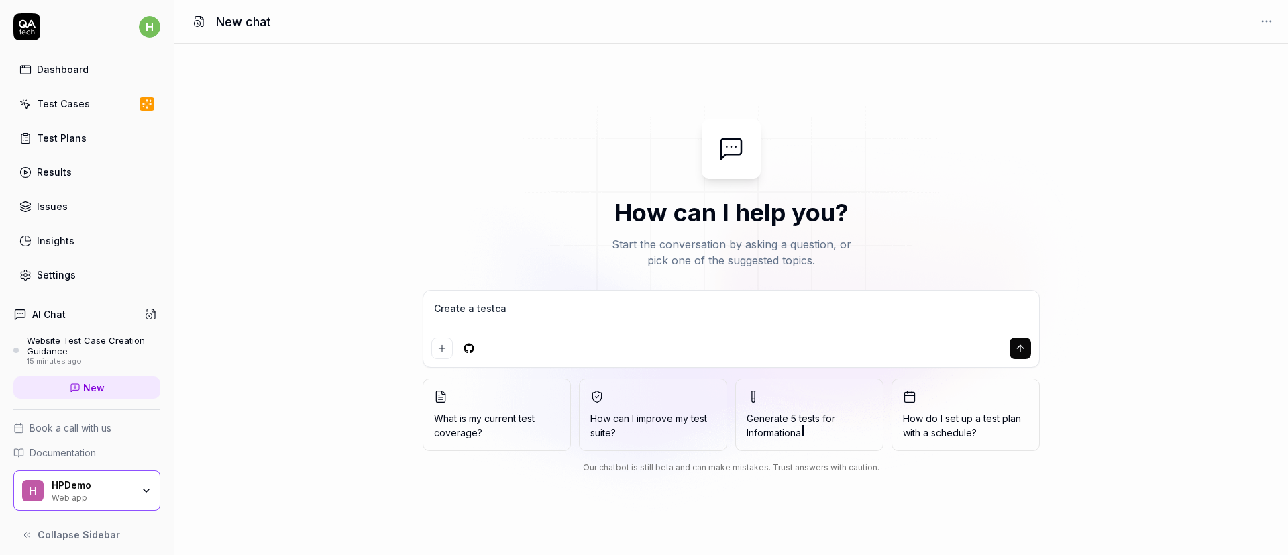
type textarea "*"
type textarea "Create a testcas"
type textarea "*"
type textarea "Create a testcase"
type textarea "*"
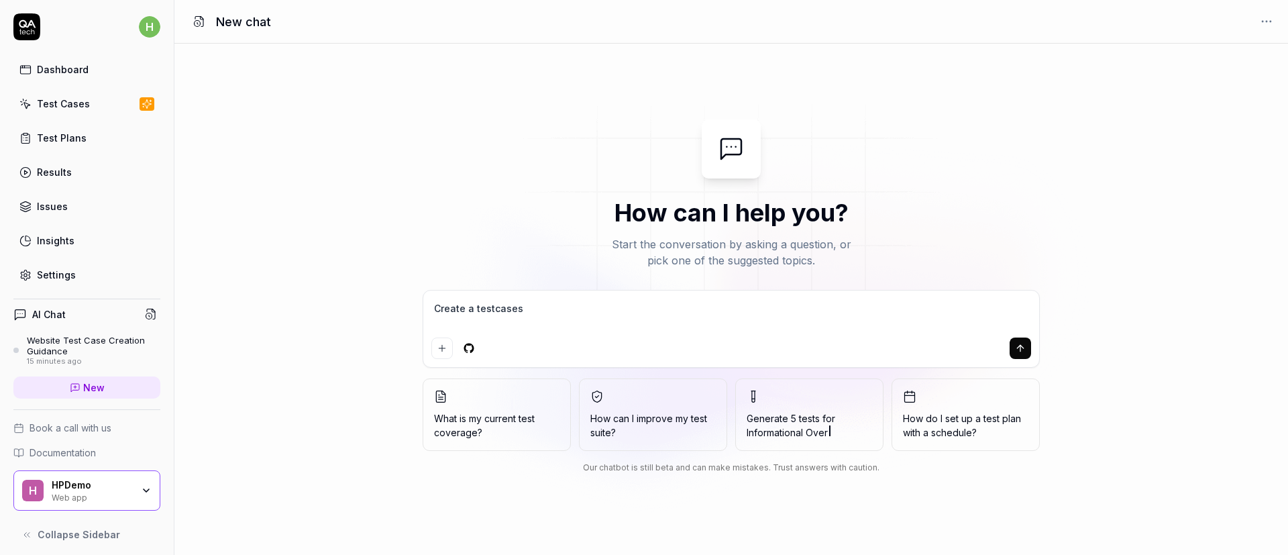
type textarea "Create a testcases"
type textarea "*"
type textarea "Create a testcases a"
type textarea "*"
type textarea "Create a testcases ac"
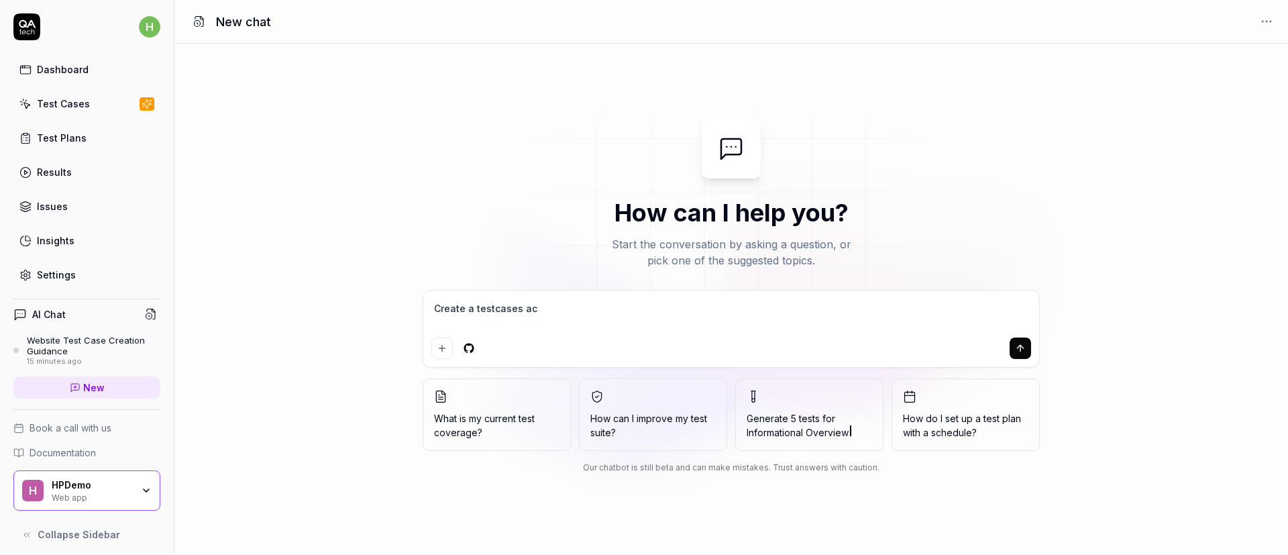
type textarea "*"
type textarea "Create a testcases acc"
type textarea "*"
type textarea "Create a testcases accr"
type textarea "*"
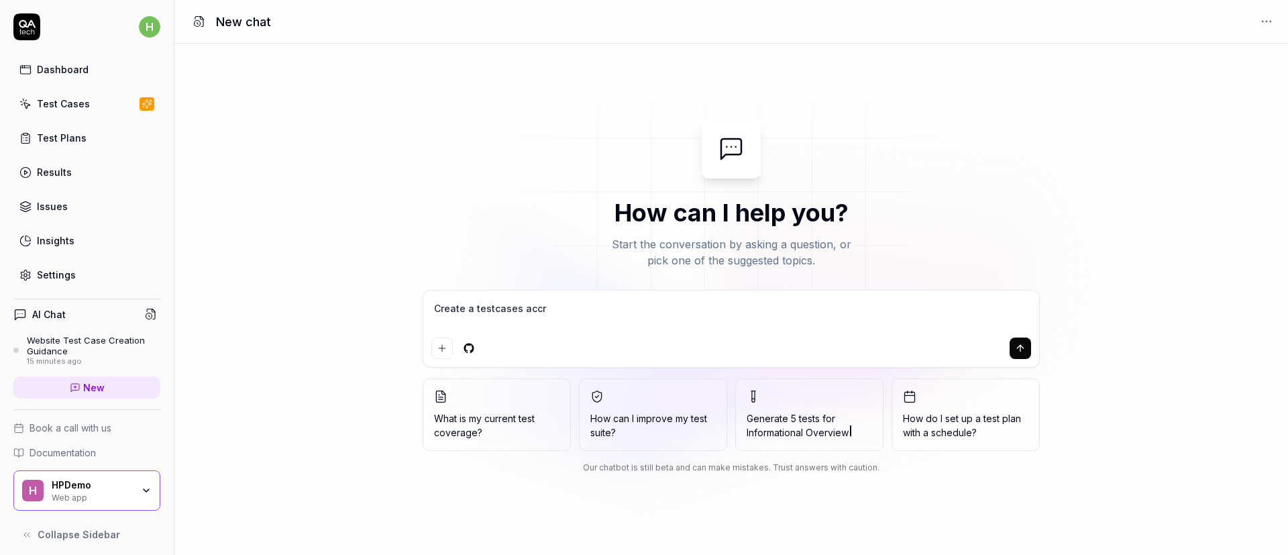
type textarea "Create a testcases accro"
type textarea "*"
type textarea "Create a testcases accros"
type textarea "*"
type textarea "Create a testcases accross"
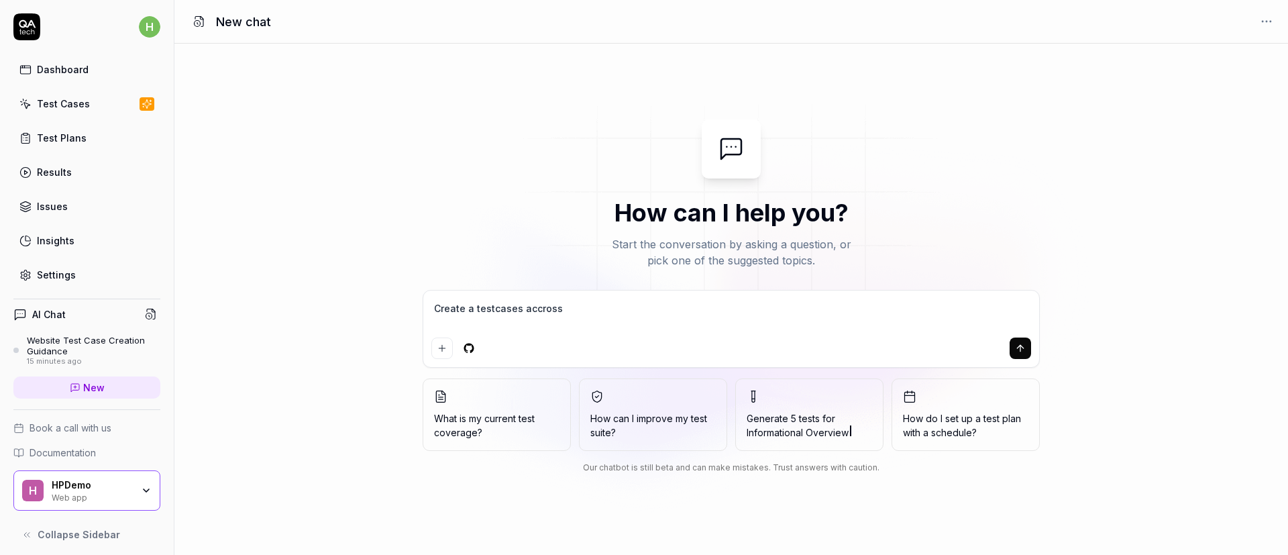
type textarea "*"
type textarea "Create a testcases accross"
type textarea "*"
type textarea "Create a testcases accross t"
type textarea "*"
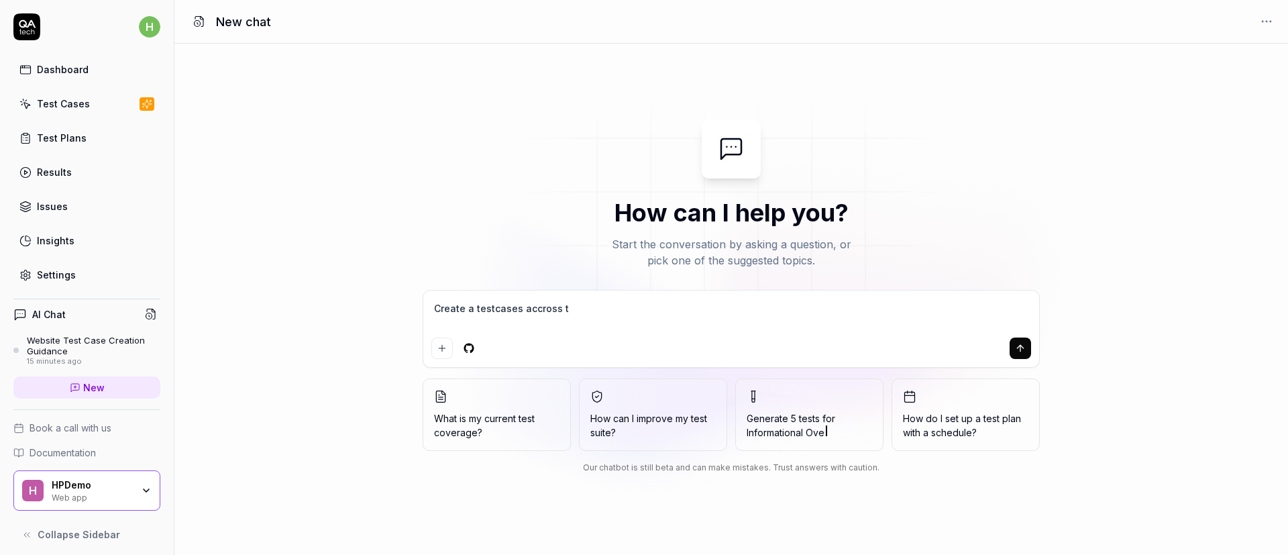
type textarea "Create a testcases accross th"
type textarea "*"
type textarea "Create a testcases accross thi"
type textarea "*"
type textarea "Create a testcases accross this"
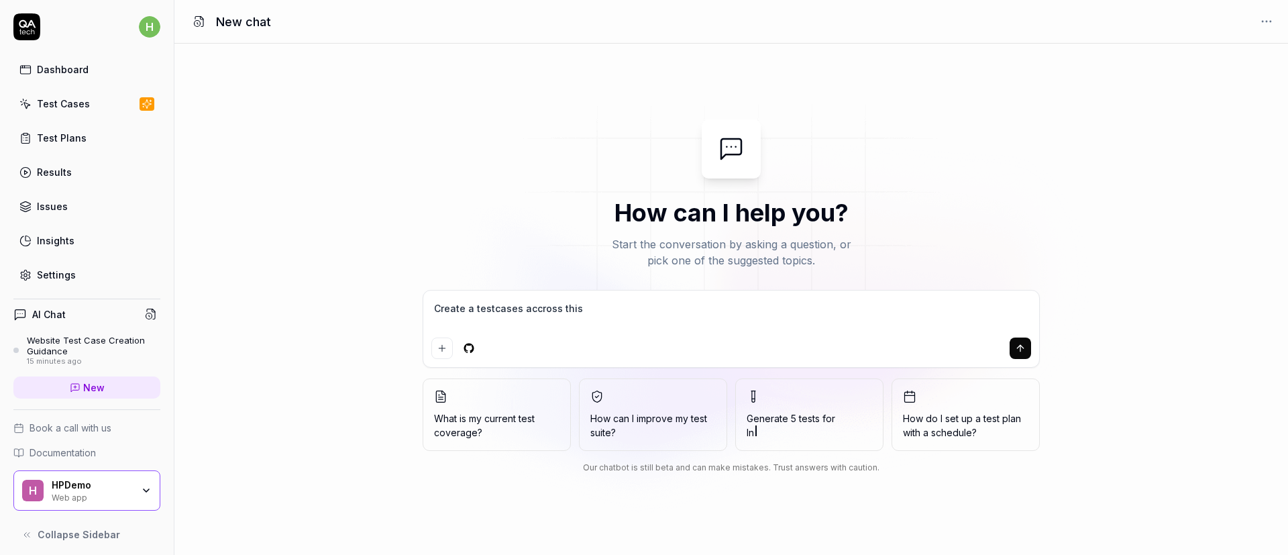
type textarea "*"
type textarea "Create a testcases accross this"
type textarea "*"
type textarea "Create a testcases accross this w"
type textarea "*"
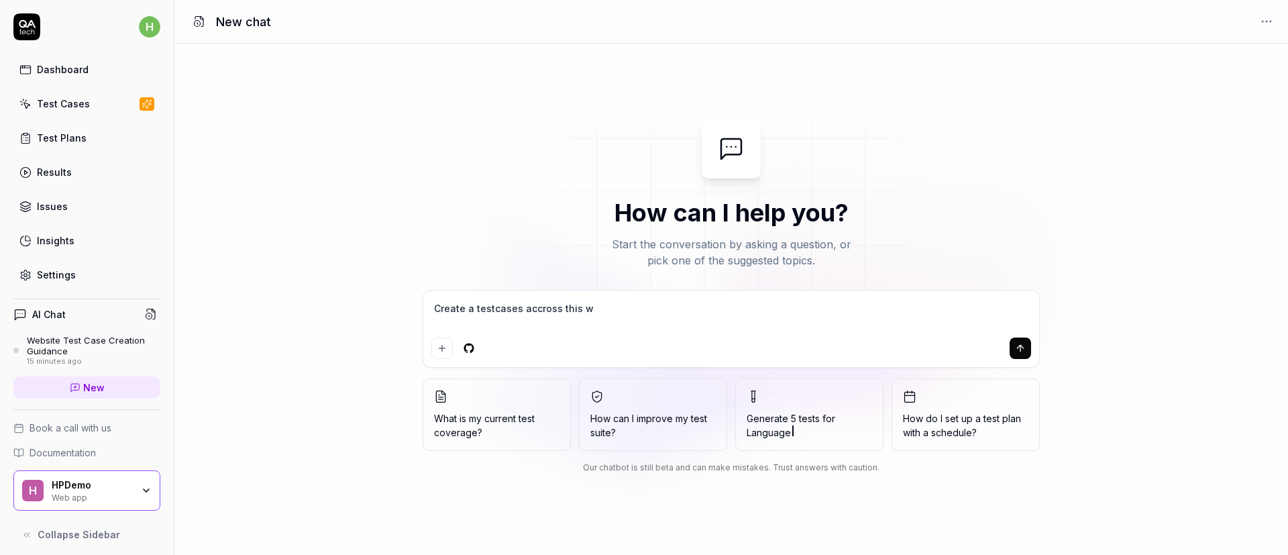
type textarea "Create a testcases accross this we"
type textarea "*"
type textarea "Create a testcases accross this web"
type textarea "*"
type textarea "Create a testcases accross this websi"
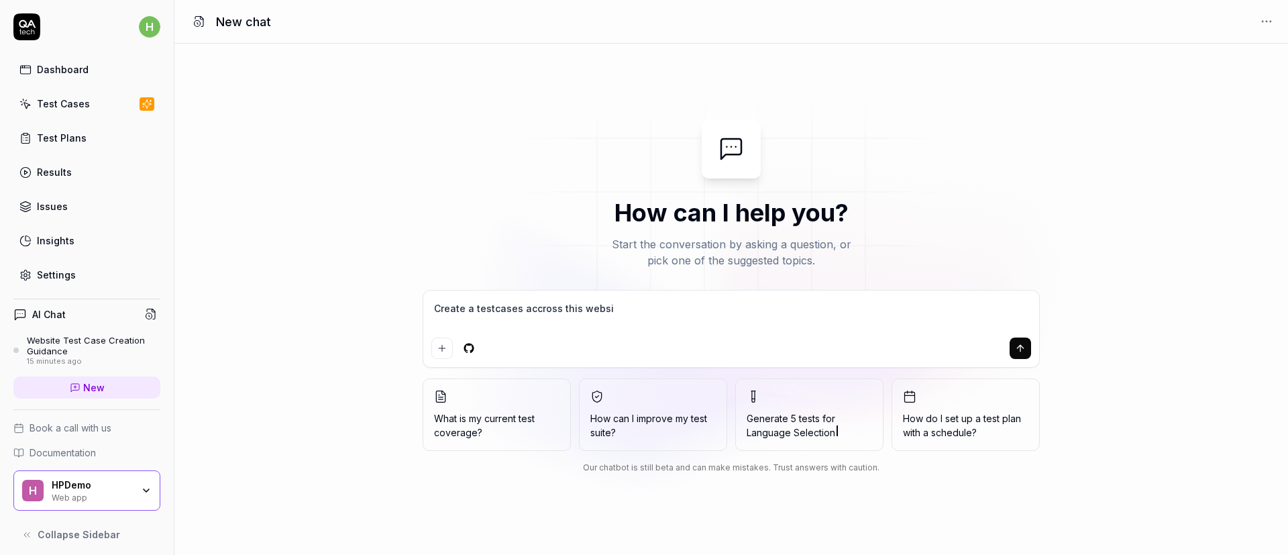
type textarea "*"
type textarea "Create a testcases accross this websit"
type textarea "*"
type textarea "Create a testcases accross this website"
type textarea "*"
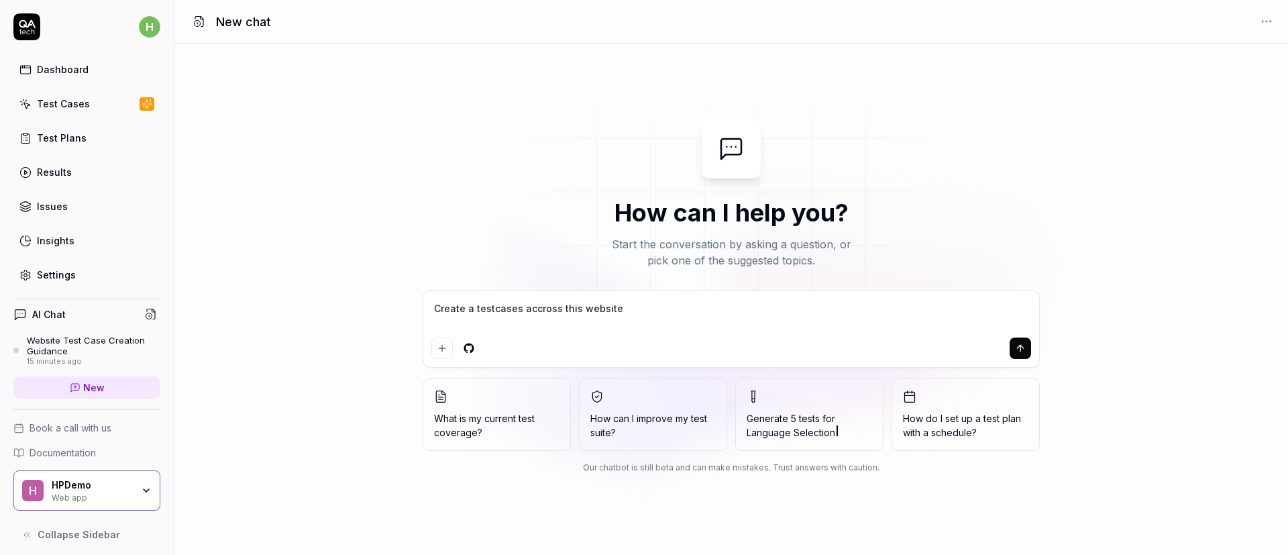
type textarea "Create a testcases accross this website"
type textarea "*"
type textarea "Create a testcases accross this website [URL][DOMAIN_NAME]"
type textarea "*"
type textarea "Create a testcases accross this website [URL][DOMAIN_NAME]"
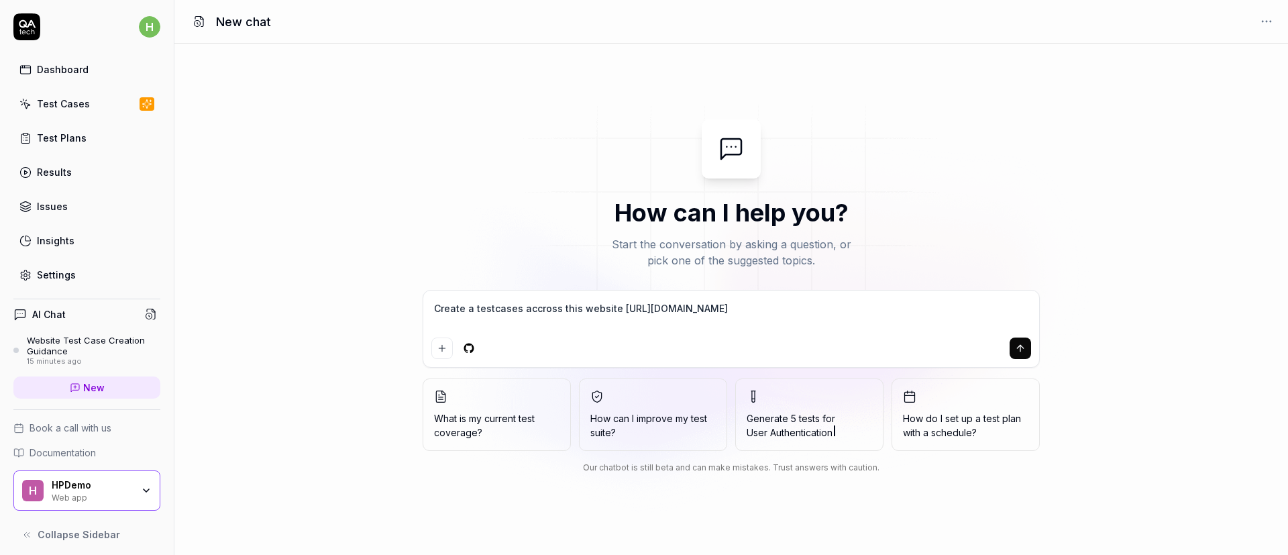
click at [572, 343] on div at bounding box center [731, 347] width 600 height 21
type textarea "*"
type textarea "Create a testcases across this website [URL][DOMAIN_NAME]"
click at [786, 314] on textarea "Create a testcases across this website [URL][DOMAIN_NAME]" at bounding box center [731, 316] width 600 height 34
type textarea "*"
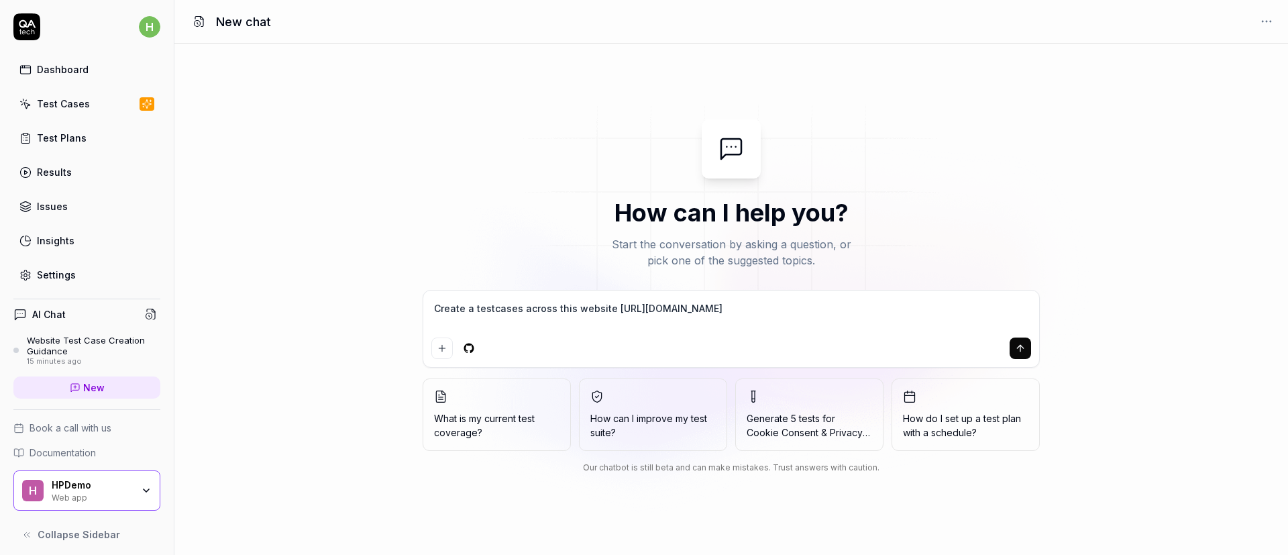
type textarea "Create a testcases across this website [URL][DOMAIN_NAME],"
type textarea "*"
type textarea "Create a testcases across this website [URL][DOMAIN_NAME],"
type textarea "*"
type textarea "Create a testcases across this website [URL][DOMAIN_NAME], d"
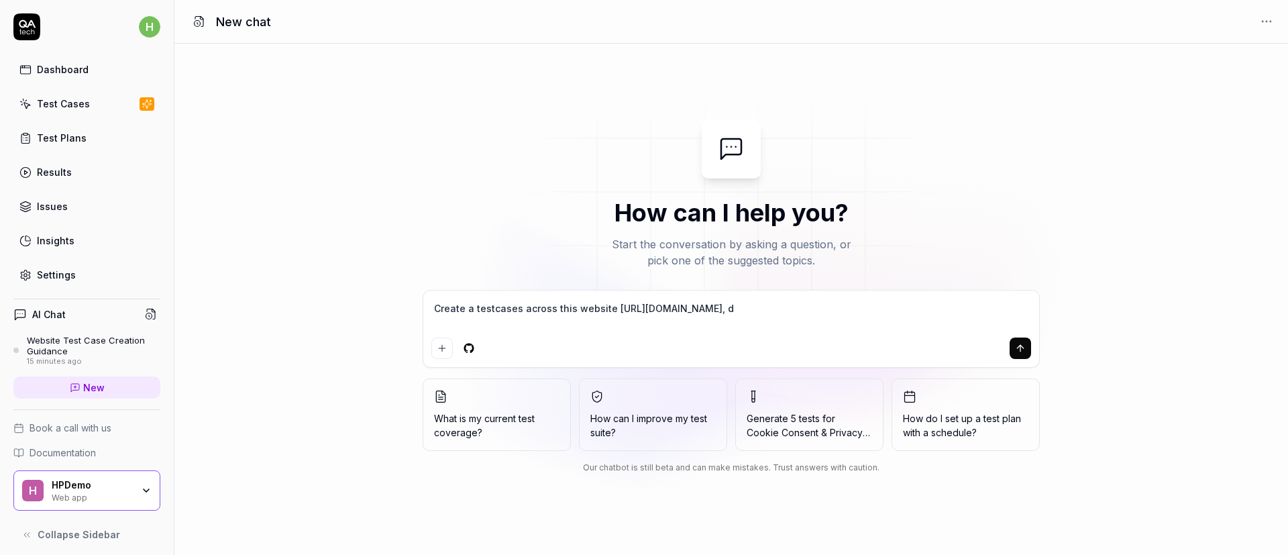
type textarea "*"
type textarea "Create a testcases across this website [URL][DOMAIN_NAME], do"
type textarea "*"
type textarea "Create a testcases across this website [URL][DOMAIN_NAME], don"
type textarea "*"
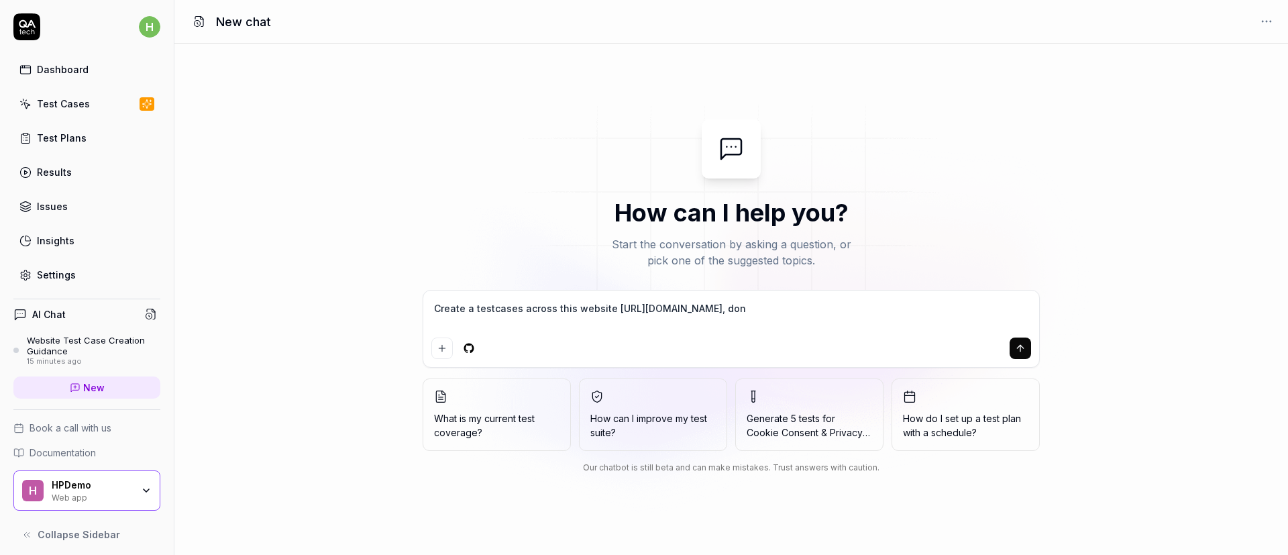
type textarea "Create a testcases across this website [URL][DOMAIN_NAME], dont"
type textarea "*"
type textarea "Create a testcases across this website [URL][DOMAIN_NAME], dont"
type textarea "*"
type textarea "Create a testcases across this website [URL][DOMAIN_NAME], dont s"
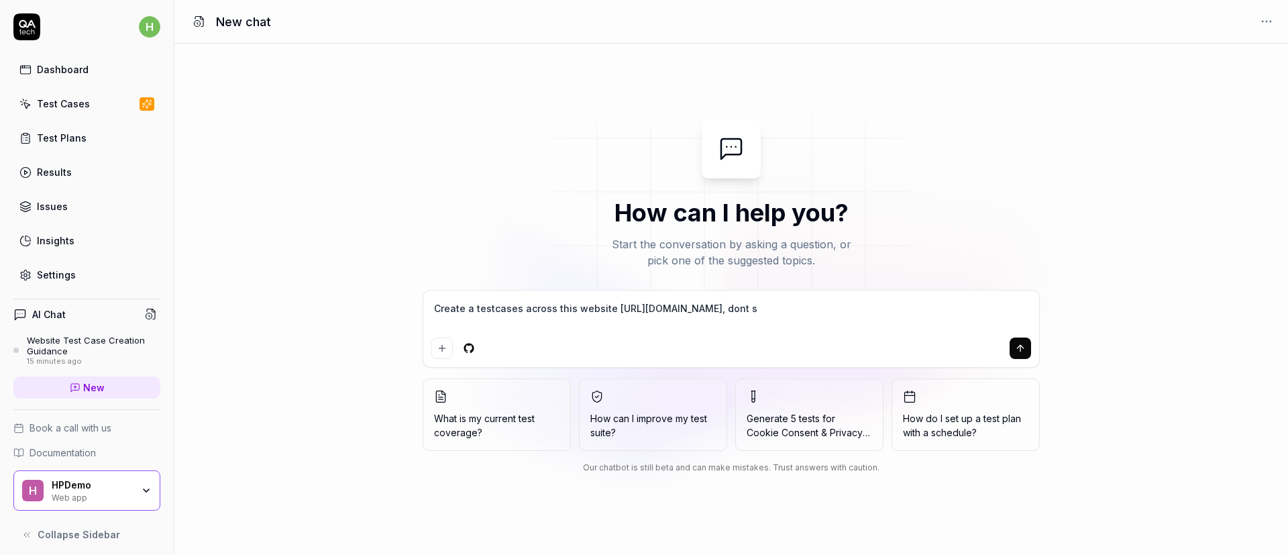
type textarea "*"
type textarea "Create a testcases across this website [URL][DOMAIN_NAME], dont se"
type textarea "*"
type textarea "Create a testcases across this website [URL][DOMAIN_NAME], dont sel"
type textarea "*"
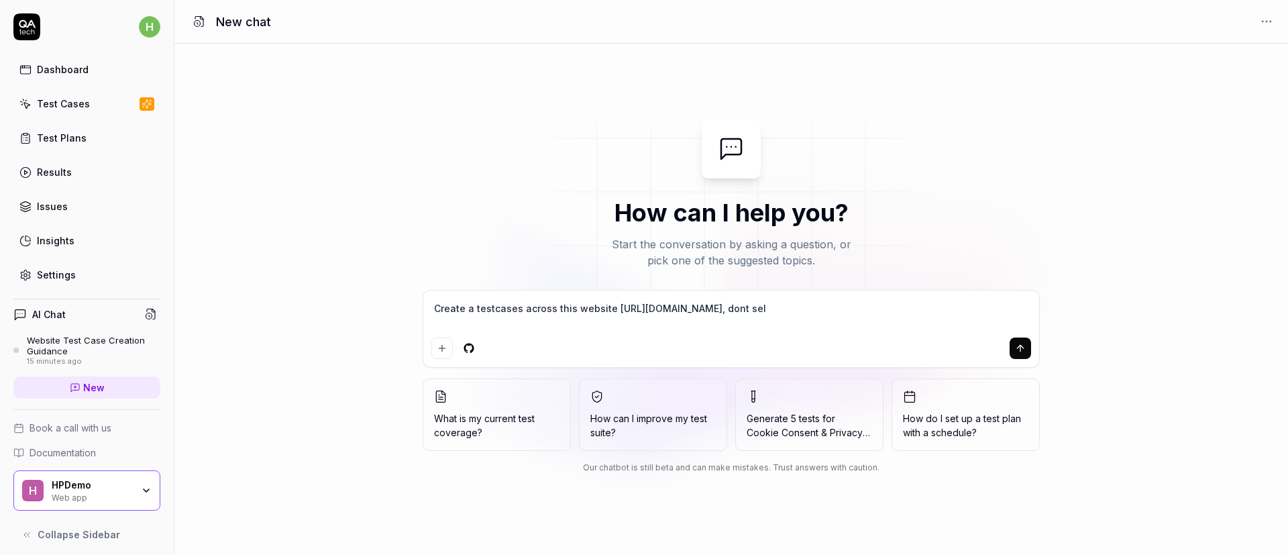
type textarea "Create a testcases across this website [URL][DOMAIN_NAME], dont sele"
type textarea "*"
type textarea "Create a testcases across this website [URL][DOMAIN_NAME], dont selec"
type textarea "*"
type textarea "Create a testcases across this website [URL][DOMAIN_NAME], dont select"
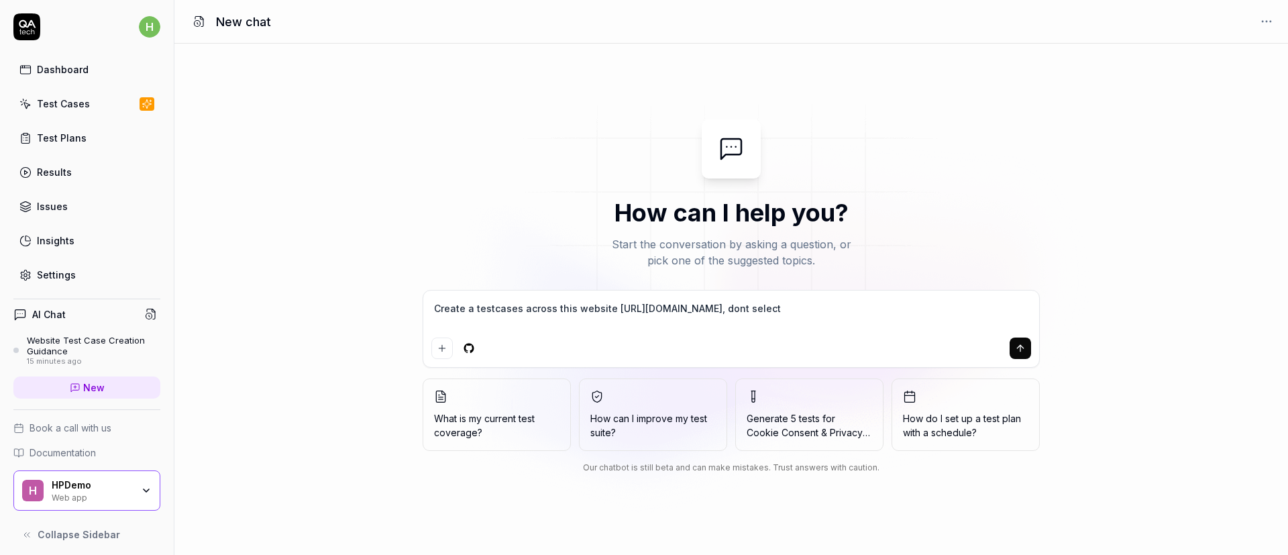
type textarea "*"
type textarea "Create a testcases across this website [URL][DOMAIN_NAME], dont select"
type textarea "*"
type textarea "Create a testcases across this website [URL][DOMAIN_NAME], dont select I"
type textarea "*"
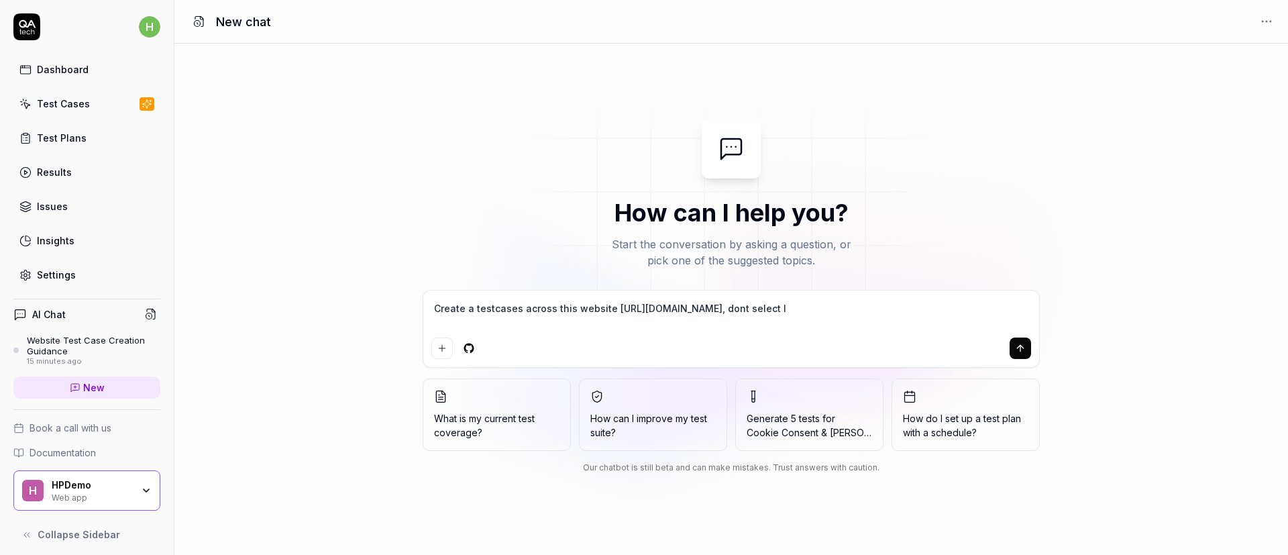
type textarea "Create a testcases across this website [URL][DOMAIN_NAME], dont select IE"
type textarea "*"
type textarea "Create a testcases across this website [URL][DOMAIN_NAME], dont select IEL"
type textarea "*"
type textarea "Create a testcases across this website [URL][DOMAIN_NAME], dont select IELT"
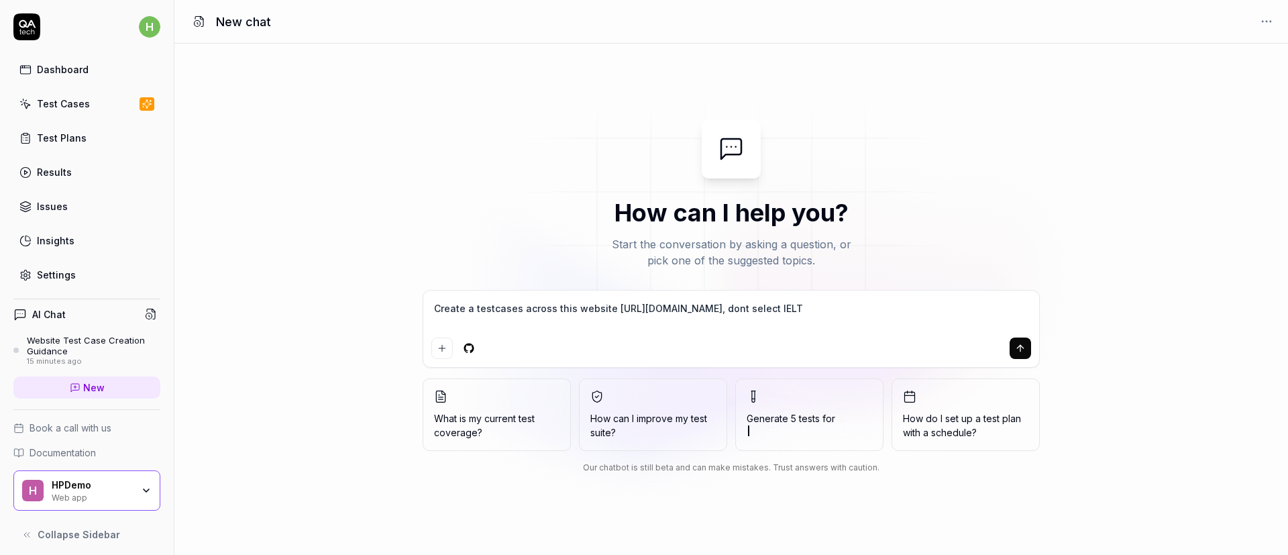
type textarea "*"
type textarea "Create a testcases across this website [URL][DOMAIN_NAME], dont select IELT"
type textarea "*"
type textarea "Create a testcases across this website [URL][DOMAIN_NAME], dont select IELT"
type textarea "*"
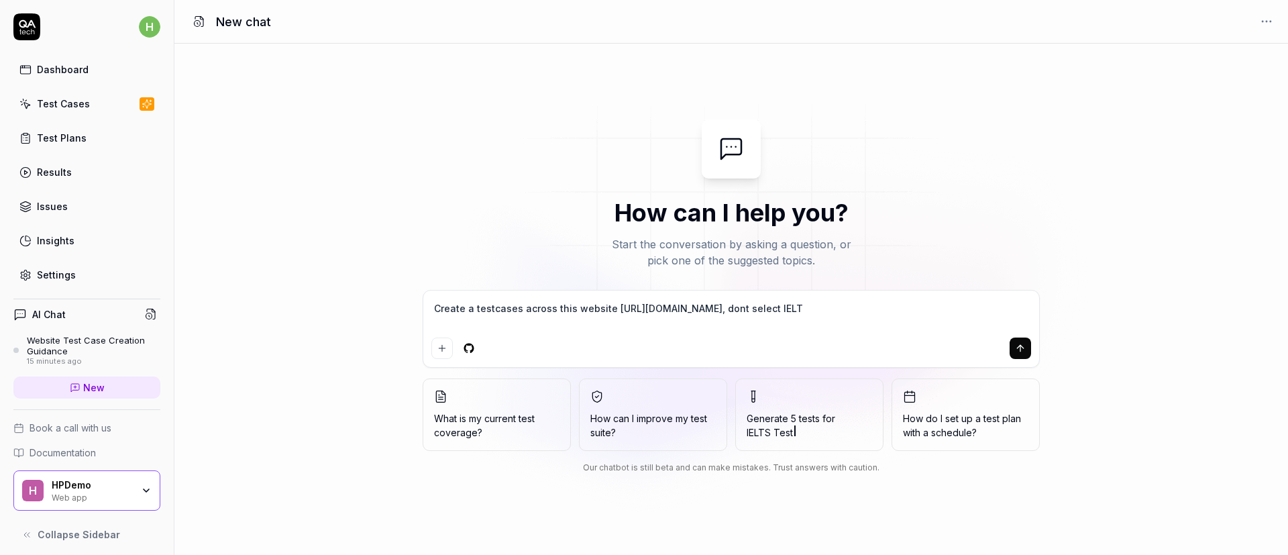
type textarea "Create a testcases across this website [URL][DOMAIN_NAME], dont select IELTS"
type textarea "*"
type textarea "Create a testcases across this website [URL][DOMAIN_NAME], dont select IELTS"
type textarea "*"
type textarea "Create a testcases across this website [URL][DOMAIN_NAME], dont select IELTS o"
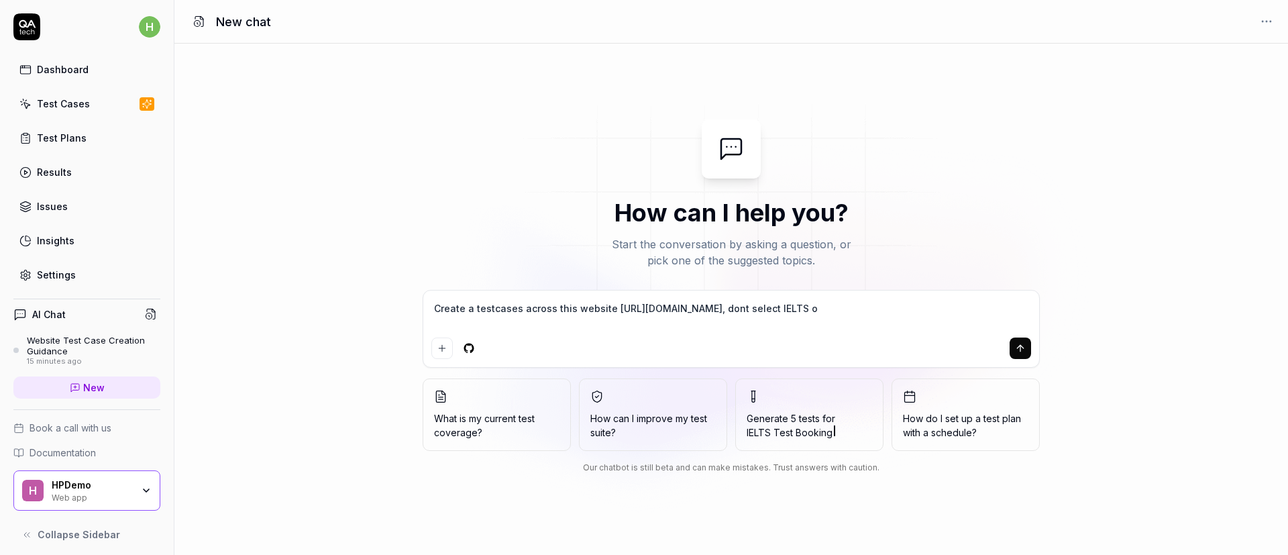
type textarea "*"
type textarea "Create a testcases across this website [URL][DOMAIN_NAME], dont select IELTS on"
type textarea "*"
type textarea "Create a testcases across this website [URL][DOMAIN_NAME], dont select IELTS on"
type textarea "*"
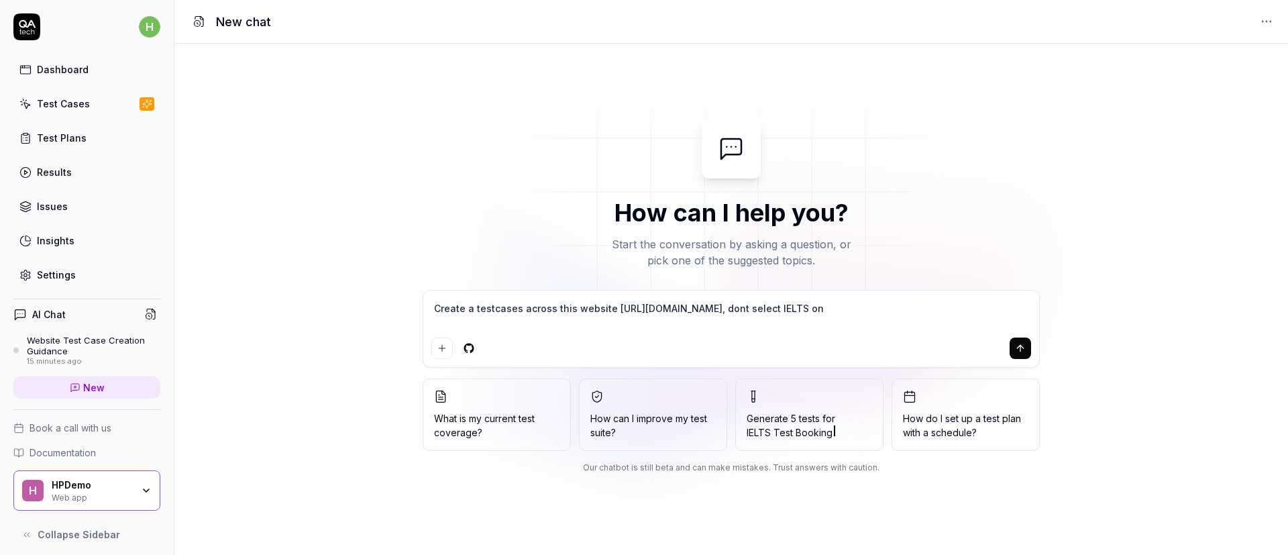
type textarea "Create a testcases across this website [URL][DOMAIN_NAME], dont select IELTS on…"
type textarea "*"
type textarea "Create a testcases across this website [URL][DOMAIN_NAME], dont select IELTS on…"
type textarea "*"
type textarea "Create a testcases across this website [URL][DOMAIN_NAME], dont select IELTS on…"
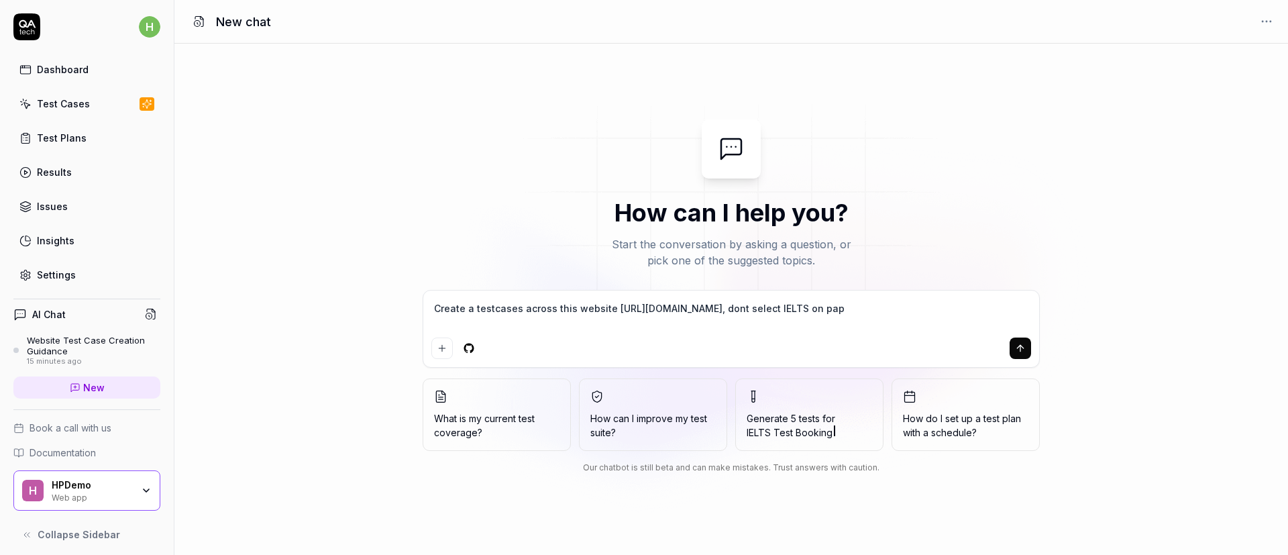
type textarea "*"
type textarea "Create a testcases across this website [URL][DOMAIN_NAME], dont select IELTS on…"
type textarea "*"
type textarea "Create a testcases across this website [URL][DOMAIN_NAME], dont select IELTS on…"
type textarea "*"
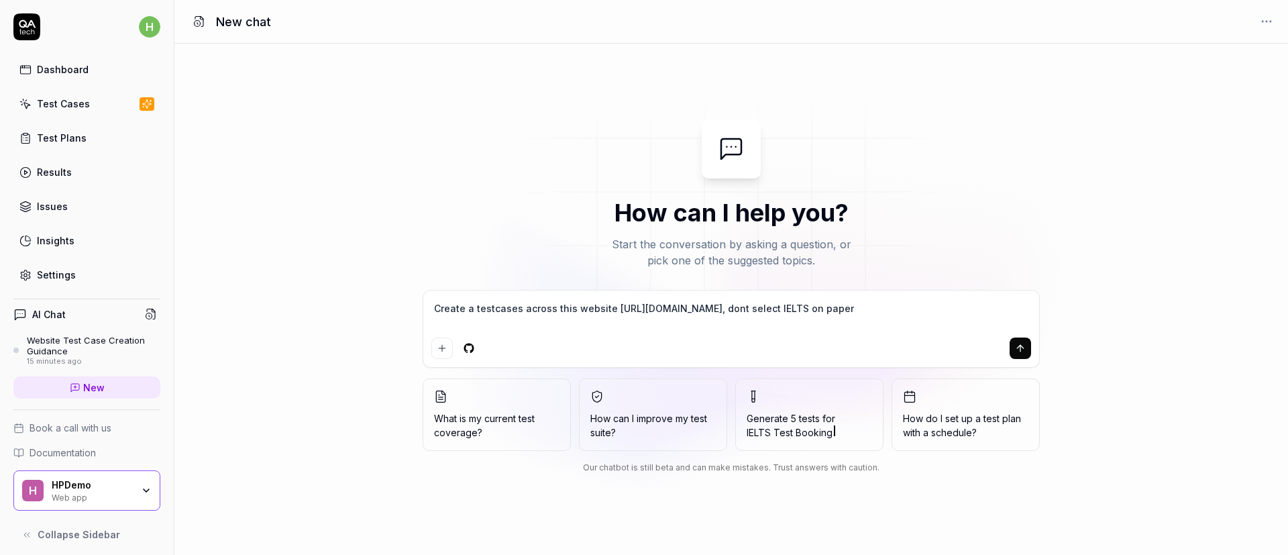
type textarea "Create a testcases across this website [URL][DOMAIN_NAME], dont select IELTS on…"
type textarea "*"
type textarea "Create a testcases across this website [URL][DOMAIN_NAME], dont select IELTS on…"
type textarea "*"
type textarea "Create a testcases across this website [URL][DOMAIN_NAME], dont select IELTS on…"
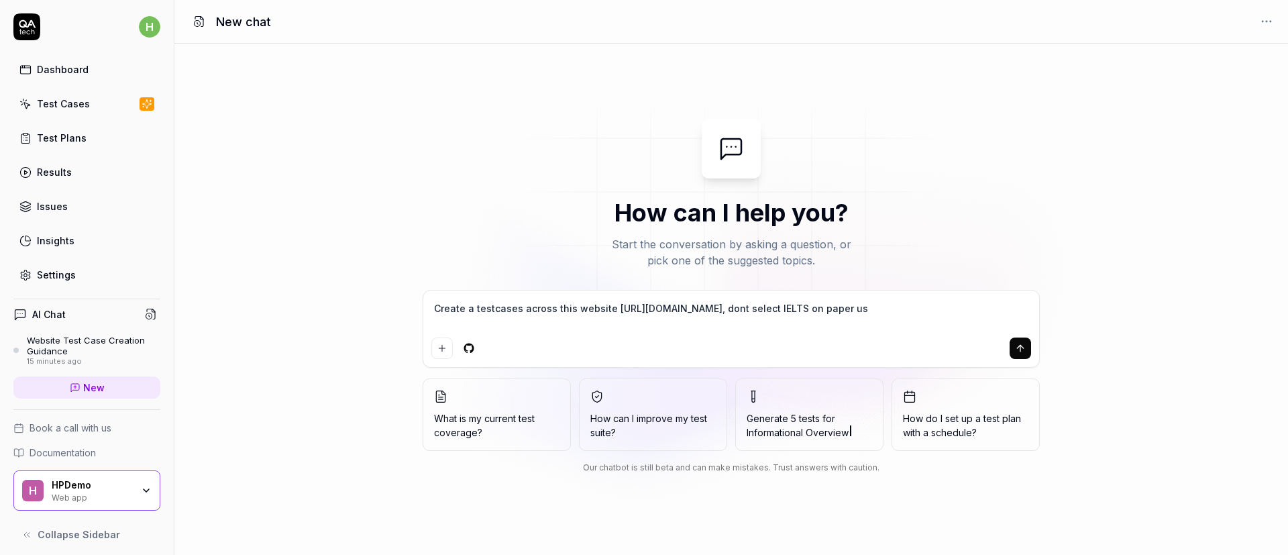
type textarea "*"
type textarea "Create a testcases across this website [URL][DOMAIN_NAME], dont select IELTS on…"
type textarea "*"
type textarea "Create a testcases across this website [URL][DOMAIN_NAME], dont select IELTS on…"
type textarea "*"
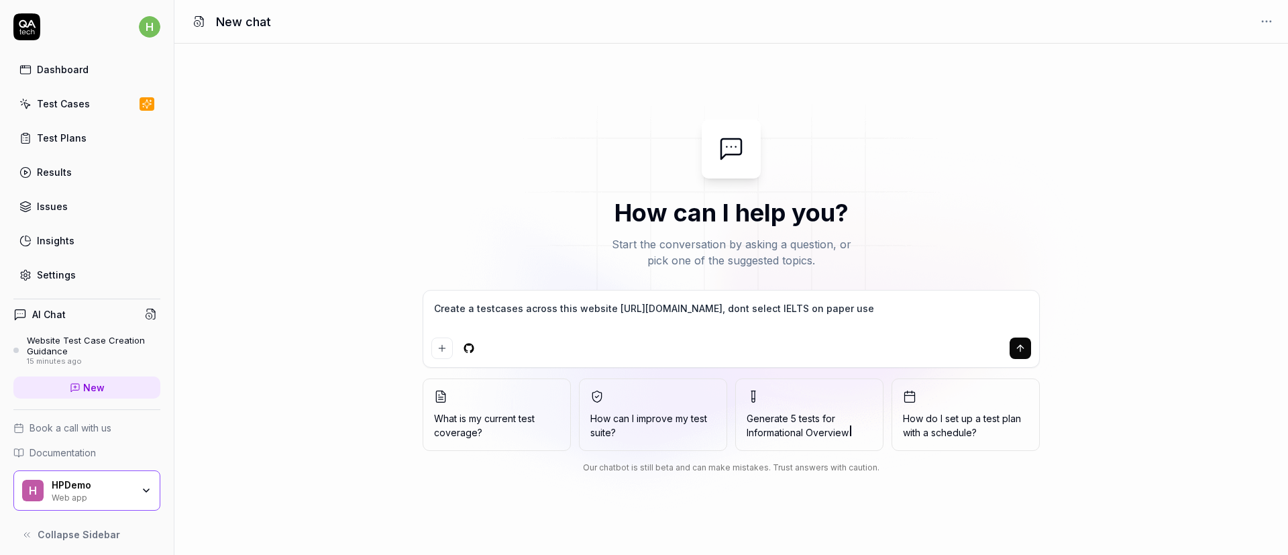
type textarea "Create a testcases across this website [URL][DOMAIN_NAME], dont select IELTS on…"
type textarea "*"
type textarea "Create a testcases across this website [URL][DOMAIN_NAME], dont select IELTS on…"
type textarea "*"
type textarea "Create a testcases across this website [URL][DOMAIN_NAME], dont select IELTS on…"
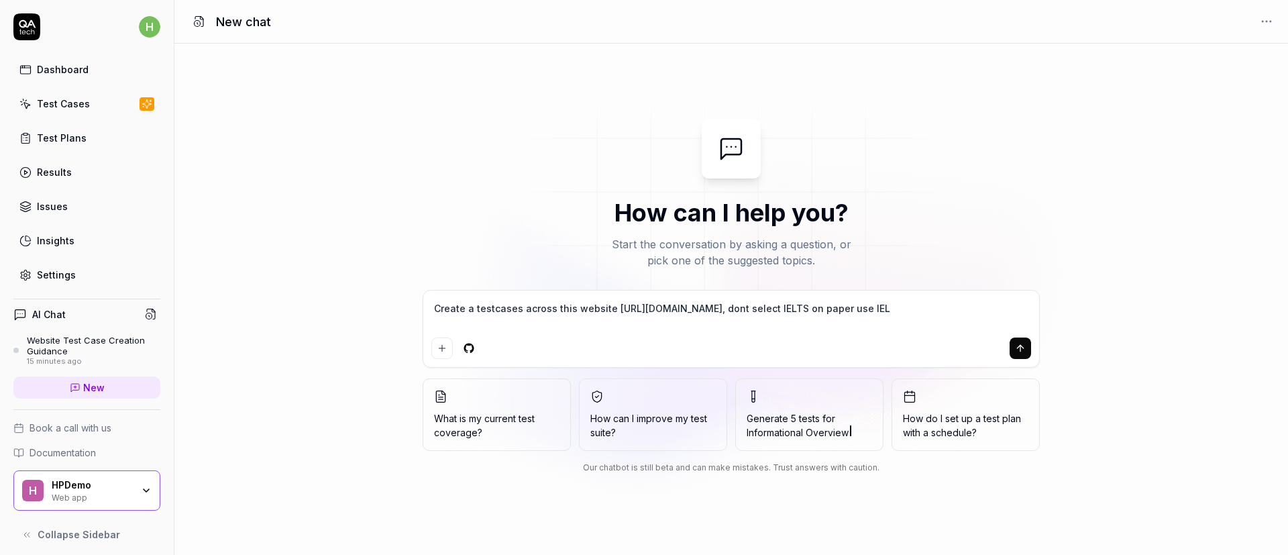
type textarea "*"
type textarea "Create a testcases across this website [URL][DOMAIN_NAME], dont select IELTS on…"
type textarea "*"
type textarea "Create a testcases across this website [URL][DOMAIN_NAME], dont select IELTS on…"
type textarea "*"
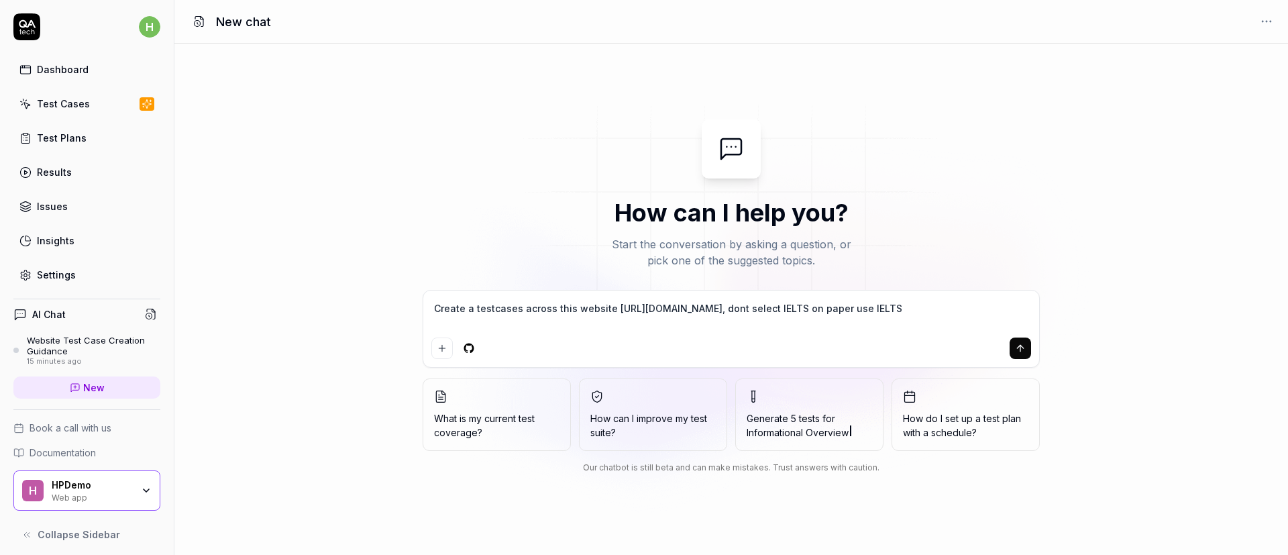
type textarea "Create a testcases across this website [URL][DOMAIN_NAME], dont select IELTS on…"
type textarea "*"
type textarea "Create a testcases across this website [URL][DOMAIN_NAME], dont select IELTS on…"
type textarea "*"
type textarea "Create a testcases across this website [URL][DOMAIN_NAME], dont select IELTS on…"
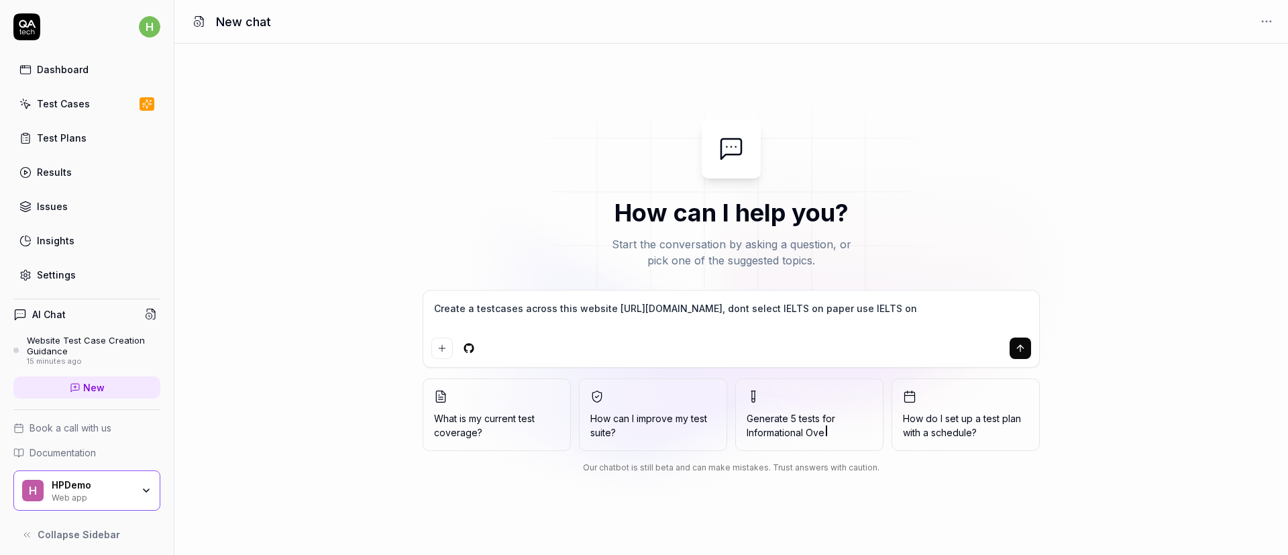
type textarea "*"
type textarea "Create a testcases across this website [URL][DOMAIN_NAME], dont select IELTS on…"
type textarea "*"
type textarea "Create a testcases across this website [URL][DOMAIN_NAME], dont select IELTS on…"
type textarea "*"
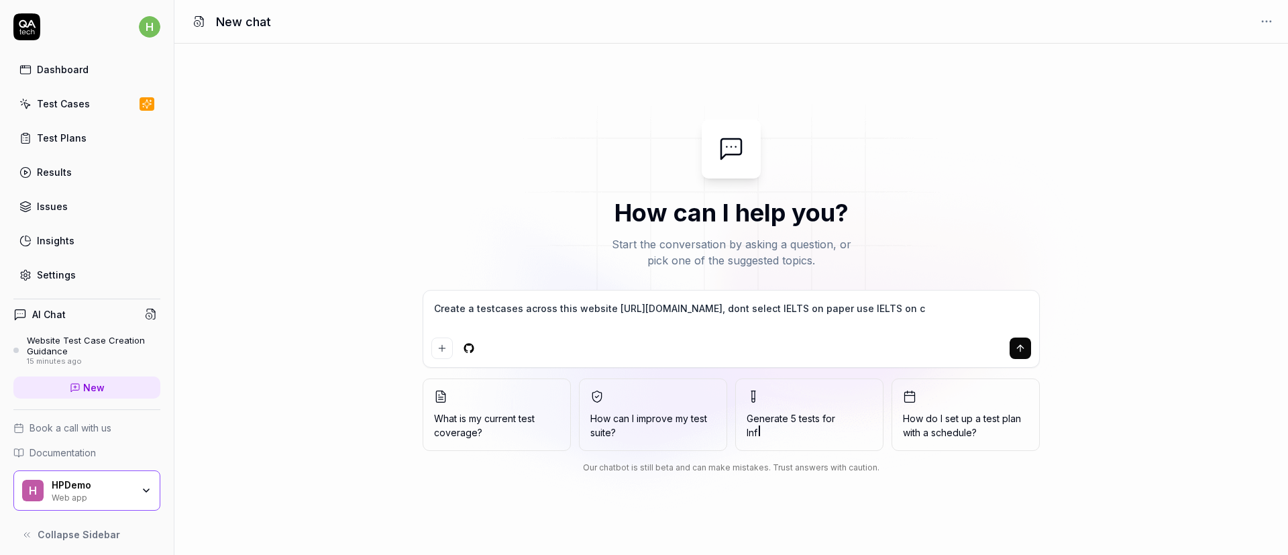
type textarea "Create a testcases across this website [URL][DOMAIN_NAME], dont select IELTS on…"
type textarea "*"
type textarea "Create a testcases across this website [URL][DOMAIN_NAME], dont select IELTS on…"
type textarea "*"
type textarea "Create a testcases across this website [URL][DOMAIN_NAME], dont select IELTS on…"
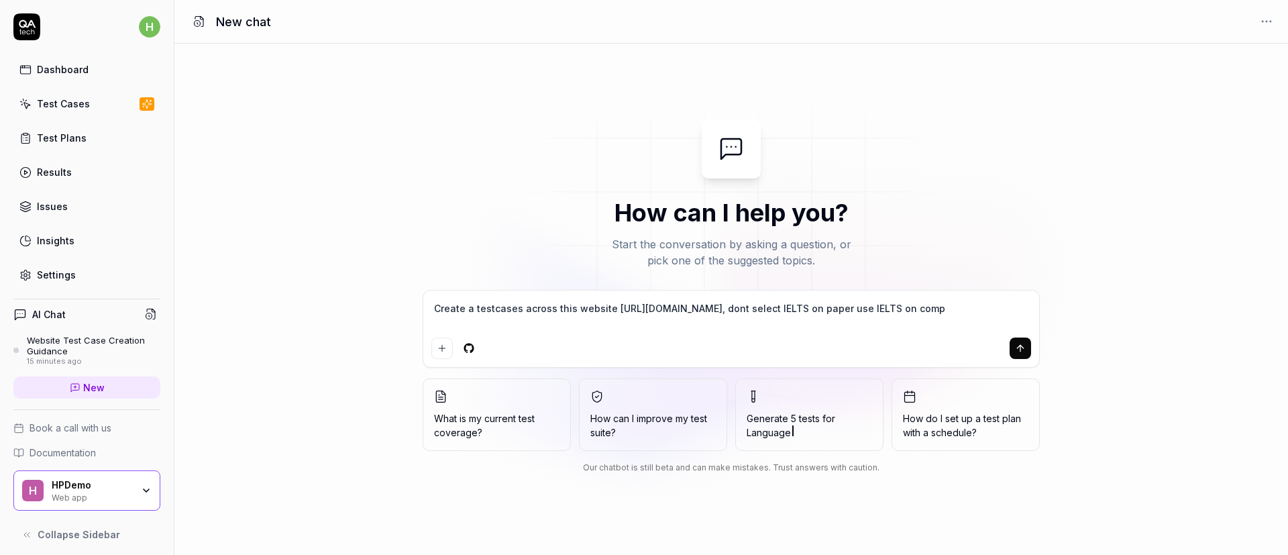
type textarea "*"
type textarea "Create a testcases across this website [URL][DOMAIN_NAME], dont select IELTS on…"
type textarea "*"
type textarea "Create a testcases across this website [URL][DOMAIN_NAME], dont select IELTS on…"
type textarea "*"
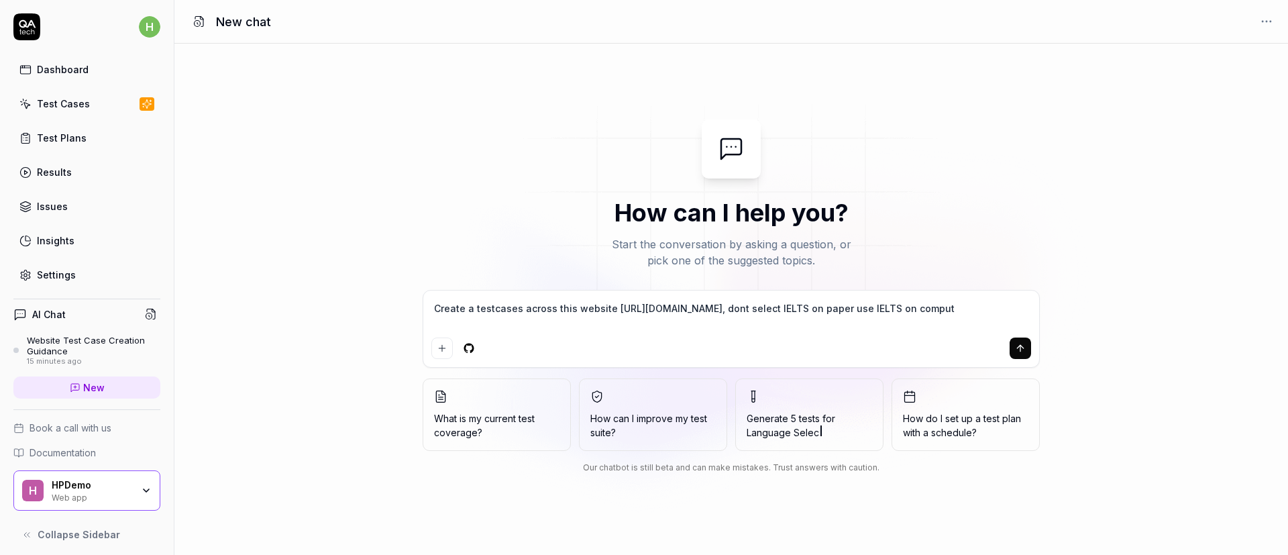
type textarea "Create a testcases across this website [URL][DOMAIN_NAME], dont select IELTS on…"
type textarea "*"
type textarea "Create a testcases across this website [URL][DOMAIN_NAME], dont select IELTS on…"
type textarea "*"
type textarea "Create a testcases across this website [URL][DOMAIN_NAME], dont select IELTS on…"
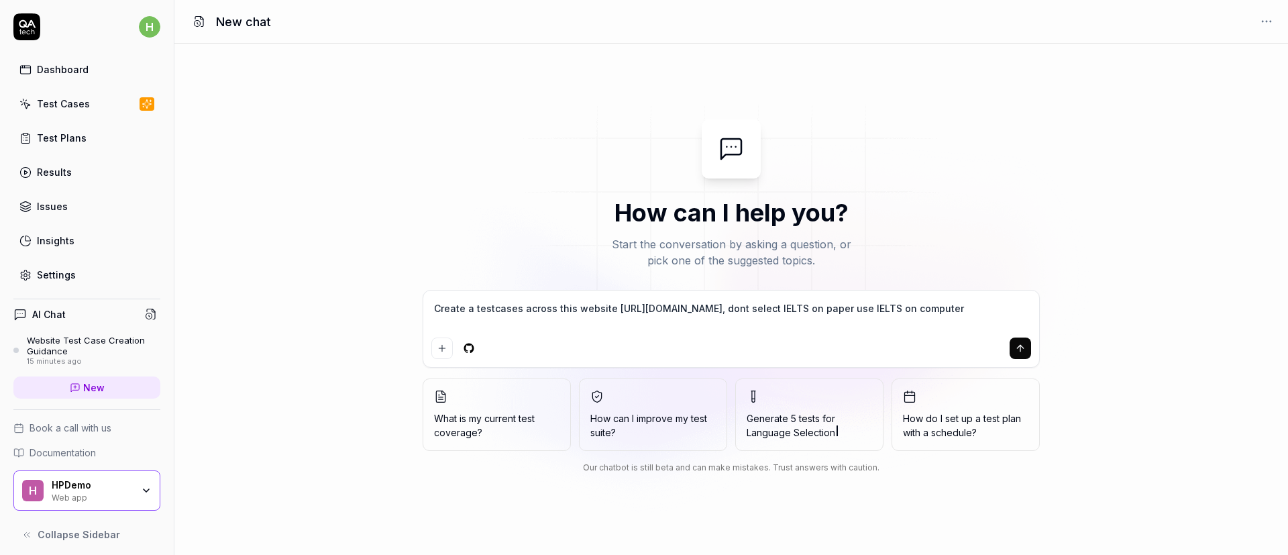
type textarea "*"
type textarea "Create a testcases across this website [URL][DOMAIN_NAME], dont select IELTS on…"
type textarea "*"
type textarea "Create a testcases across this website [URL][DOMAIN_NAME], dont select IELTS on…"
type textarea "*"
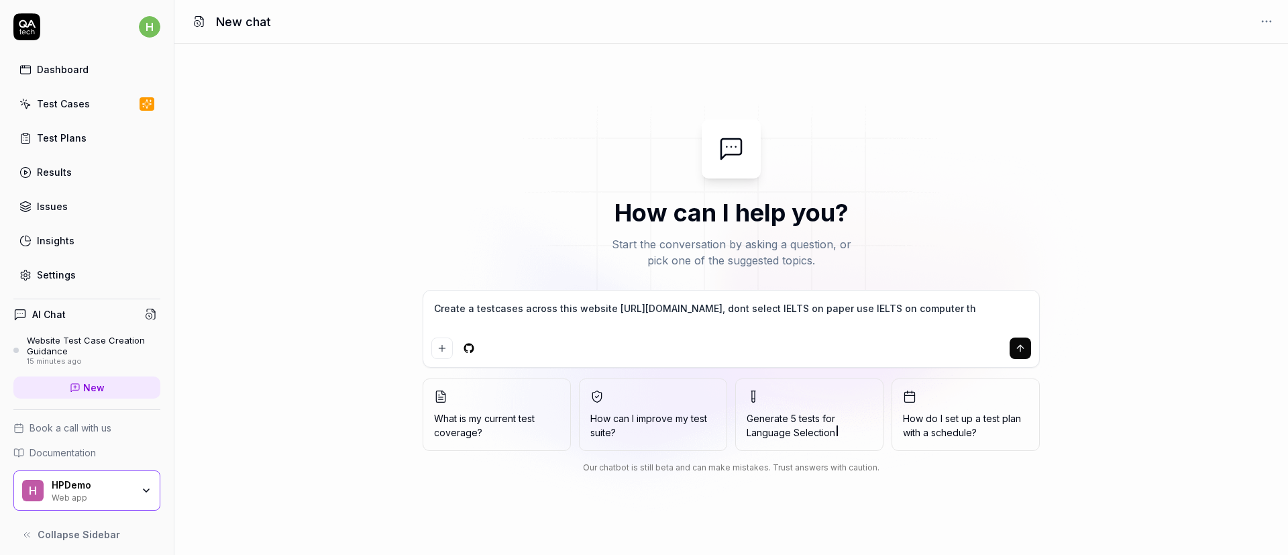
type textarea "Create a testcases across this website [URL][DOMAIN_NAME], dont select IELTS on…"
type textarea "*"
type textarea "Create a testcases across this website [URL][DOMAIN_NAME], dont select IELTS on…"
type textarea "*"
type textarea "Create a testcases across this website [URL][DOMAIN_NAME], dont select IELTS on…"
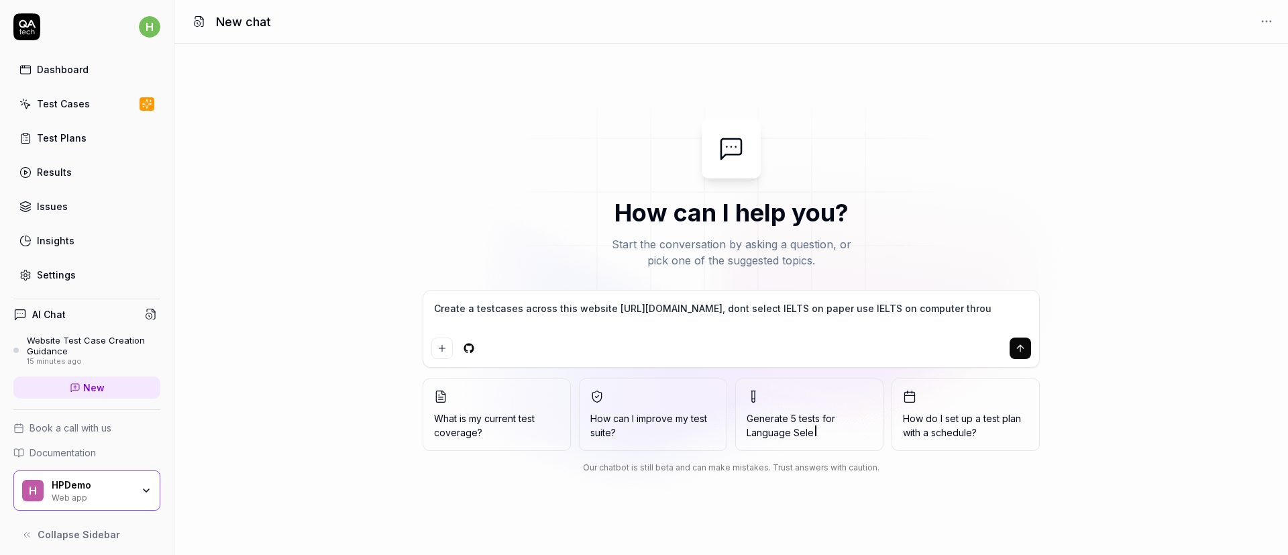
type textarea "*"
type textarea "Create a testcases across this website [URL][DOMAIN_NAME], dont select IELTS on…"
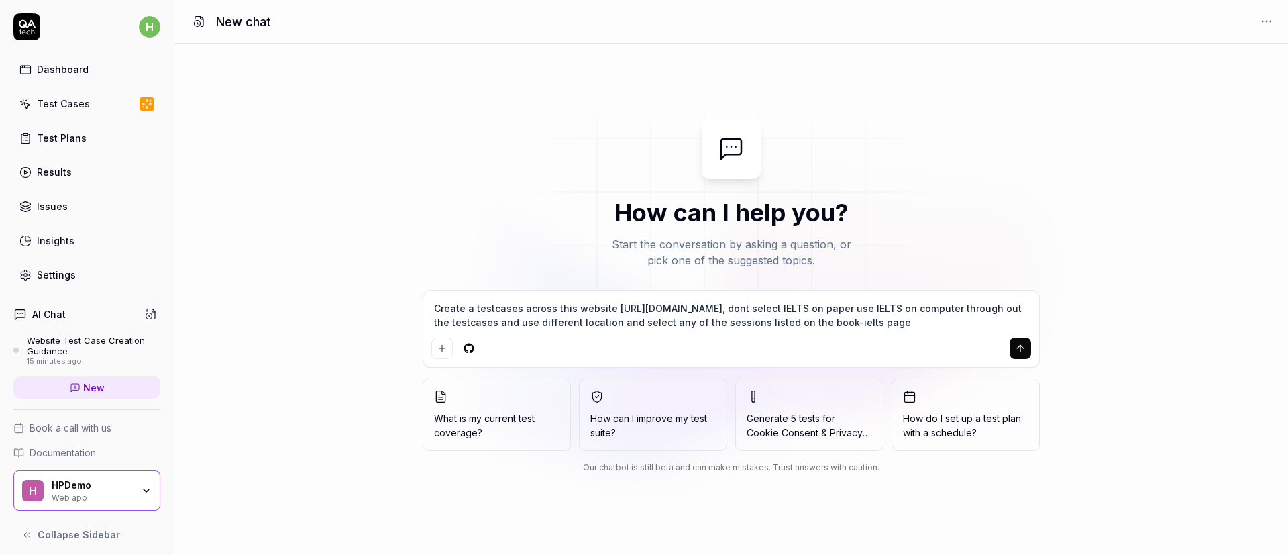
click at [1016, 345] on icon "submit" at bounding box center [1020, 348] width 11 height 11
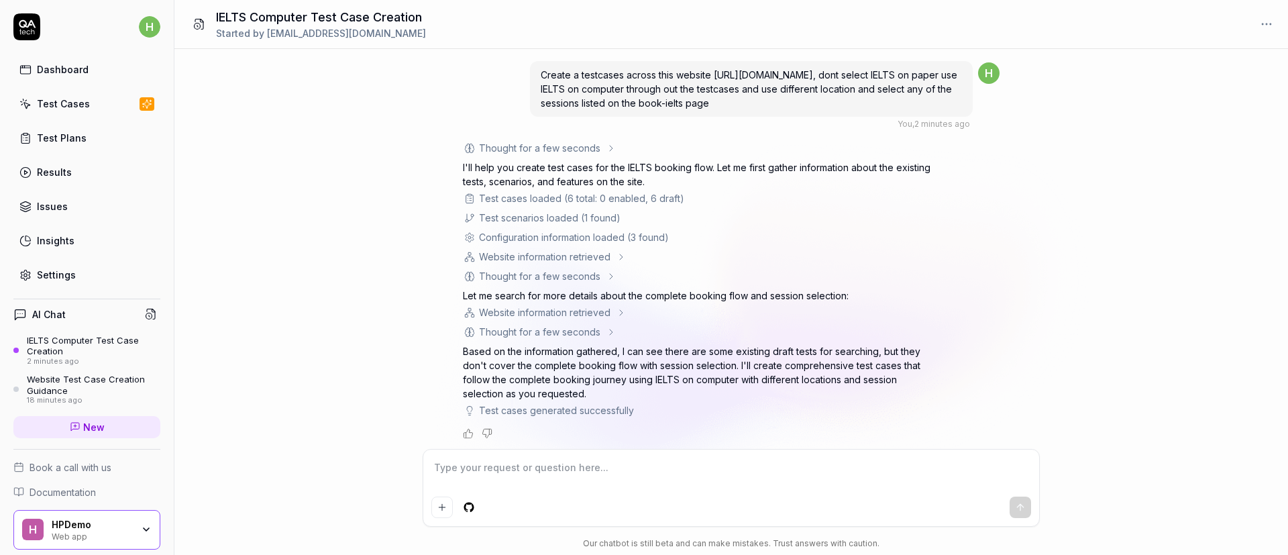
scroll to position [3, 0]
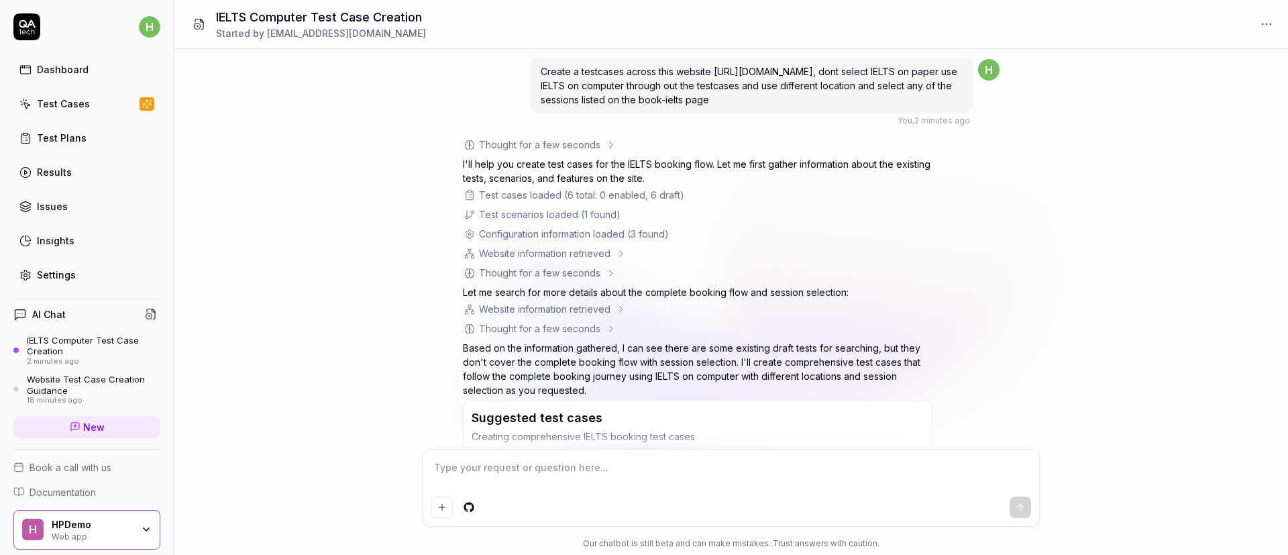
click at [1016, 345] on div "Create a testcases across this website [URL][DOMAIN_NAME], dont select IELTS on…" at bounding box center [731, 249] width 1114 height 400
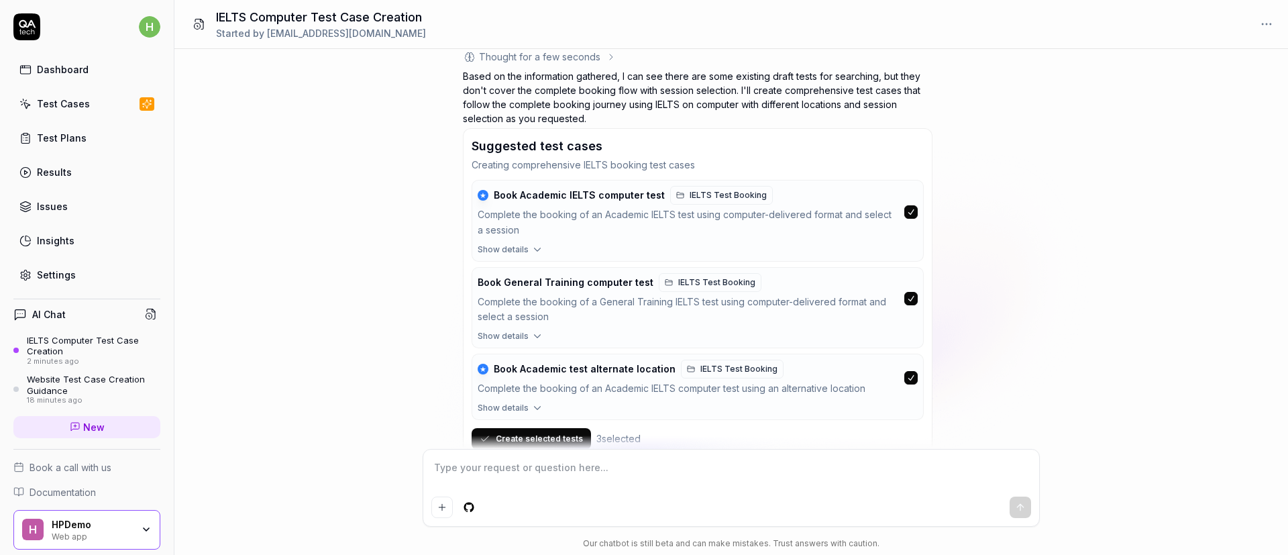
scroll to position [317, 0]
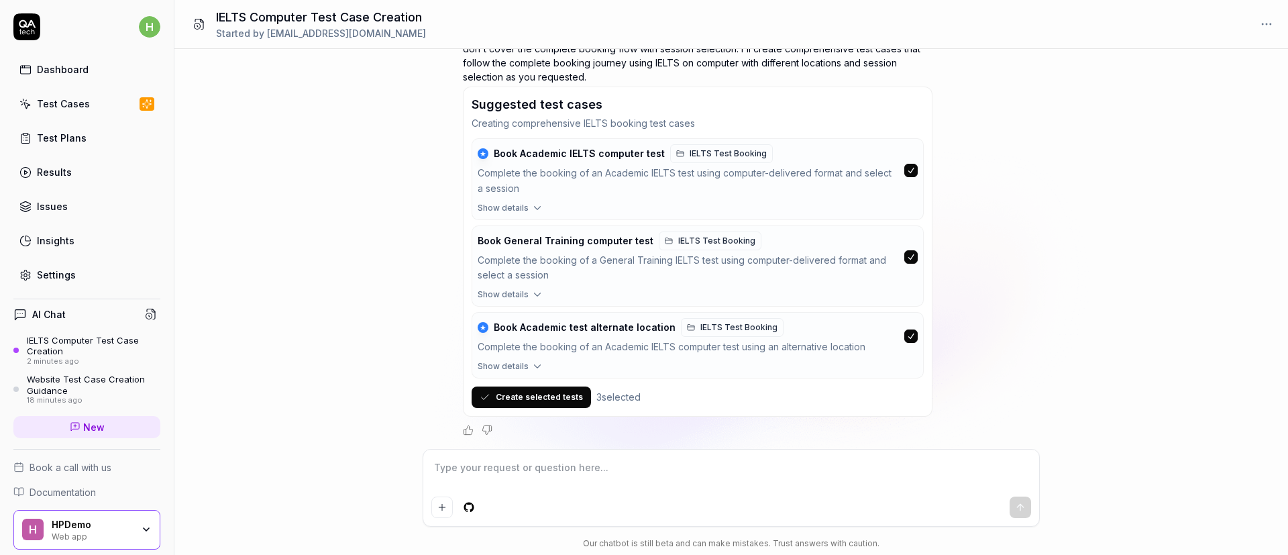
click at [543, 392] on button "Create selected tests" at bounding box center [531, 396] width 119 height 21
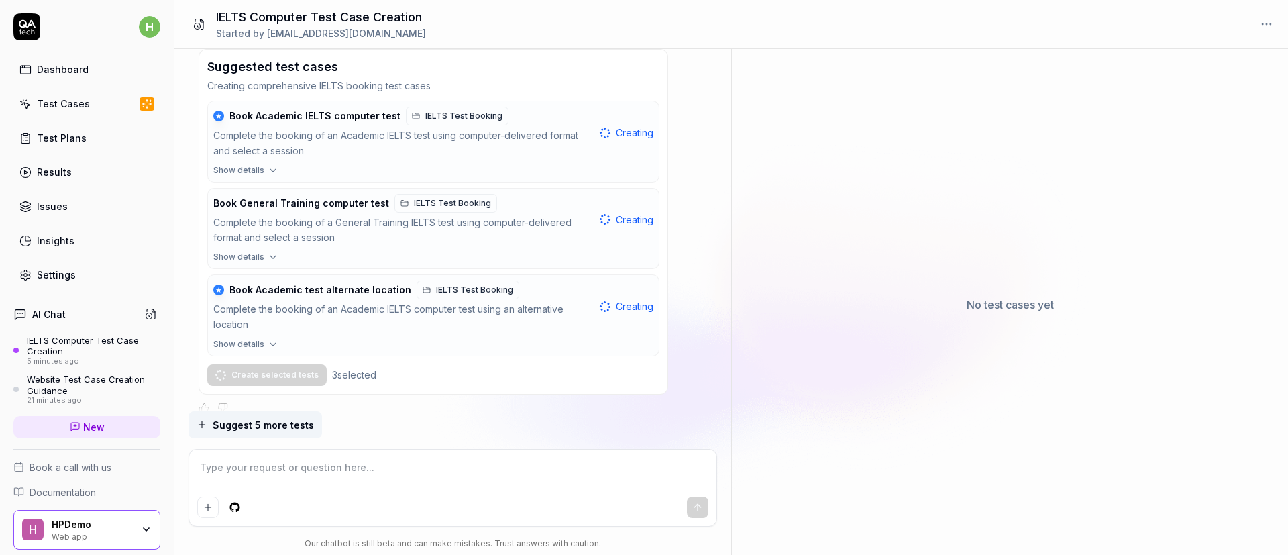
scroll to position [370, 0]
